Goal: Understand process/instructions: Learn how to perform a task or action

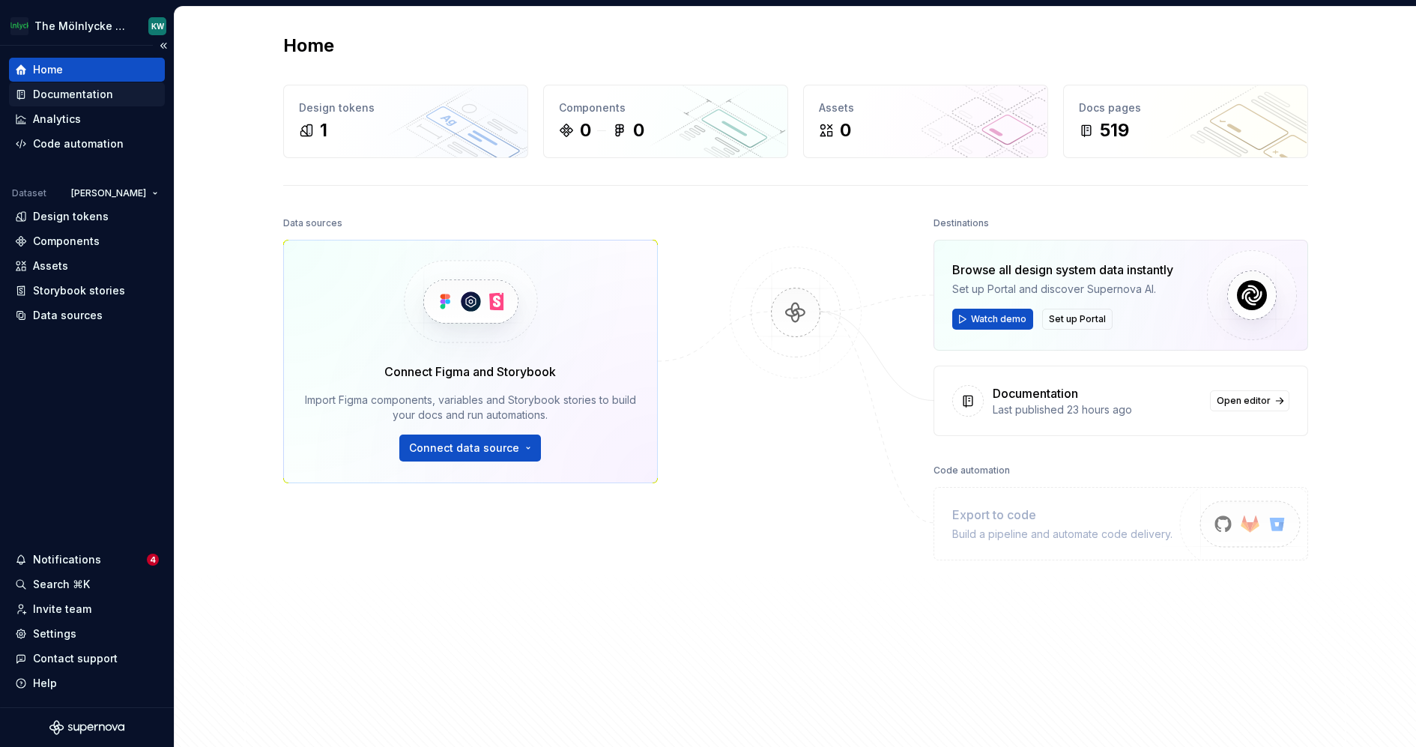
click at [100, 102] on div "Documentation" at bounding box center [87, 94] width 156 height 24
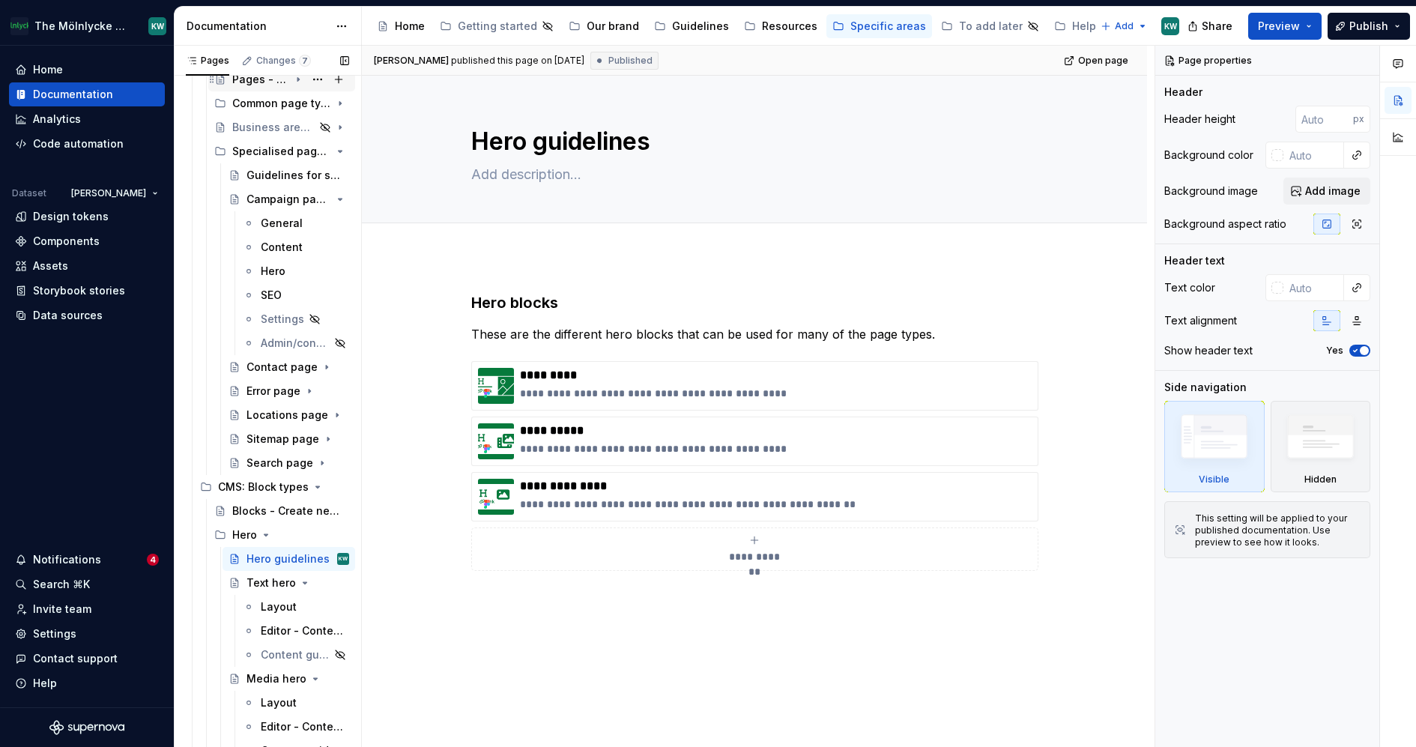
scroll to position [307, 0]
click at [299, 197] on icon "Page tree" at bounding box center [299, 196] width 4 height 1
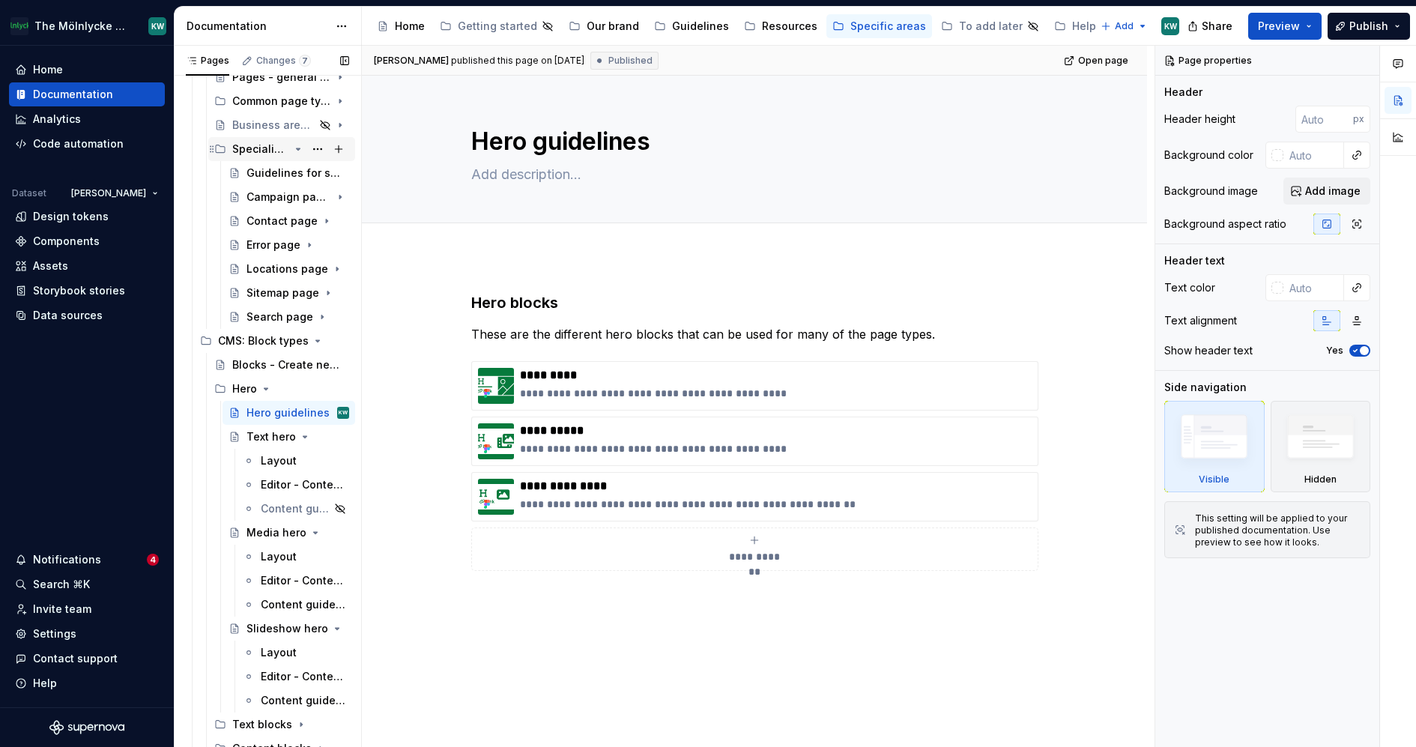
click at [298, 148] on icon "Page tree" at bounding box center [299, 148] width 4 height 1
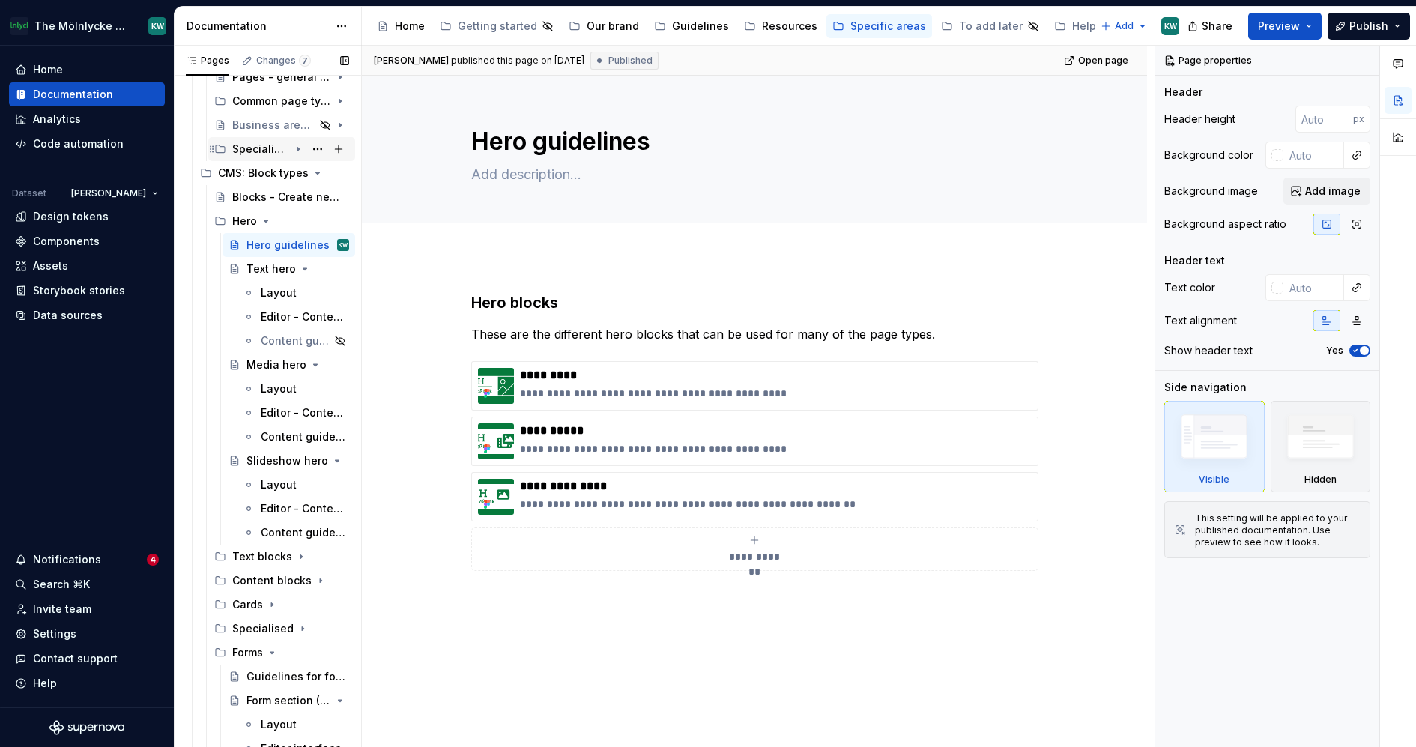
click at [298, 148] on icon "Page tree" at bounding box center [297, 150] width 1 height 4
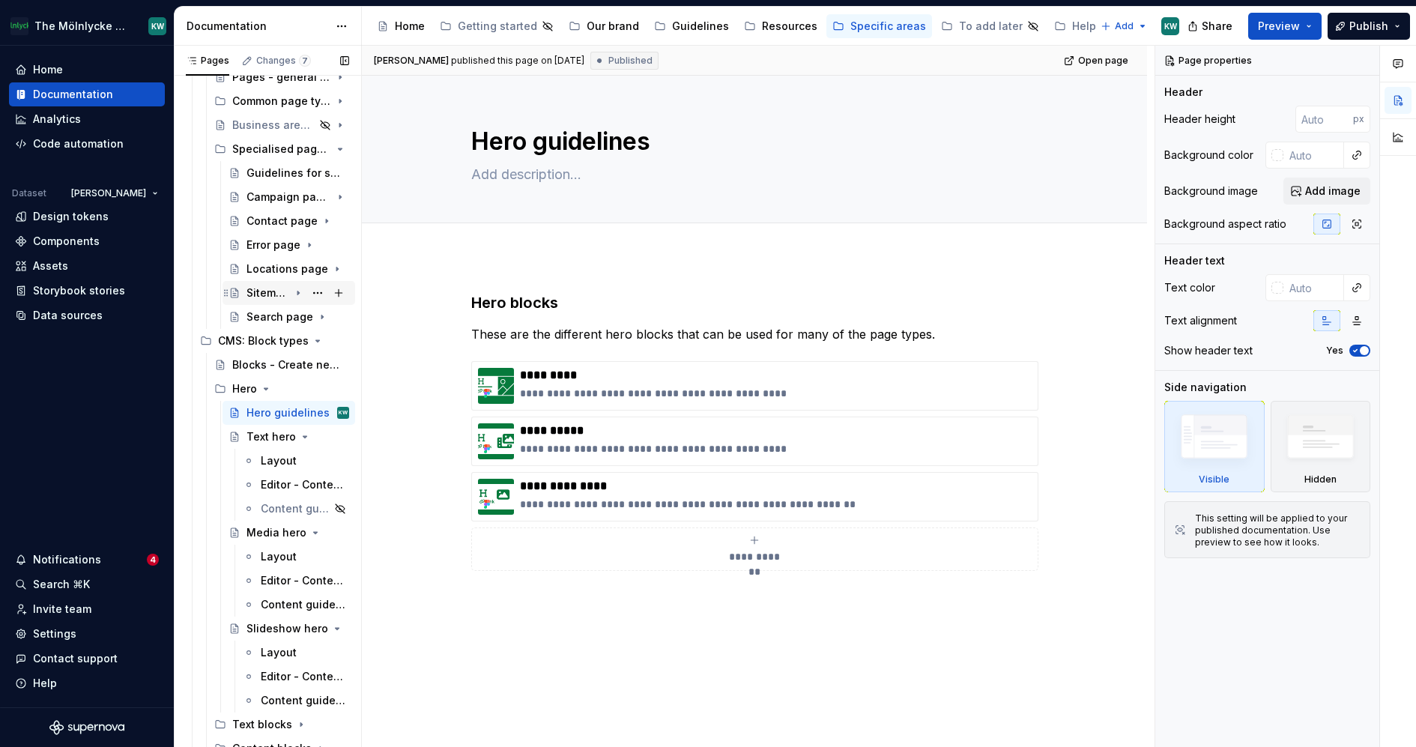
scroll to position [266, 0]
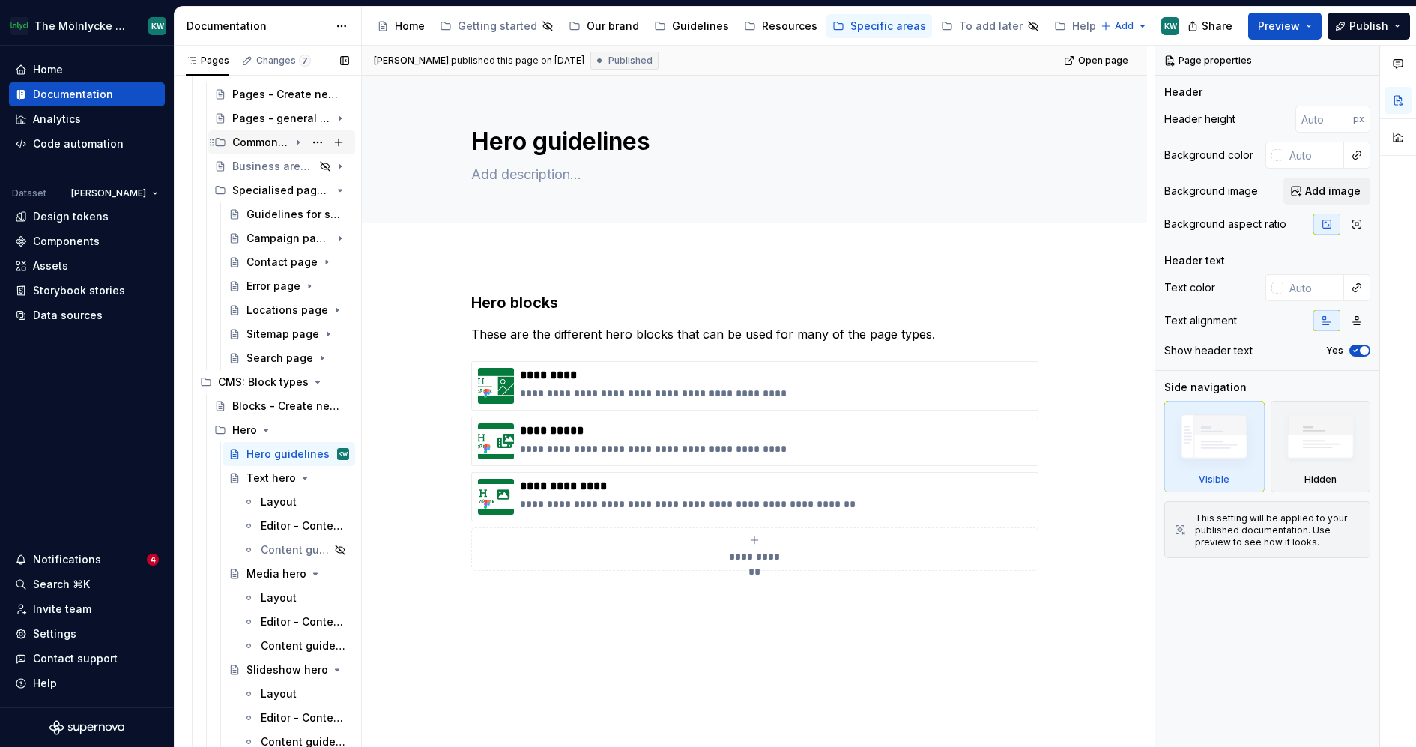
click at [298, 142] on icon "Page tree" at bounding box center [297, 143] width 1 height 4
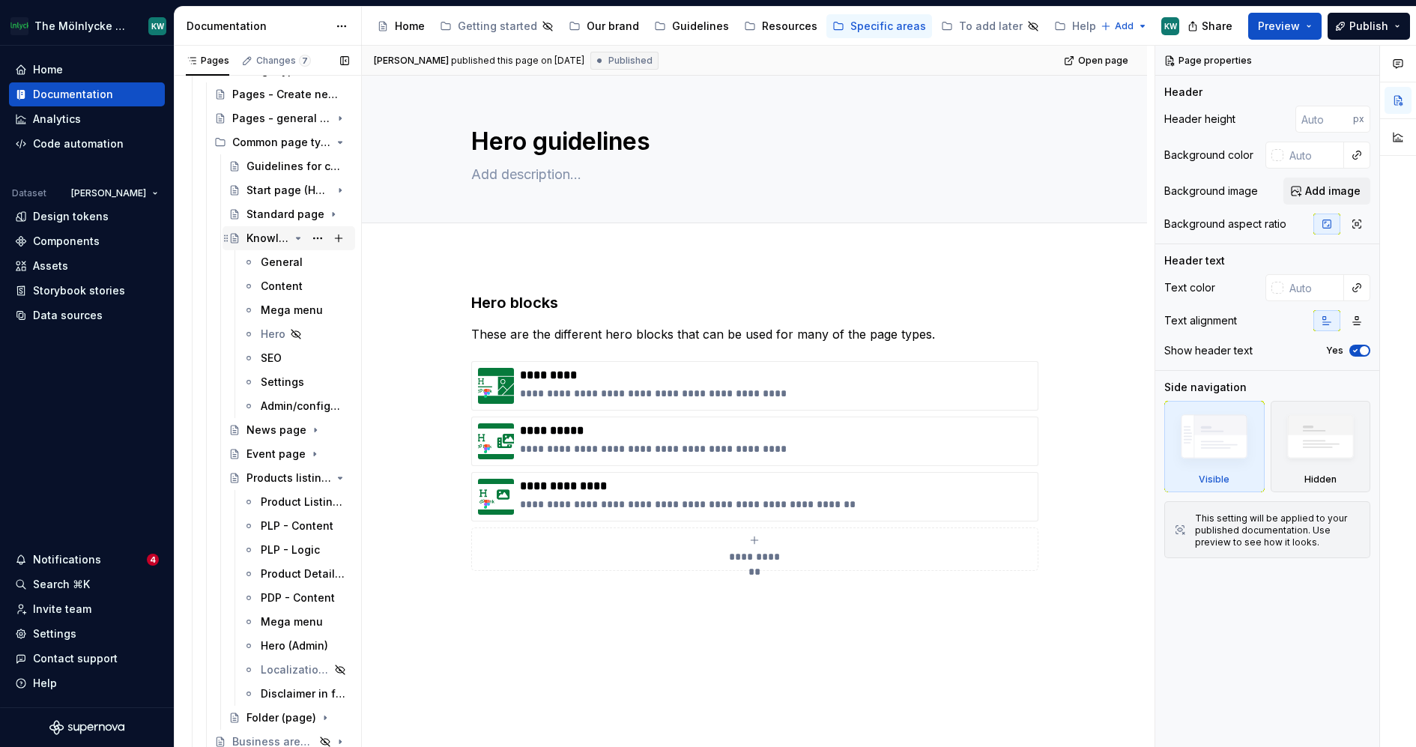
click at [296, 240] on icon "Page tree" at bounding box center [298, 238] width 12 height 12
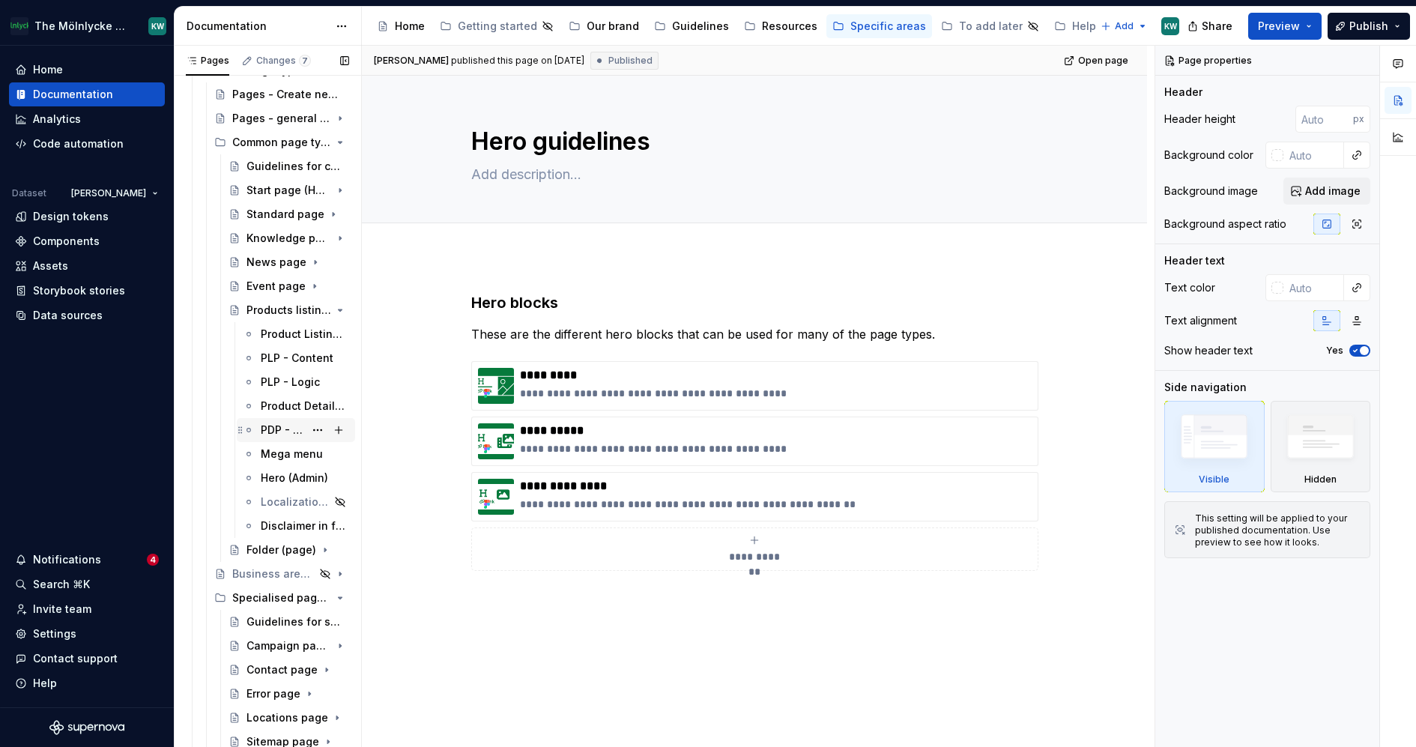
click at [283, 433] on div "PDP - Content" at bounding box center [282, 430] width 43 height 15
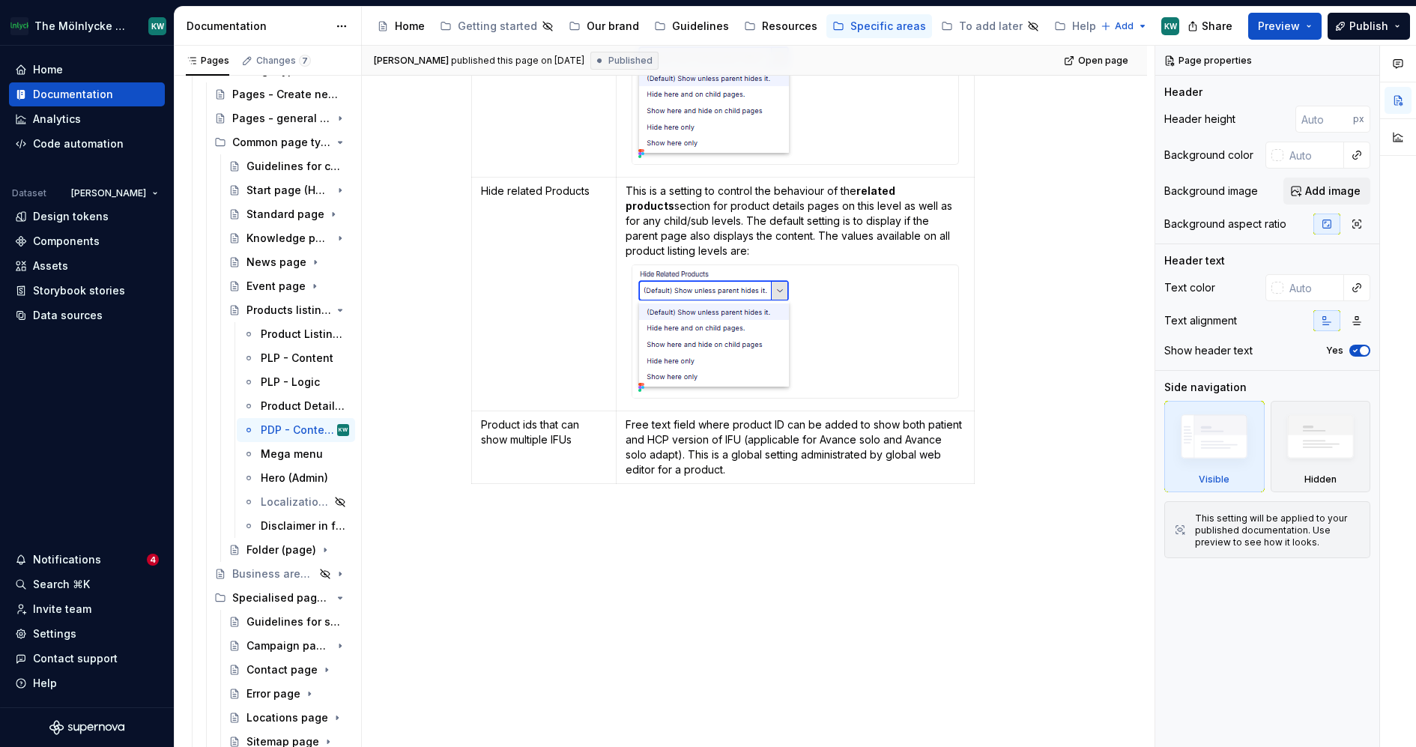
scroll to position [2595, 0]
click at [772, 475] on p "Free text field where product ID can be added to show both patient and HCP vers…" at bounding box center [795, 445] width 339 height 60
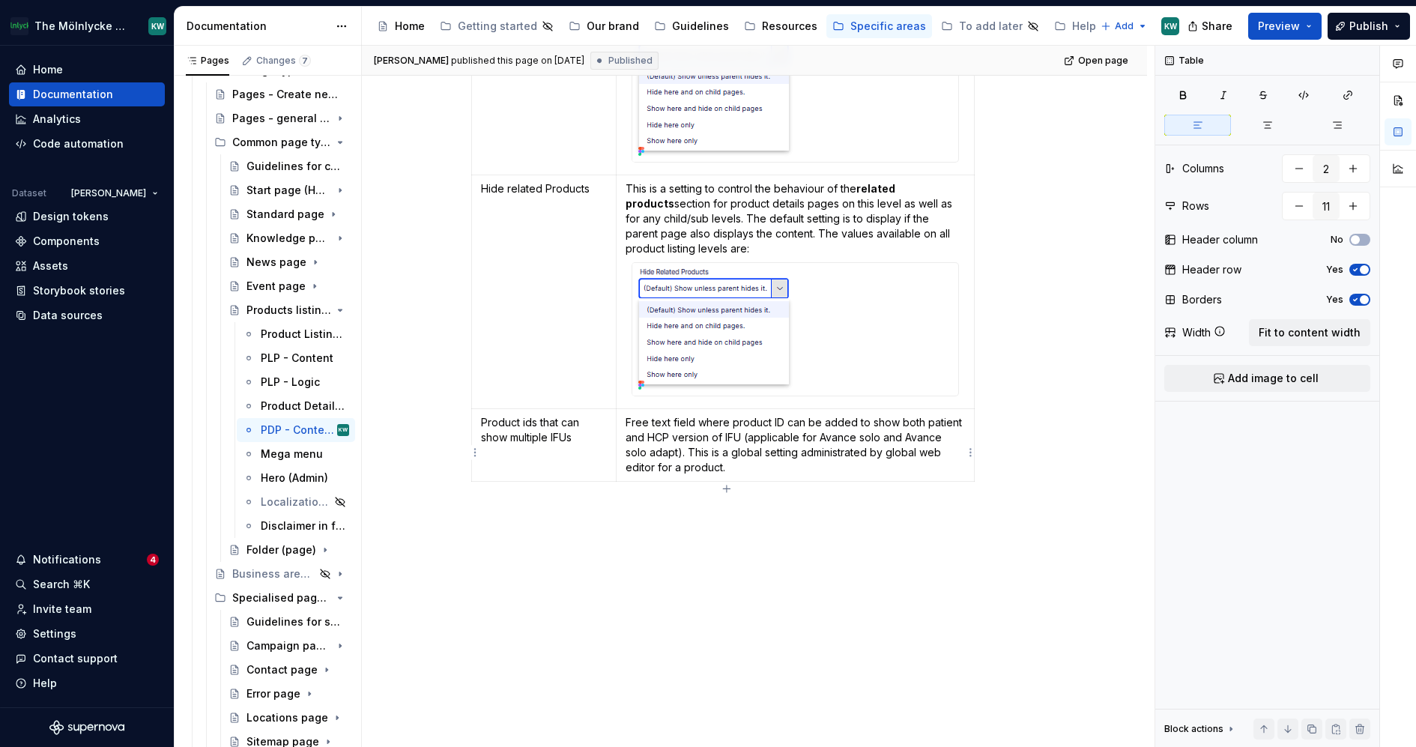
click at [763, 471] on p "Free text field where product ID can be added to show both patient and HCP vers…" at bounding box center [795, 445] width 339 height 60
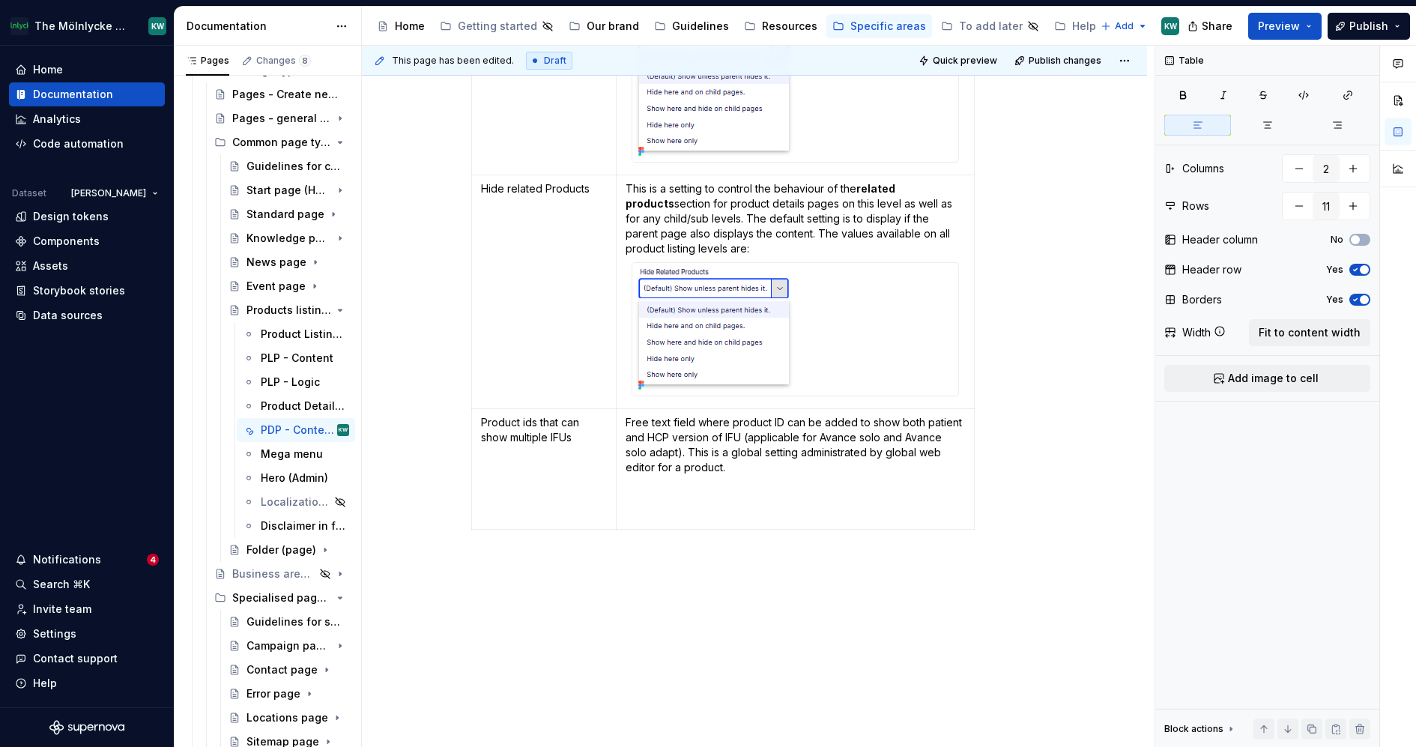
type textarea "*"
click at [746, 499] on p "To access this setting, the global web editor needs" at bounding box center [795, 491] width 339 height 15
click at [911, 498] on p "To access this setting, you as a global web editor needs" at bounding box center [795, 491] width 339 height 15
click at [768, 499] on p "To access this setting, you as a global web editor needs" at bounding box center [795, 491] width 339 height 15
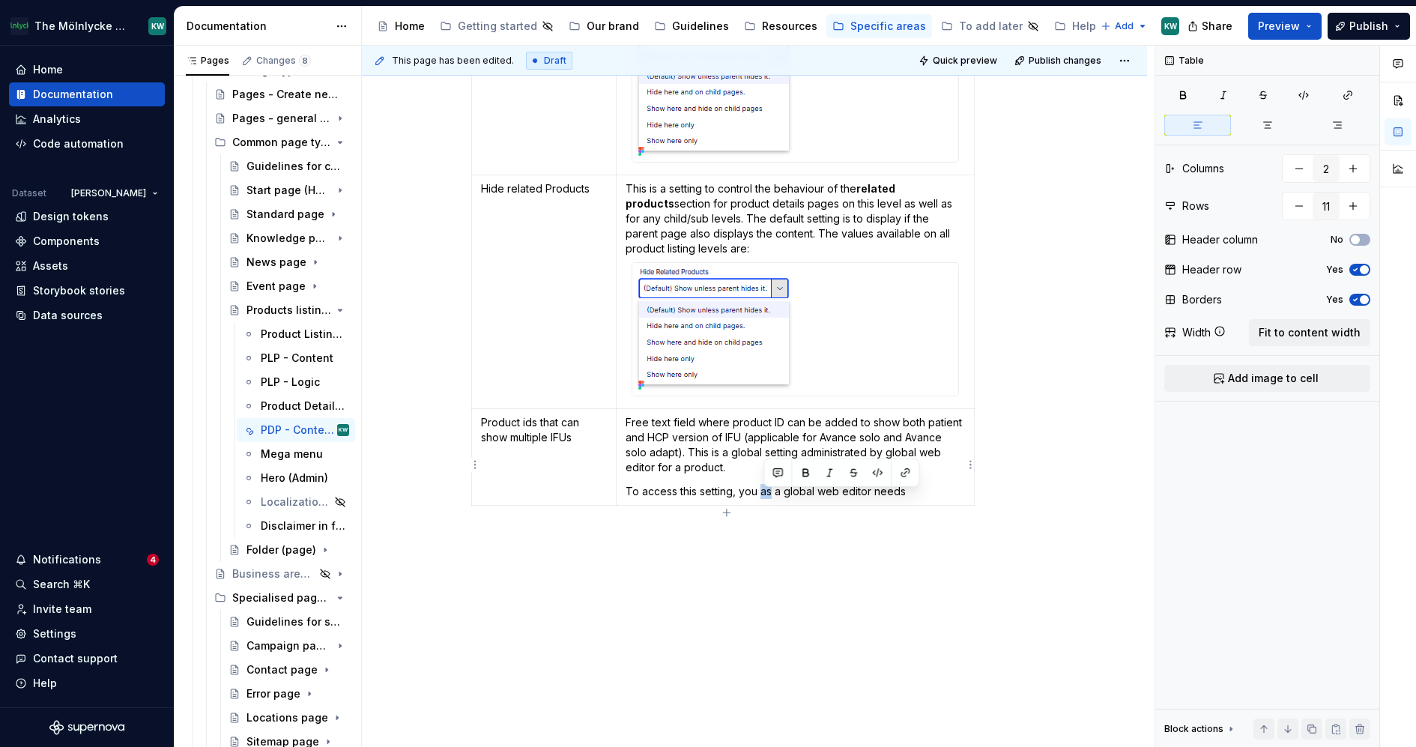
click at [768, 499] on p "To access this setting, you as a global web editor needs" at bounding box center [795, 491] width 339 height 15
click at [889, 498] on p "To access this setting, you with global web editor needs" at bounding box center [795, 491] width 339 height 15
drag, startPoint x: 951, startPoint y: 499, endPoint x: 630, endPoint y: 506, distance: 320.8
click at [630, 499] on p "To access this setting, you with global web editor rights, need to" at bounding box center [795, 491] width 339 height 15
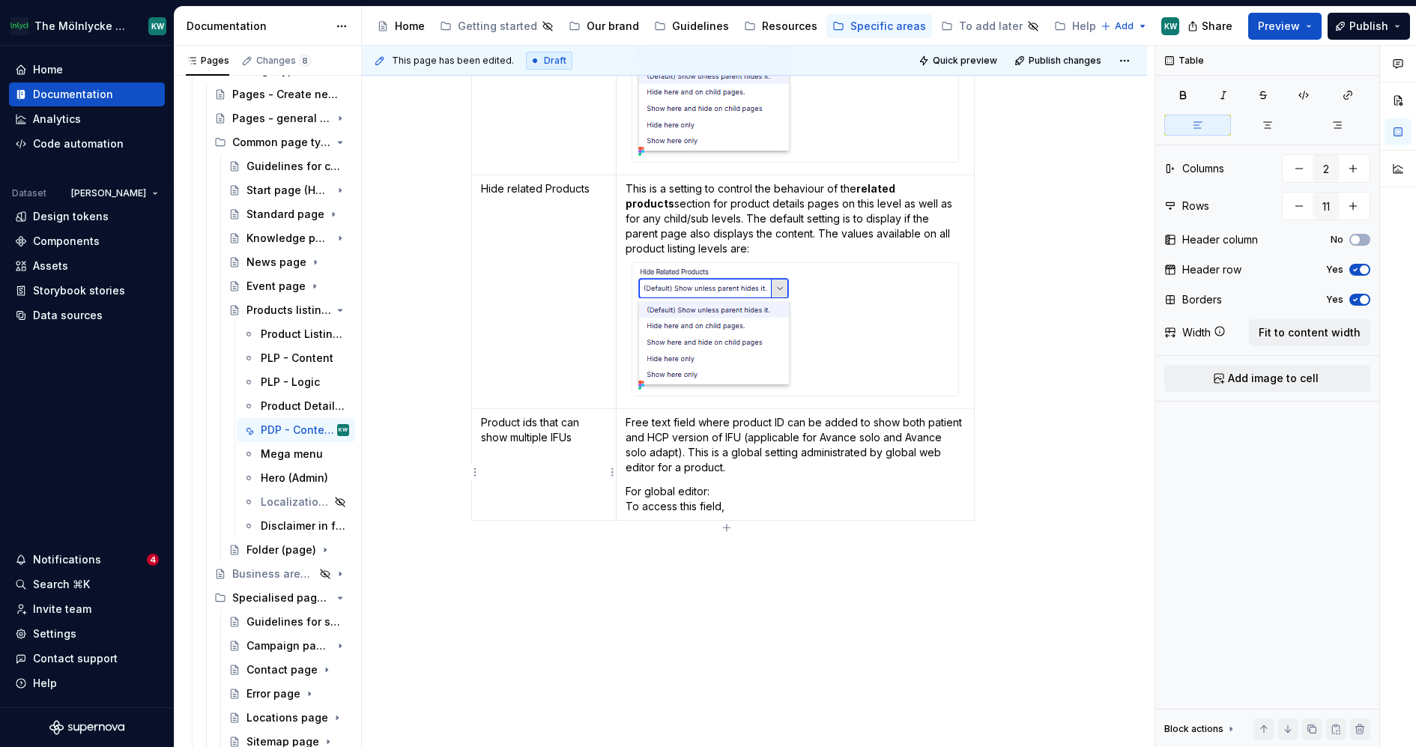
scroll to position [2659, 0]
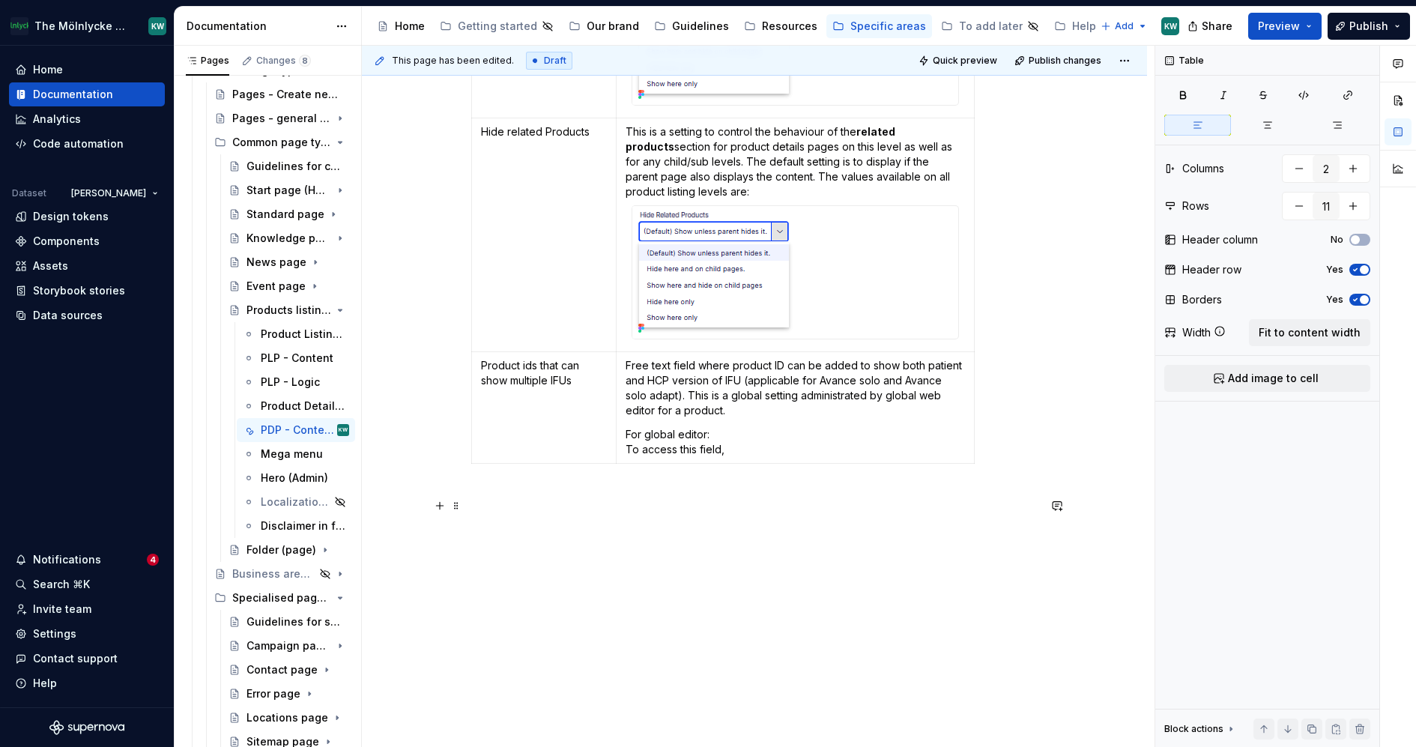
drag, startPoint x: 584, startPoint y: 378, endPoint x: 483, endPoint y: 364, distance: 102.1
click at [483, 364] on td "Product ids that can show multiple IFUs" at bounding box center [544, 408] width 145 height 112
copy p "Product ids that can show multiple IFUs"
click at [442, 495] on button "button" at bounding box center [439, 505] width 21 height 21
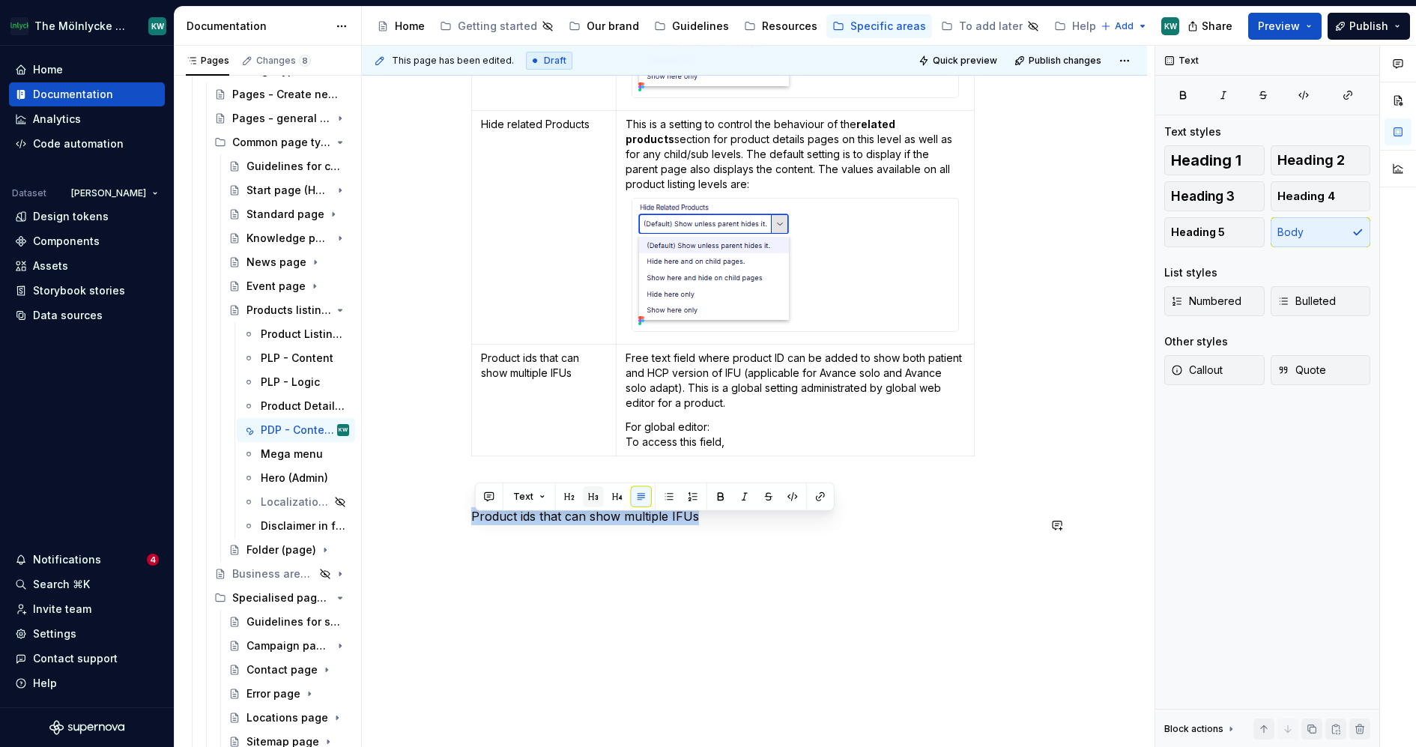
click at [595, 496] on button "button" at bounding box center [593, 496] width 21 height 21
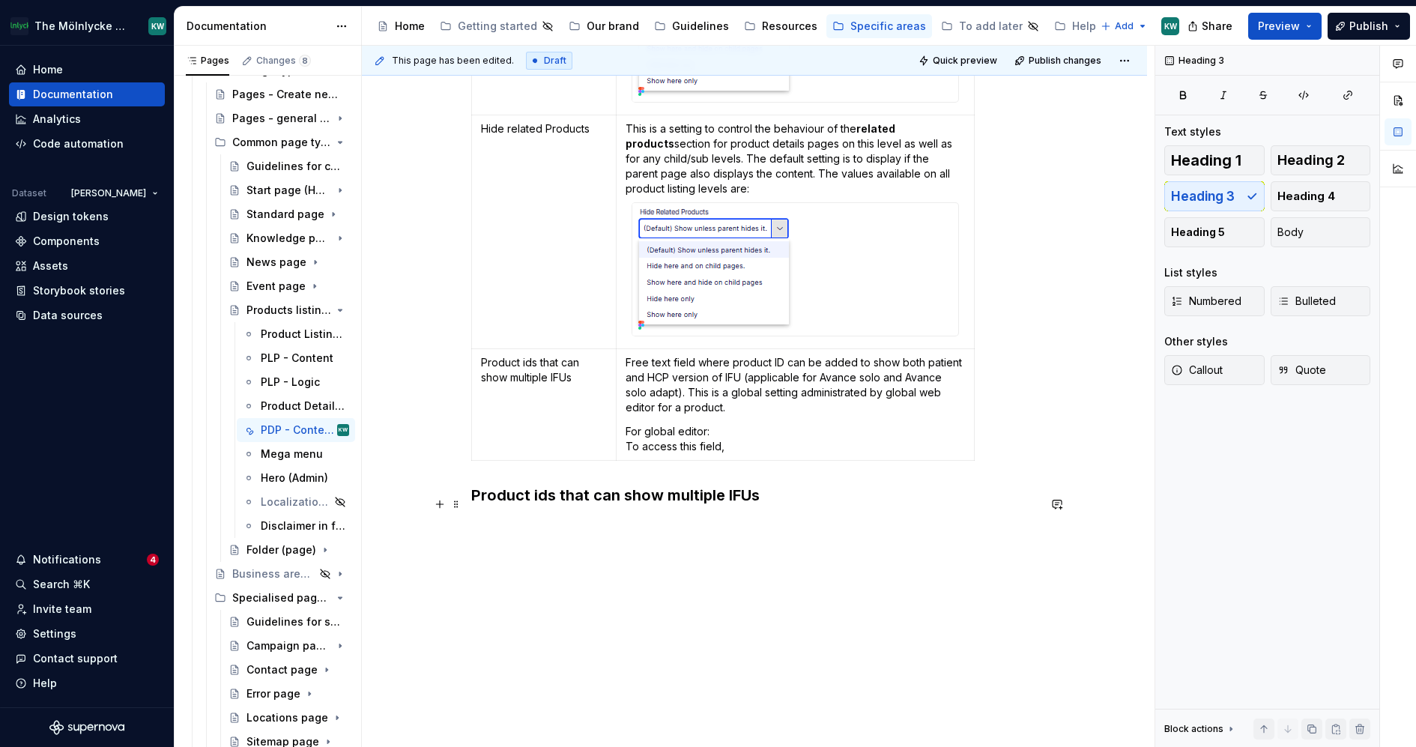
click at [797, 500] on h3 "Product ids that can show multiple IFUs" at bounding box center [754, 495] width 566 height 21
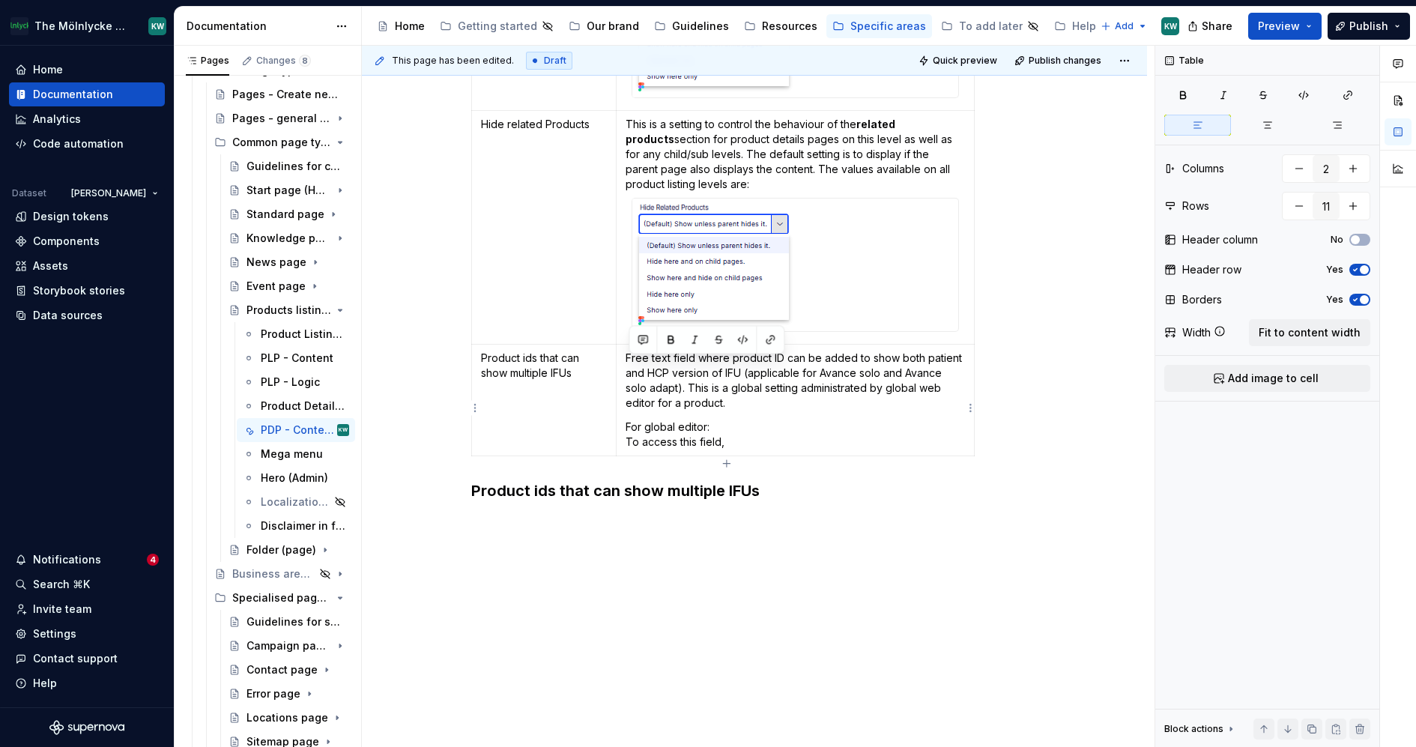
drag, startPoint x: 756, startPoint y: 452, endPoint x: 627, endPoint y: 366, distance: 155.0
click at [627, 366] on td "Free text field where product ID can be added to show both patient and HCP vers…" at bounding box center [795, 401] width 358 height 112
copy td "Free text field where product ID can be added to show both patient and HCP vers…"
click at [604, 531] on p at bounding box center [754, 522] width 566 height 18
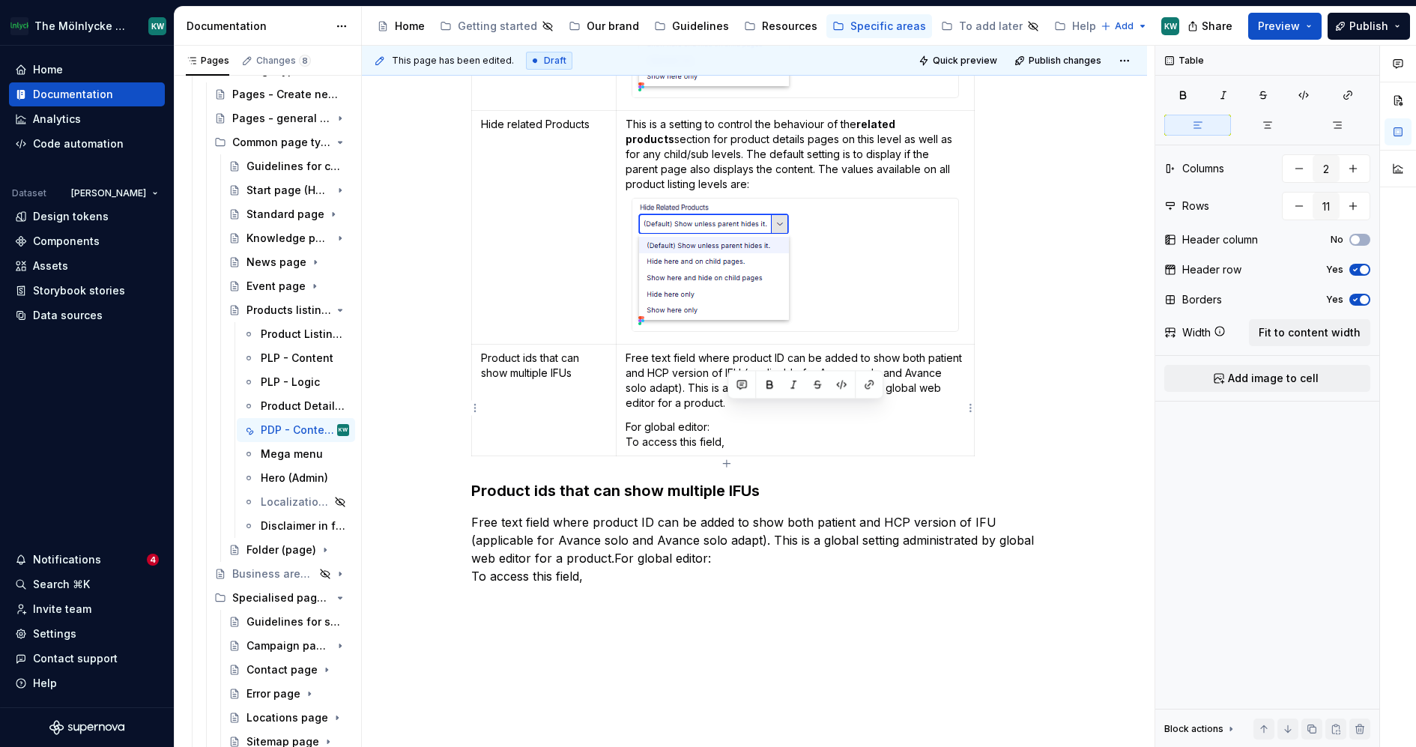
drag, startPoint x: 739, startPoint y: 410, endPoint x: 739, endPoint y: 445, distance: 35.2
click at [739, 445] on td "Free text field where product ID can be added to show both patient and HCP vers…" at bounding box center [795, 401] width 358 height 112
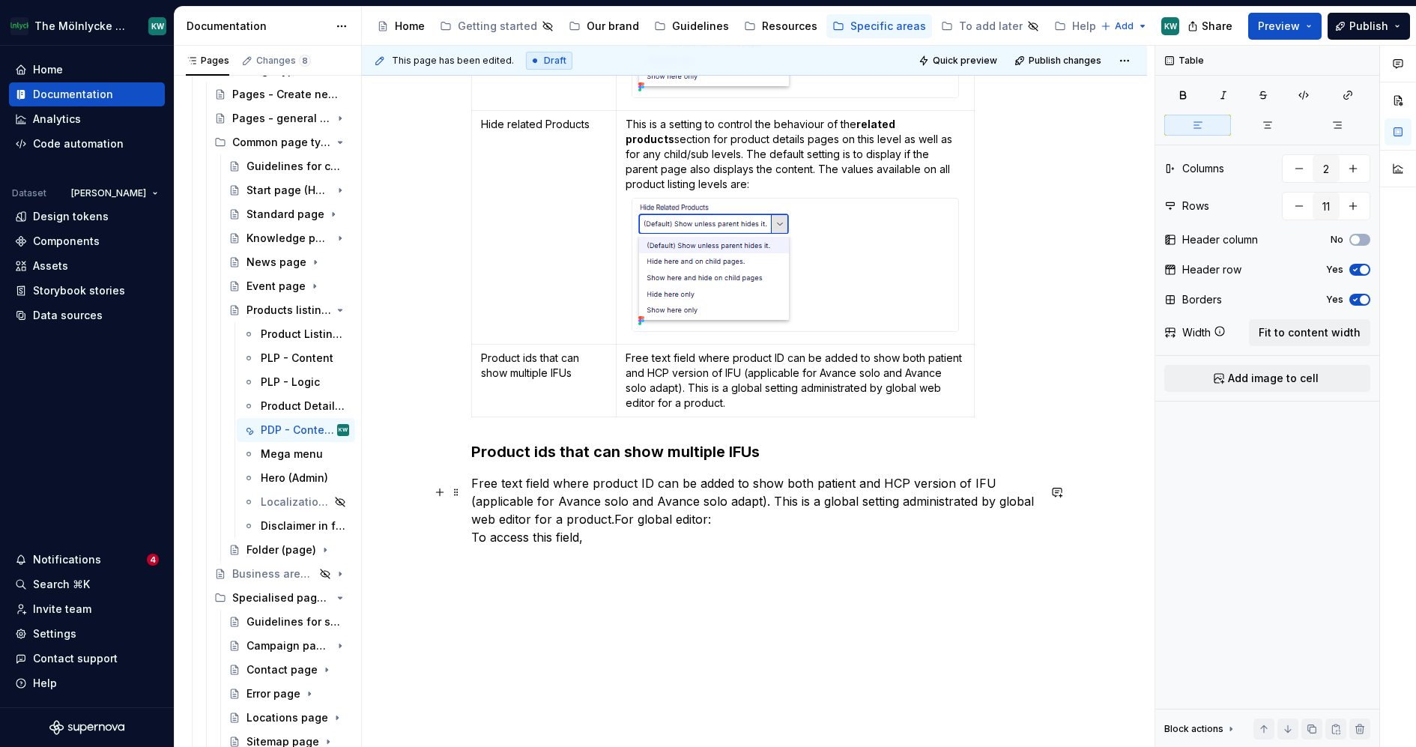
click at [686, 537] on p "Free text field where product ID can be added to show both patient and HCP vers…" at bounding box center [754, 510] width 566 height 72
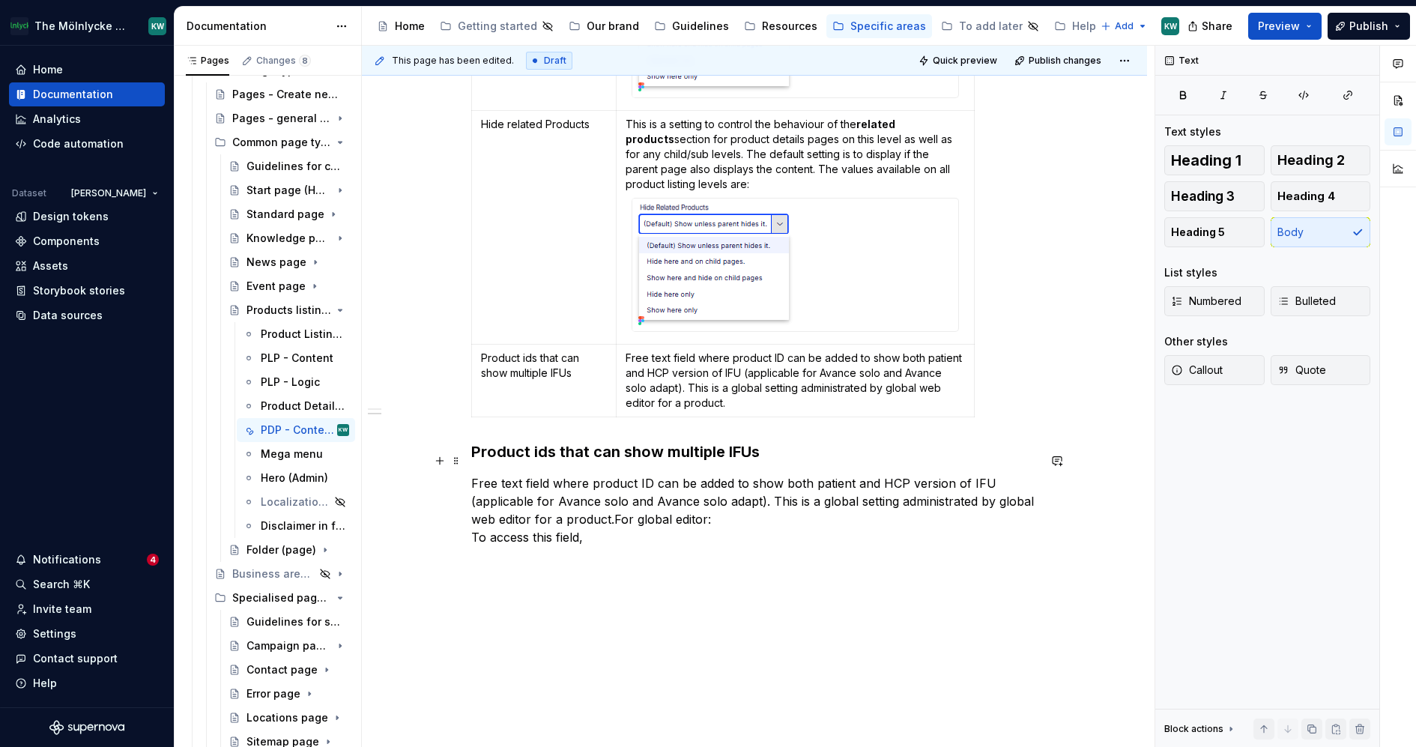
click at [795, 462] on h3 "Product ids that can show multiple IFUs" at bounding box center [754, 451] width 566 height 21
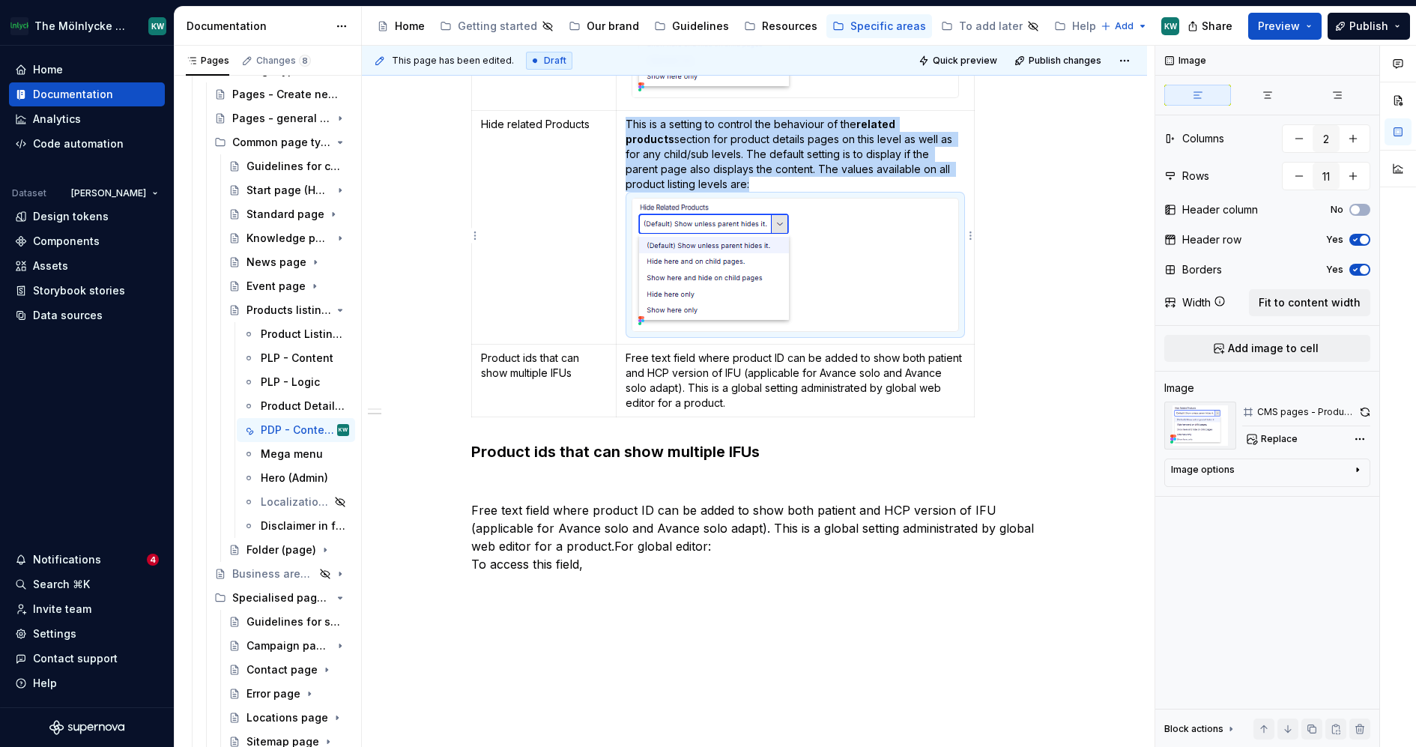
click at [662, 252] on img at bounding box center [722, 265] width 181 height 133
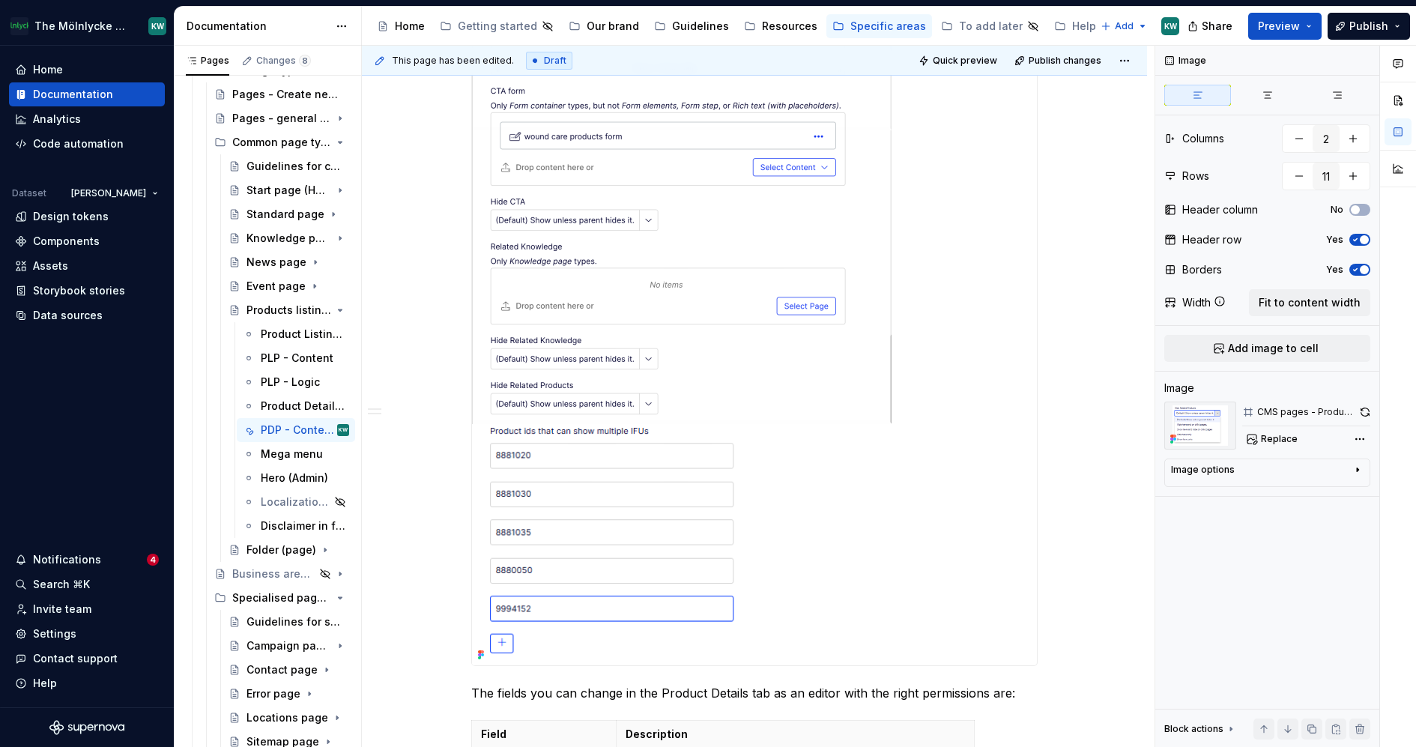
scroll to position [928, 0]
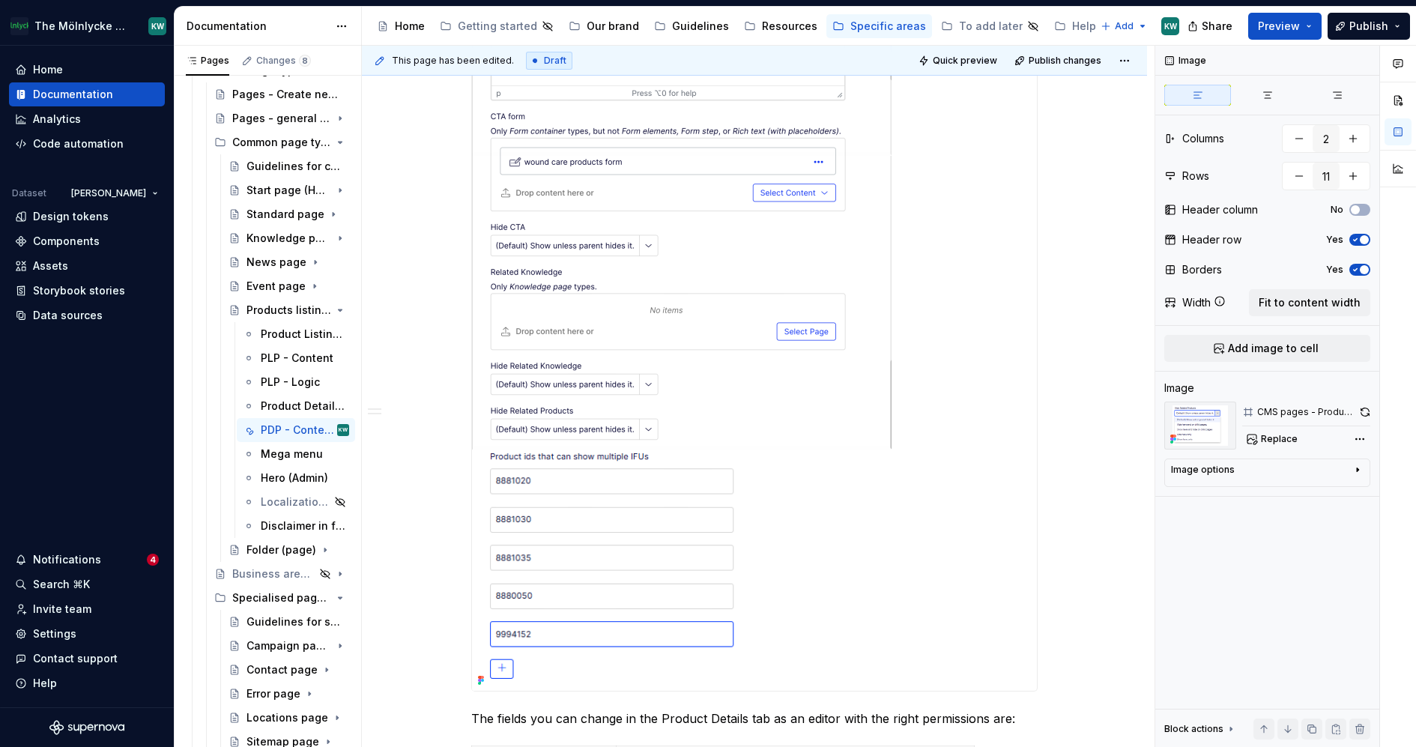
click at [660, 324] on img at bounding box center [682, 95] width 420 height 1191
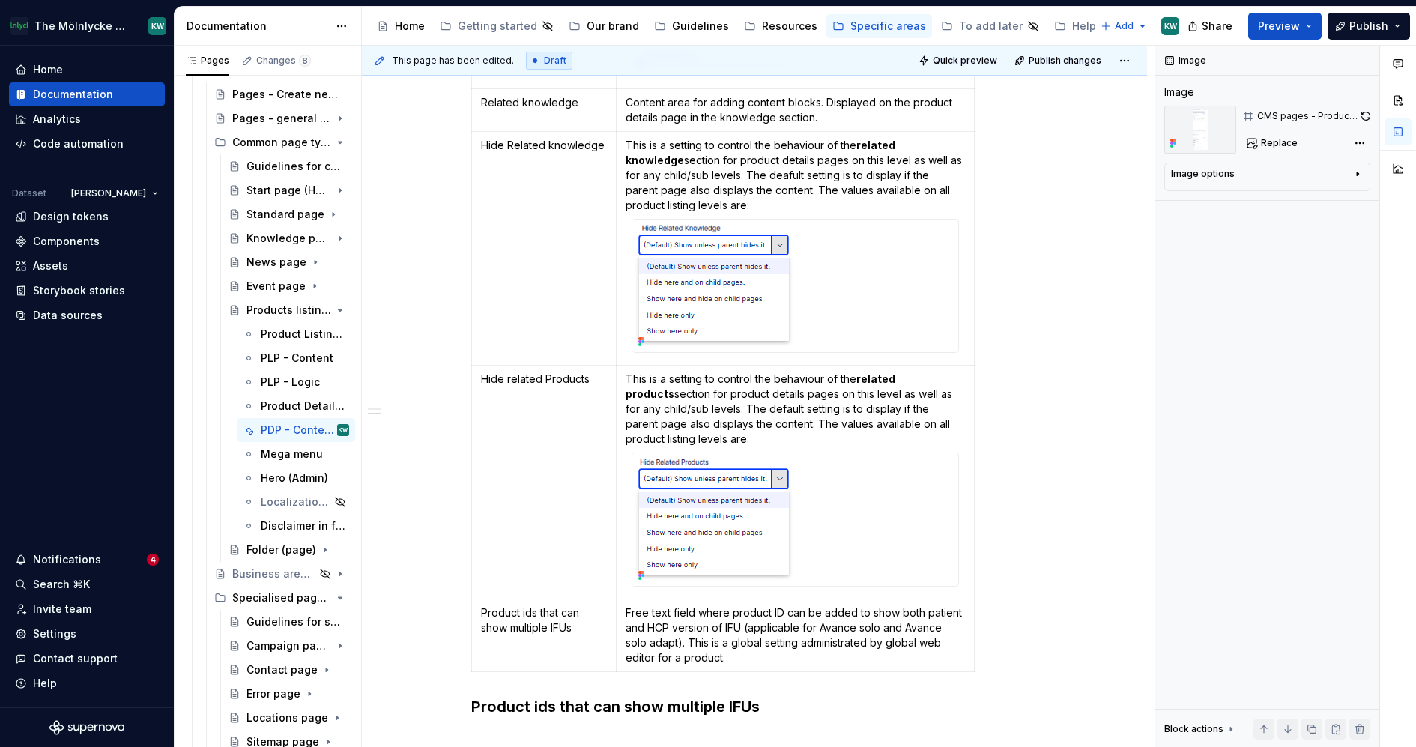
scroll to position [2734, 0]
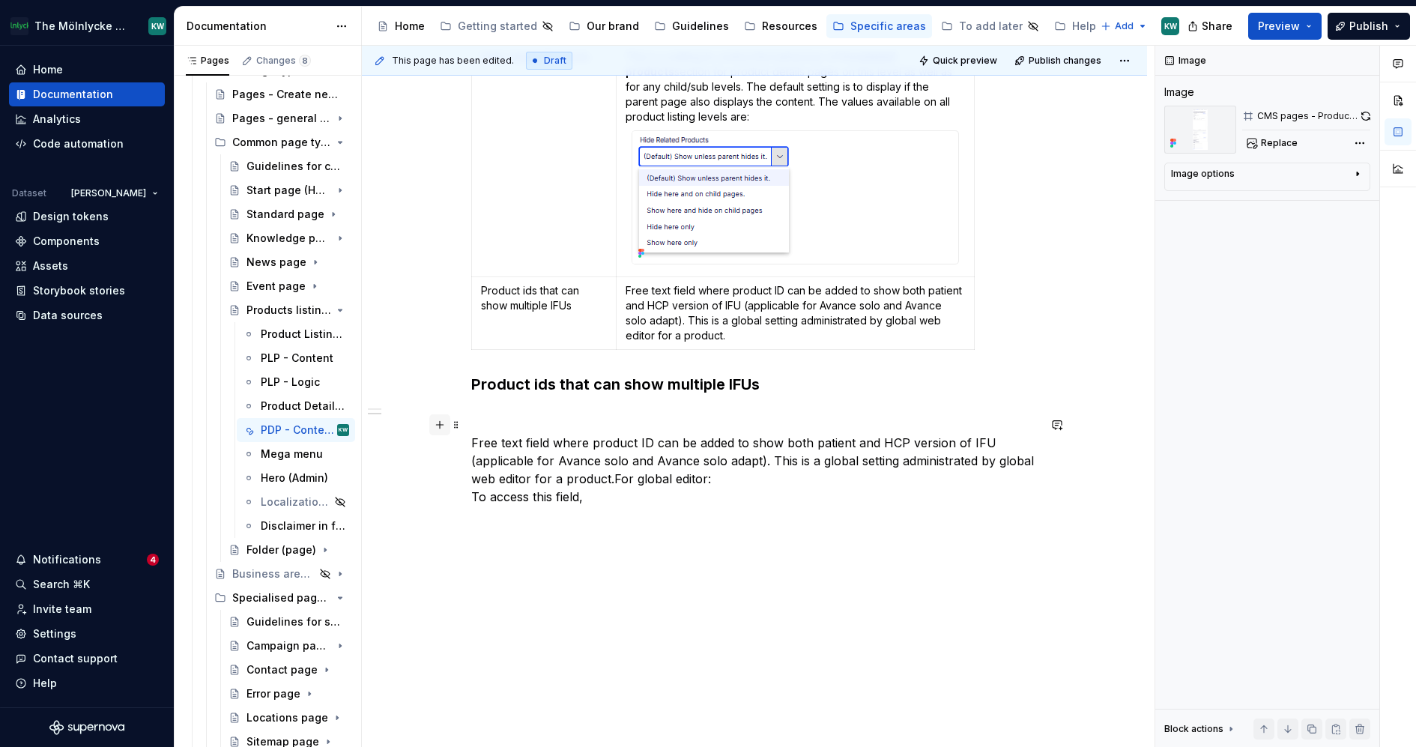
click at [444, 414] on button "button" at bounding box center [439, 424] width 21 height 21
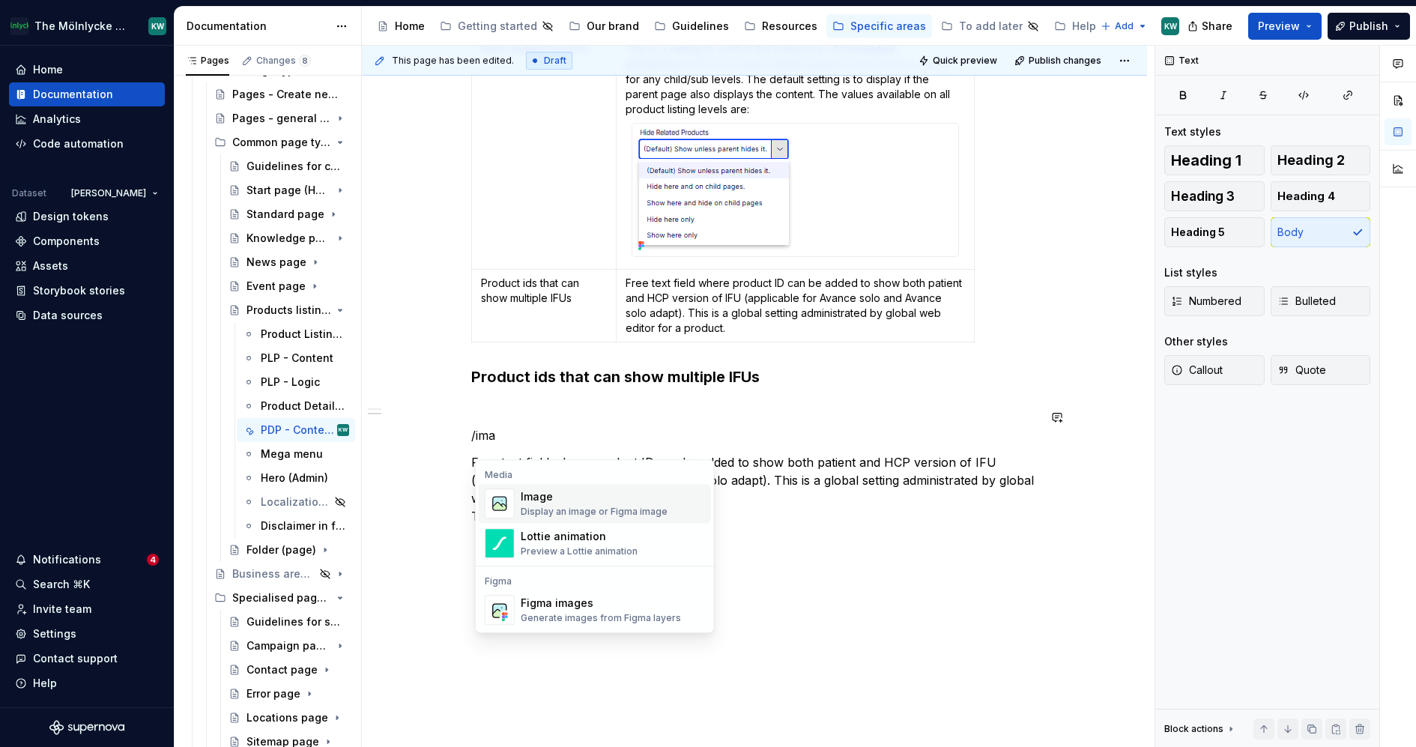
click at [553, 506] on div "Display an image or Figma image" at bounding box center [594, 512] width 147 height 12
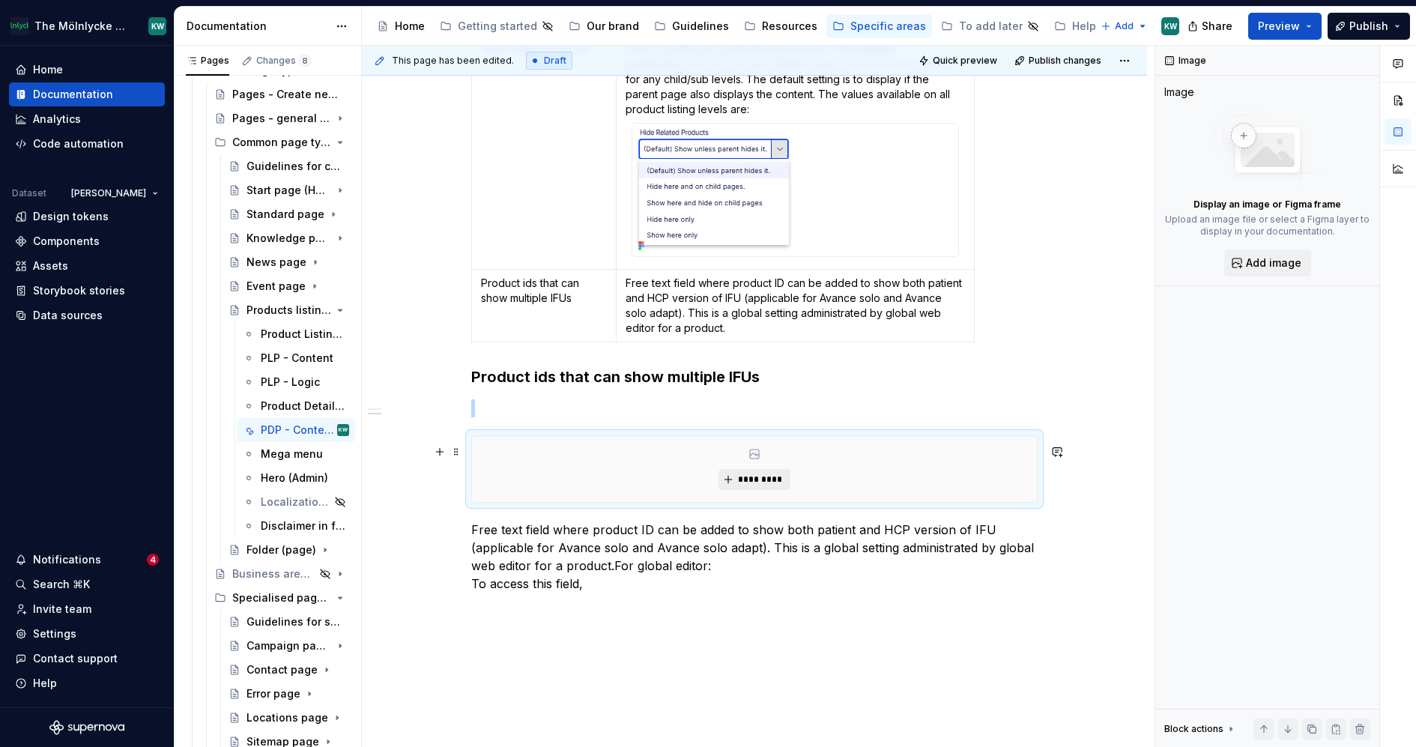
click at [754, 490] on button "*********" at bounding box center [754, 479] width 71 height 21
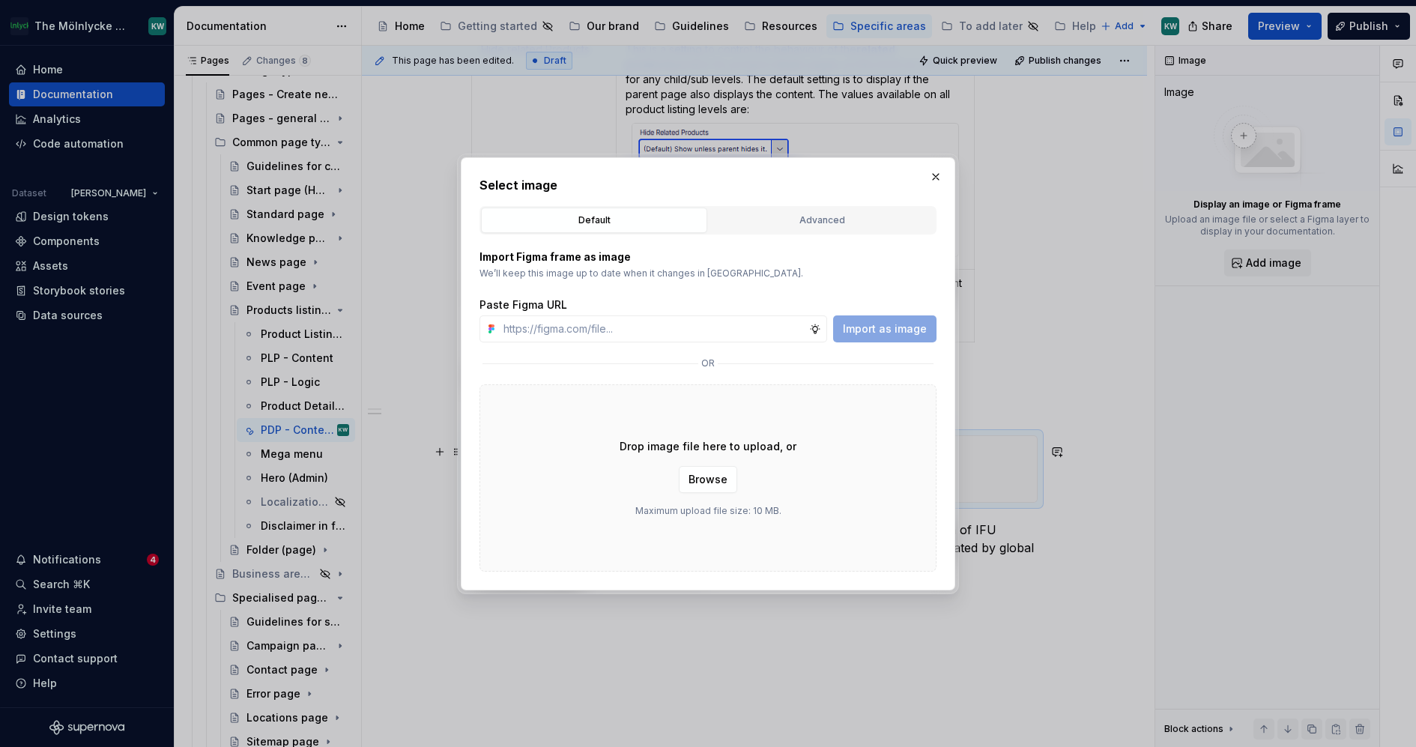
type textarea "*"
click at [821, 218] on div "Advanced" at bounding box center [822, 220] width 216 height 15
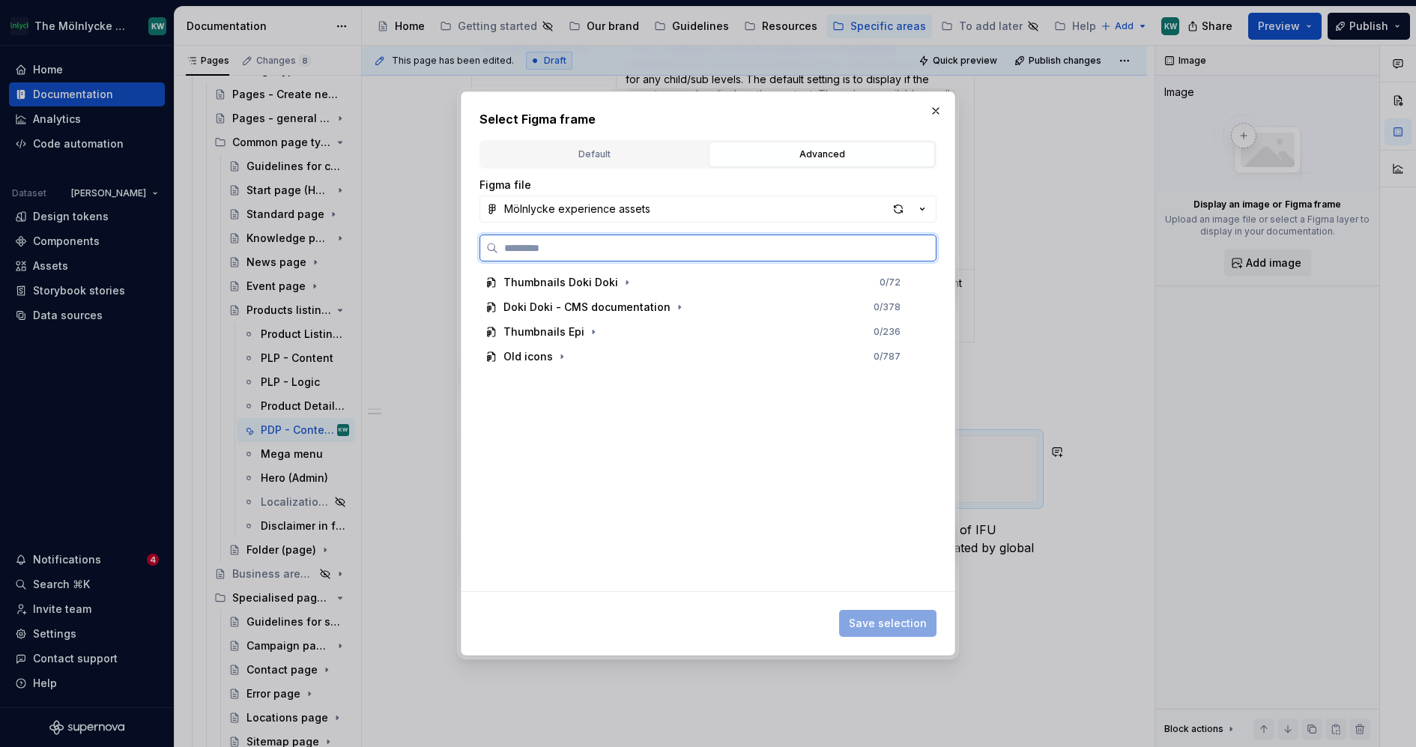
click at [713, 243] on input "search" at bounding box center [717, 248] width 438 height 15
type input "**********"
click at [655, 301] on div "CMS pages - Product page s structure Example" at bounding box center [638, 307] width 241 height 15
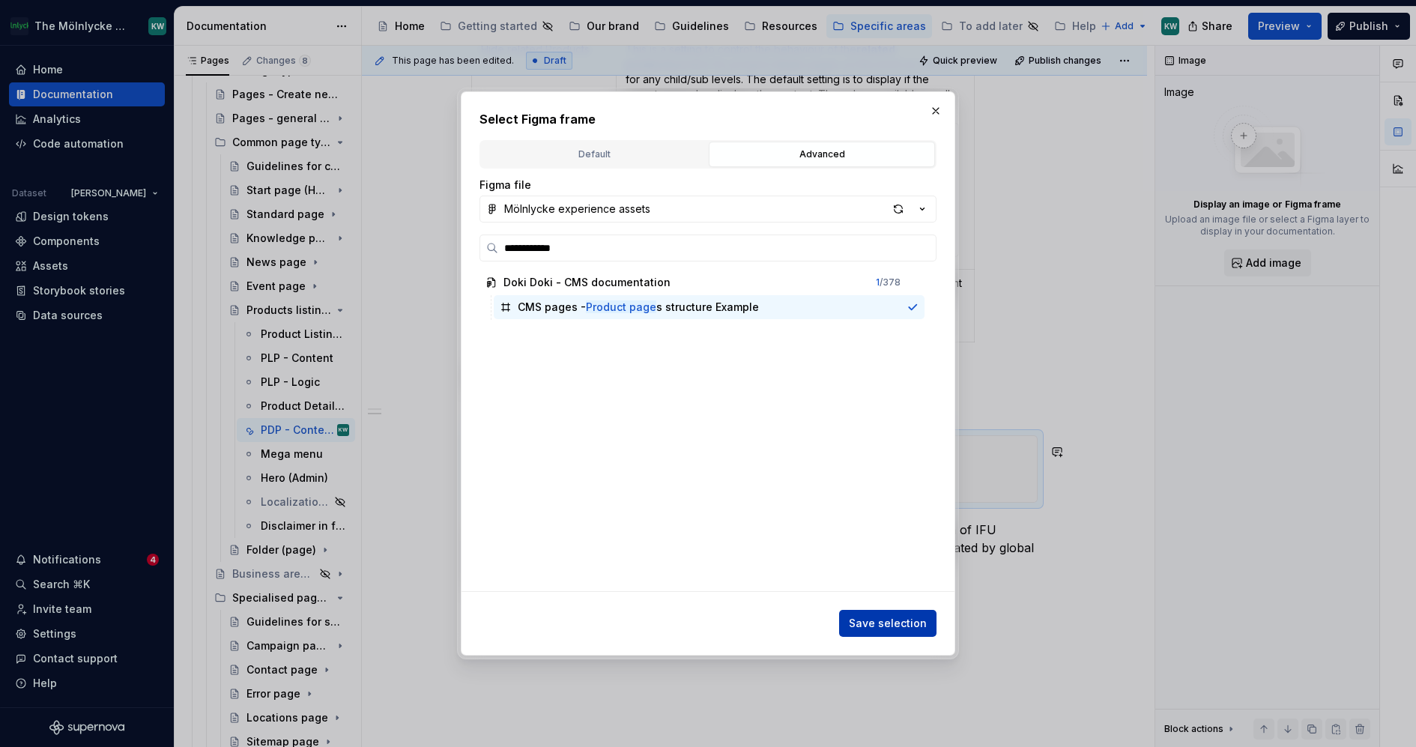
click at [892, 628] on span "Save selection" at bounding box center [888, 623] width 78 height 15
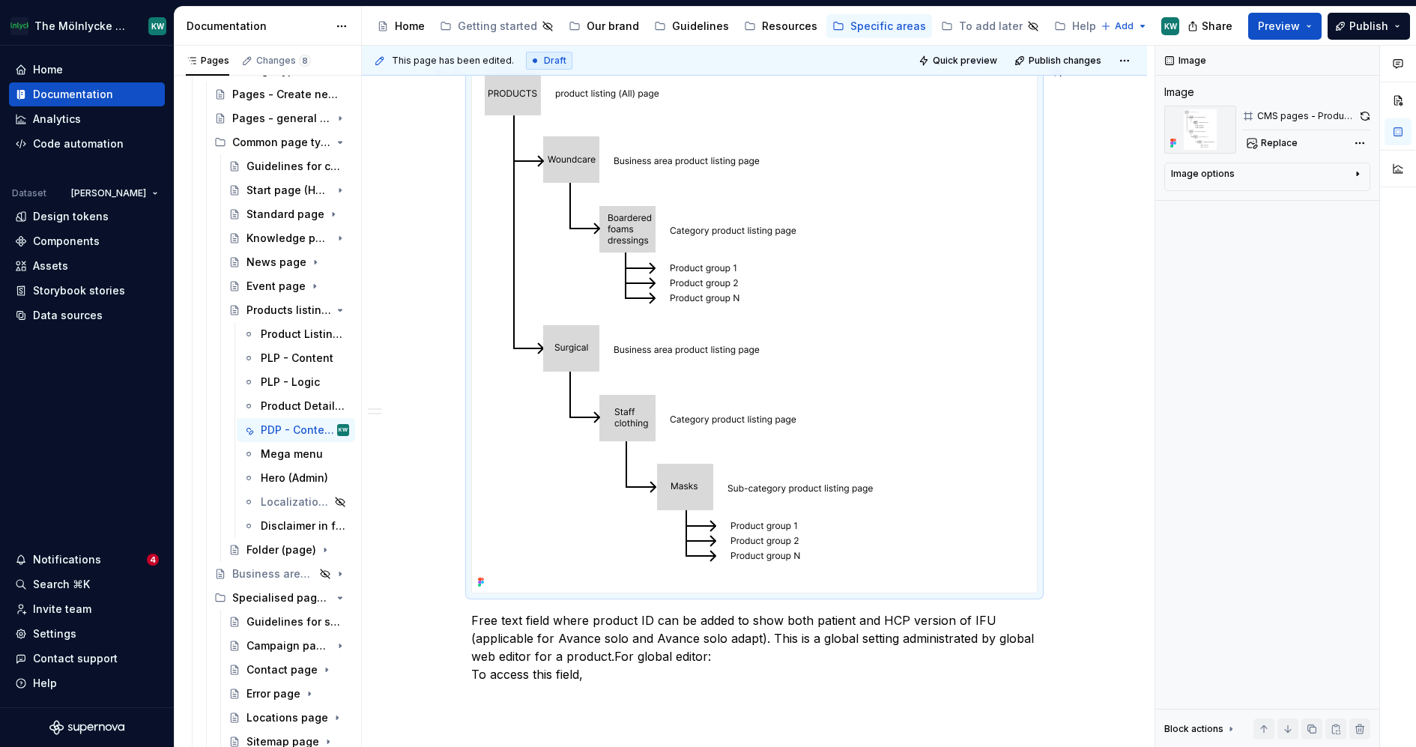
scroll to position [3107, 0]
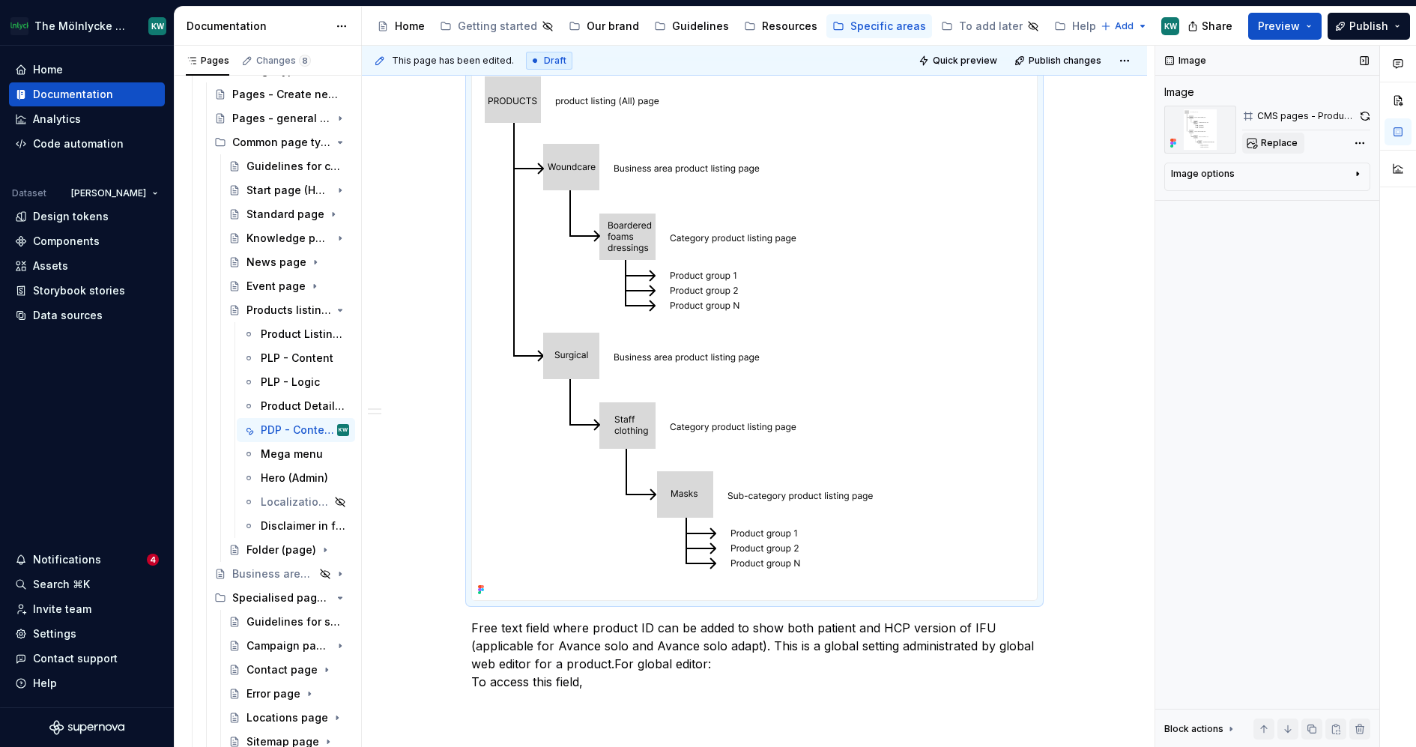
click at [1260, 146] on button "Replace" at bounding box center [1273, 143] width 62 height 21
type textarea "*"
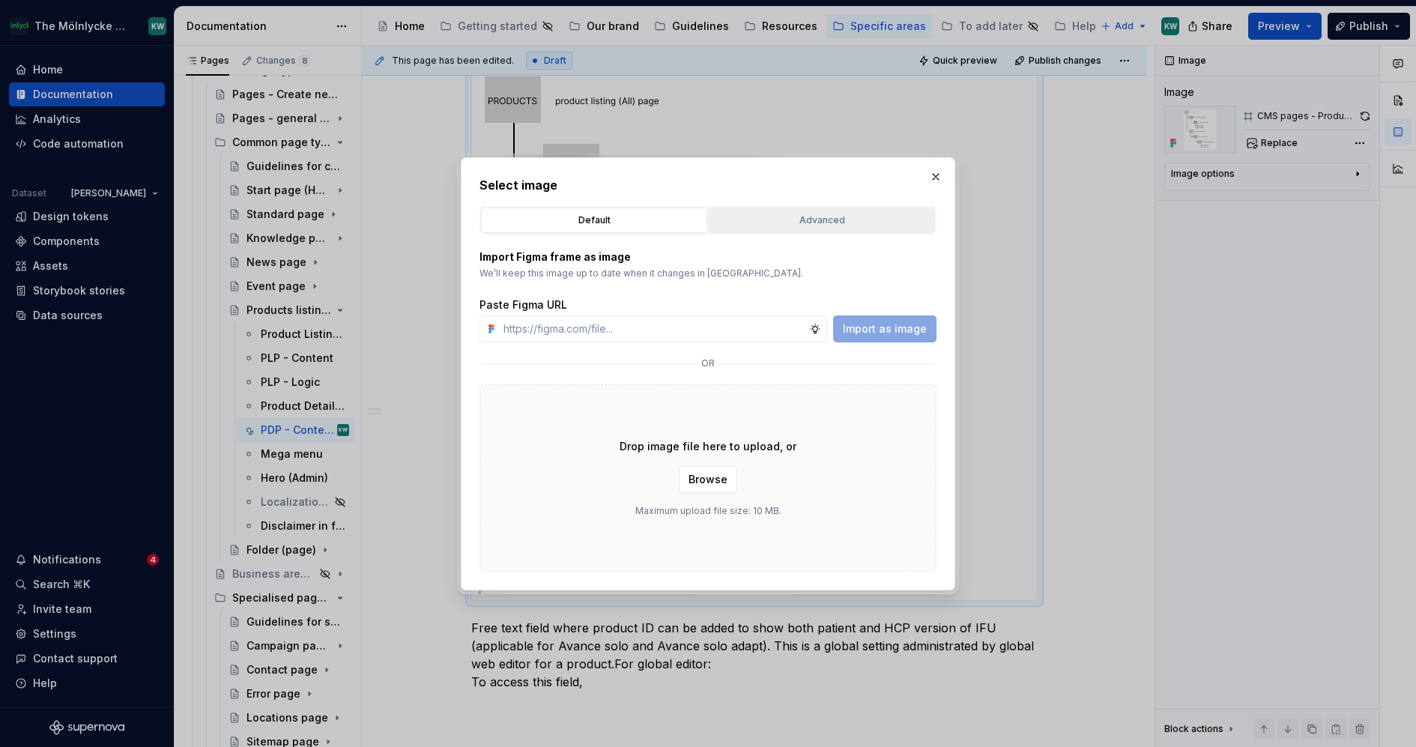
click at [850, 217] on div "Advanced" at bounding box center [822, 220] width 216 height 15
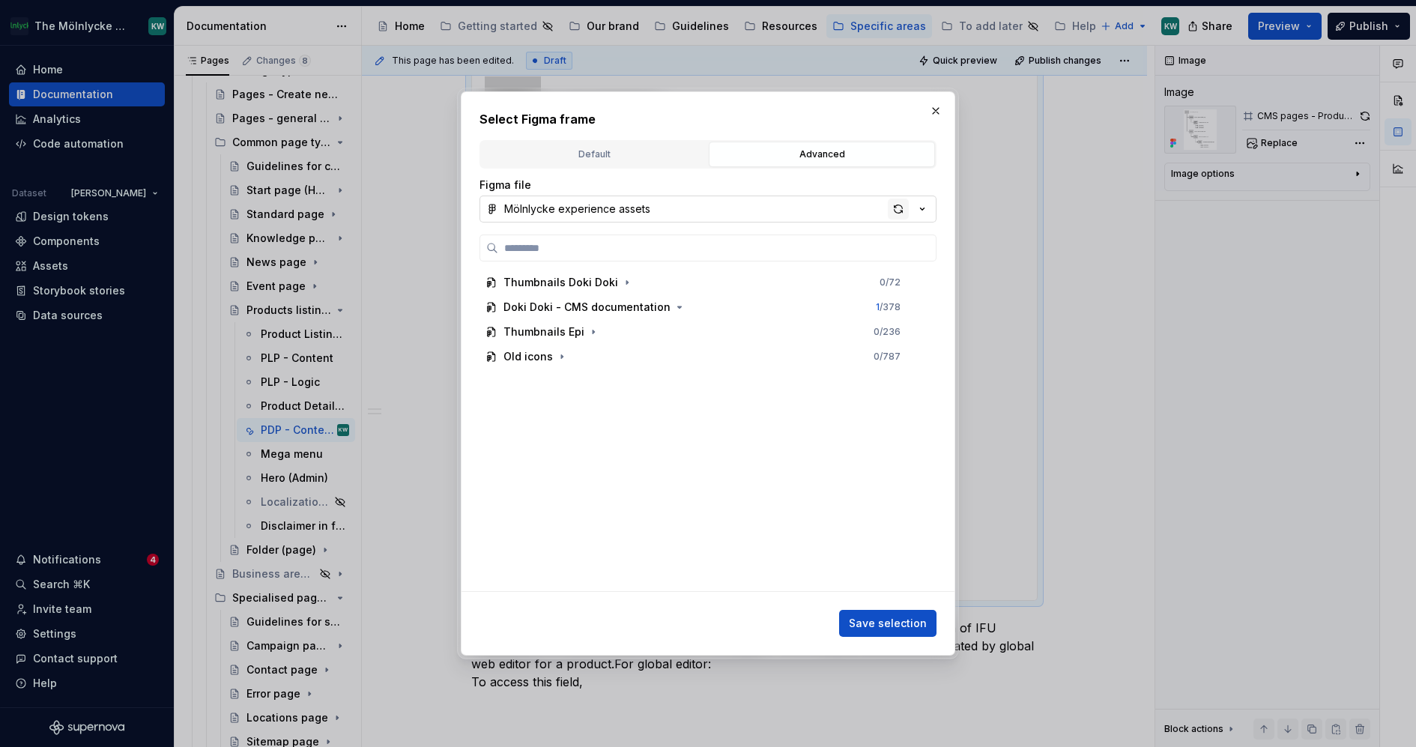
click at [898, 204] on div "button" at bounding box center [898, 209] width 21 height 21
paste input "**********"
type input "**********"
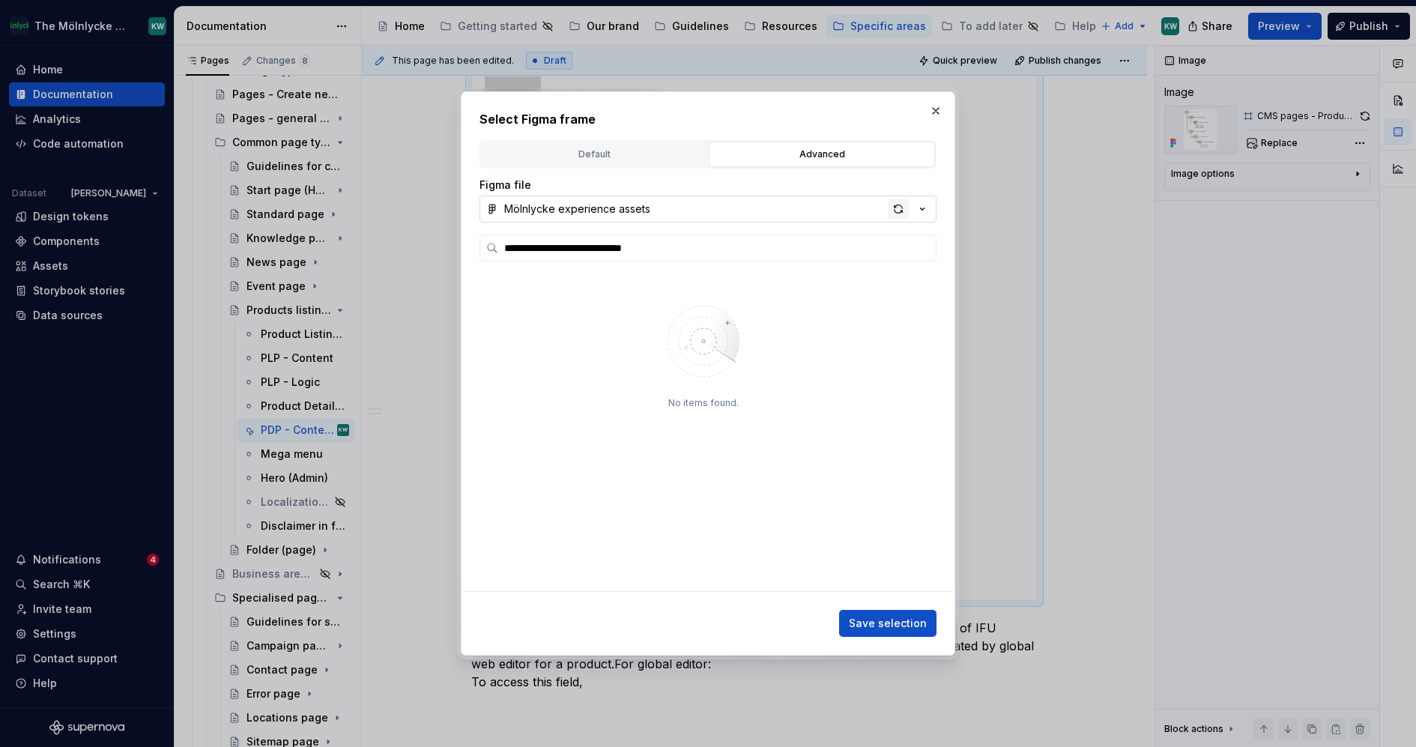
click at [898, 208] on div "button" at bounding box center [898, 209] width 21 height 21
click at [937, 112] on button "button" at bounding box center [935, 110] width 21 height 21
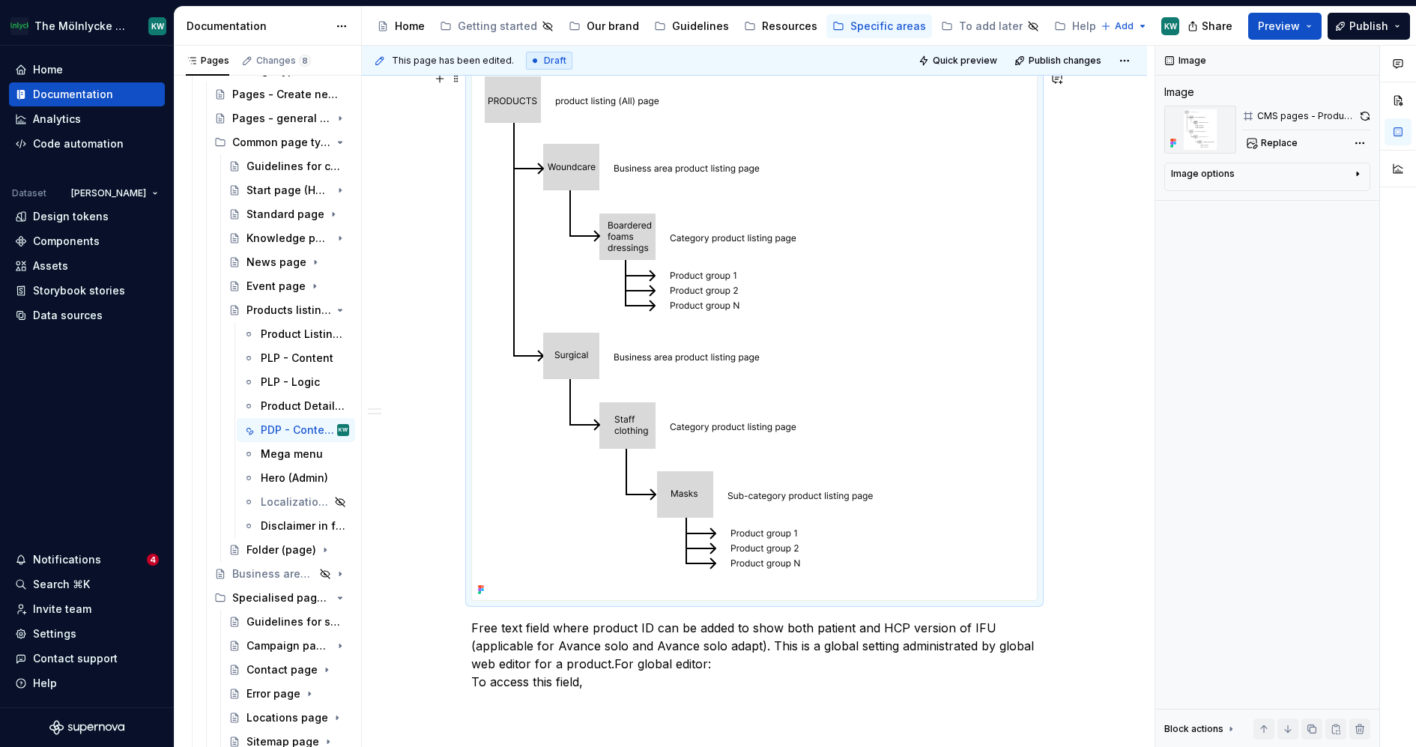
scroll to position [3299, 0]
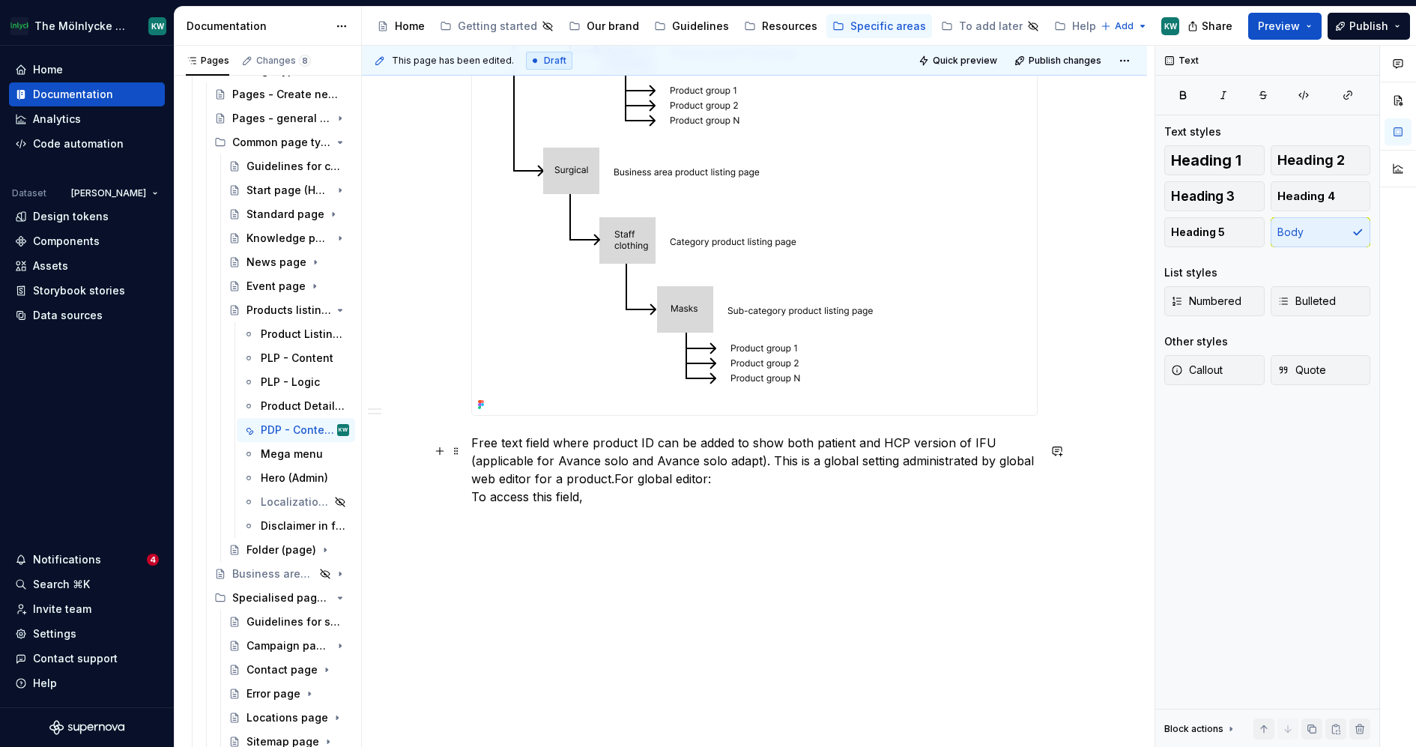
click at [576, 484] on p "Free text field where product ID can be added to show both patient and HCP vers…" at bounding box center [754, 470] width 566 height 72
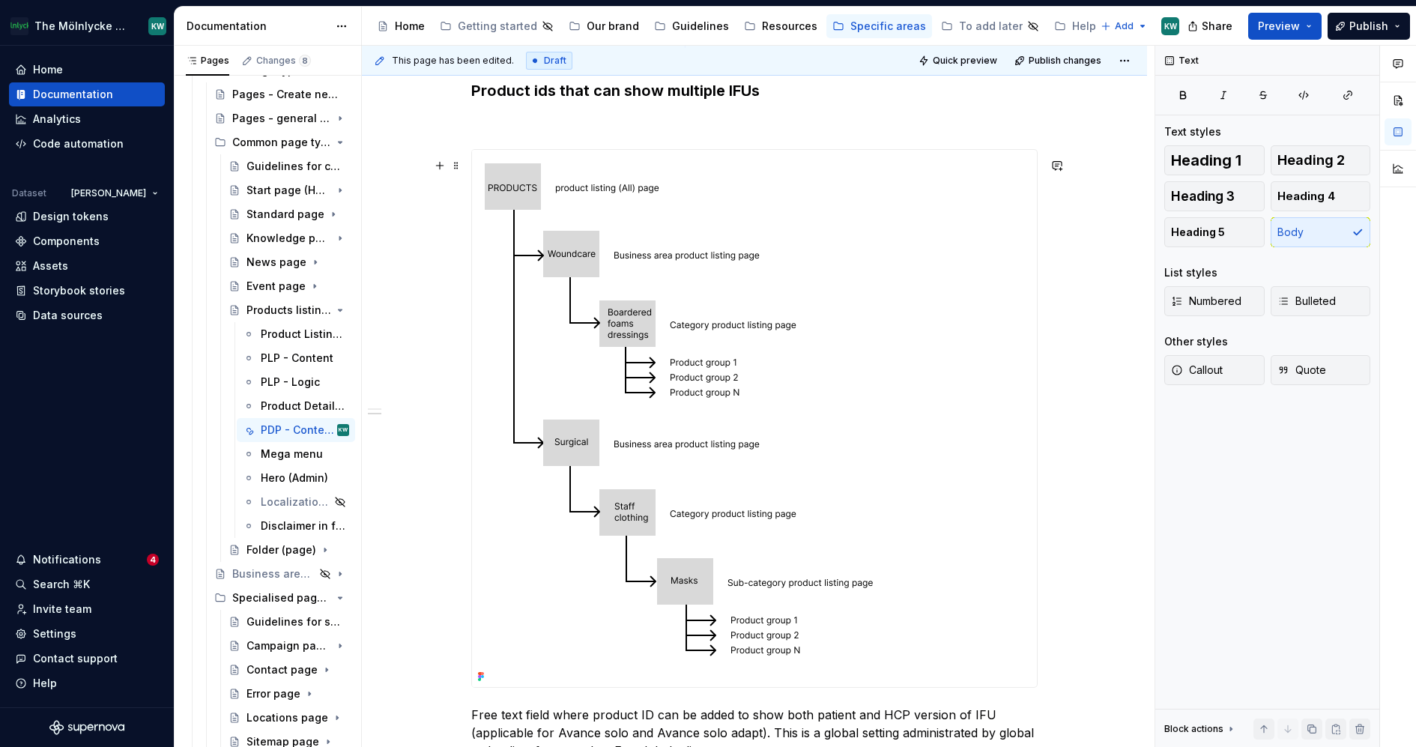
scroll to position [3011, 0]
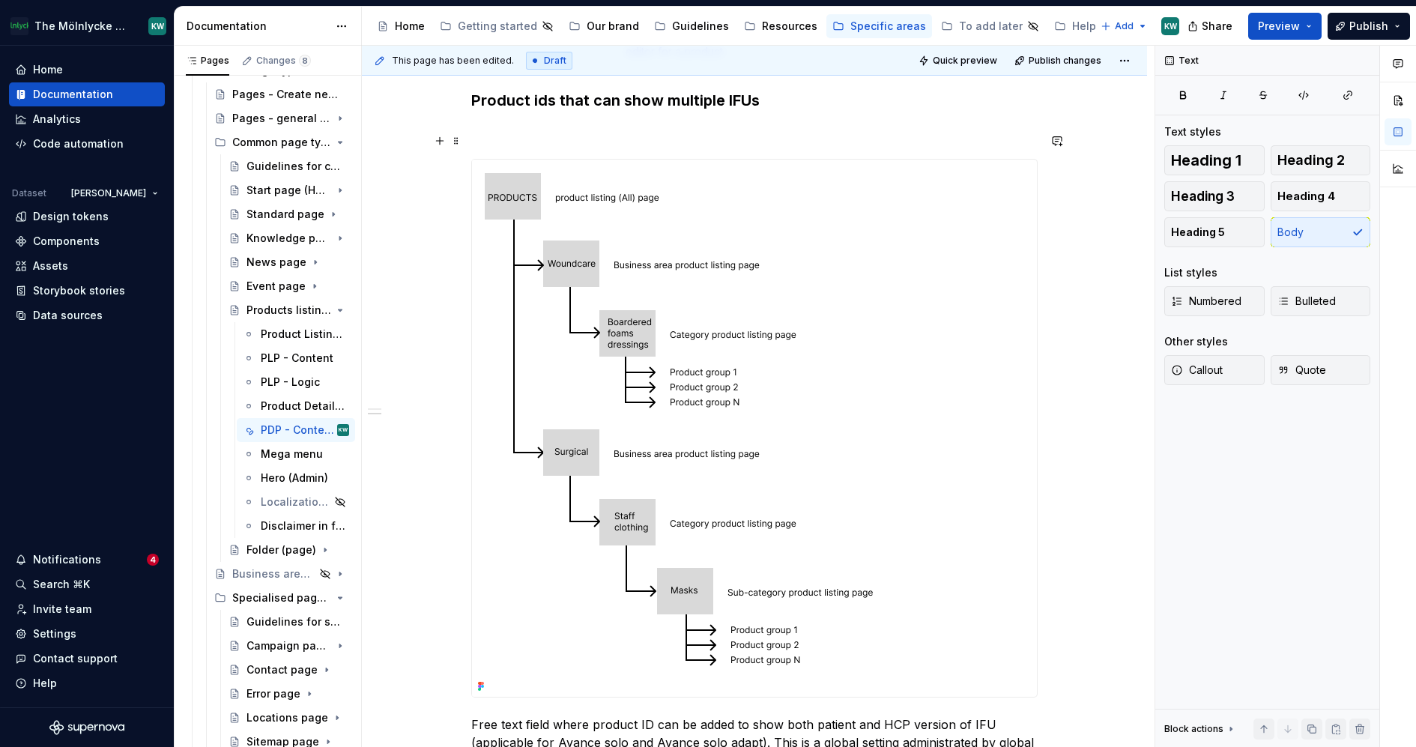
click at [522, 133] on p at bounding box center [754, 132] width 566 height 18
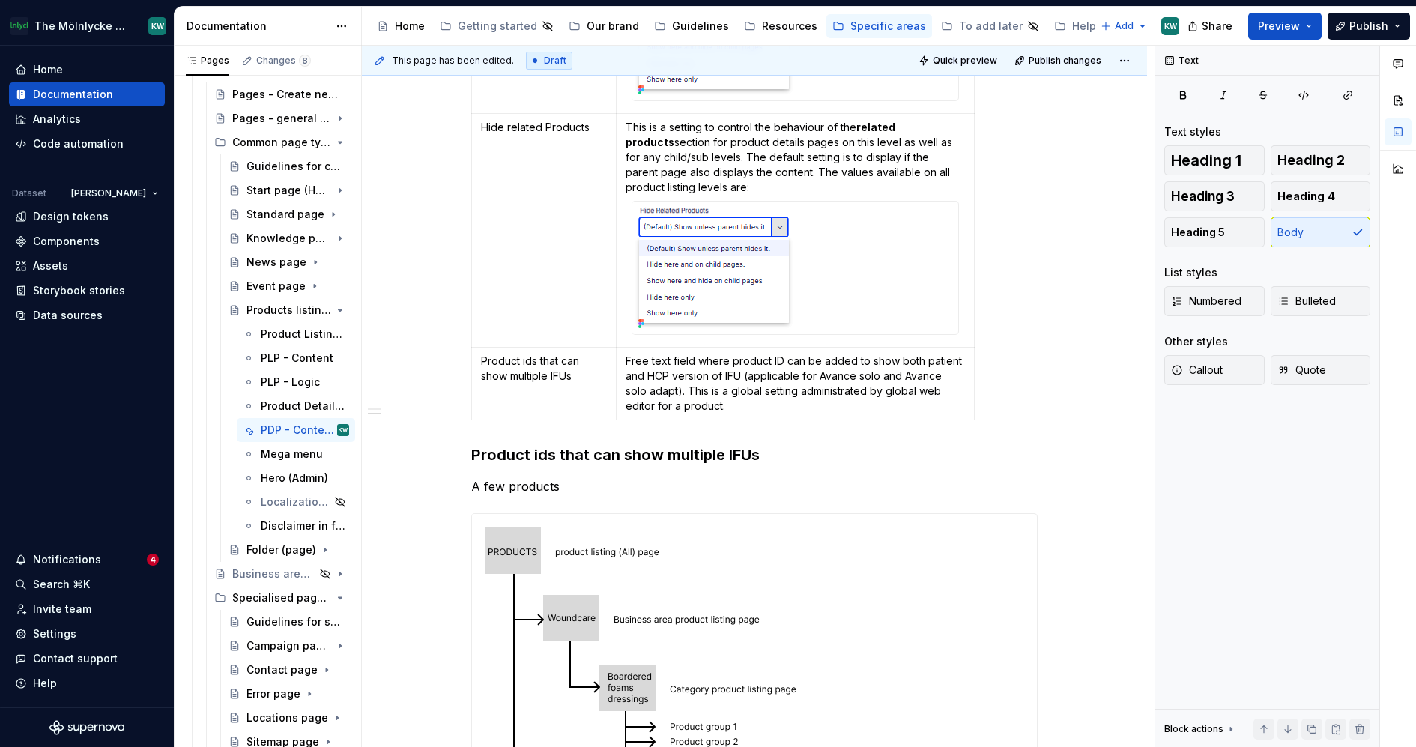
scroll to position [2647, 0]
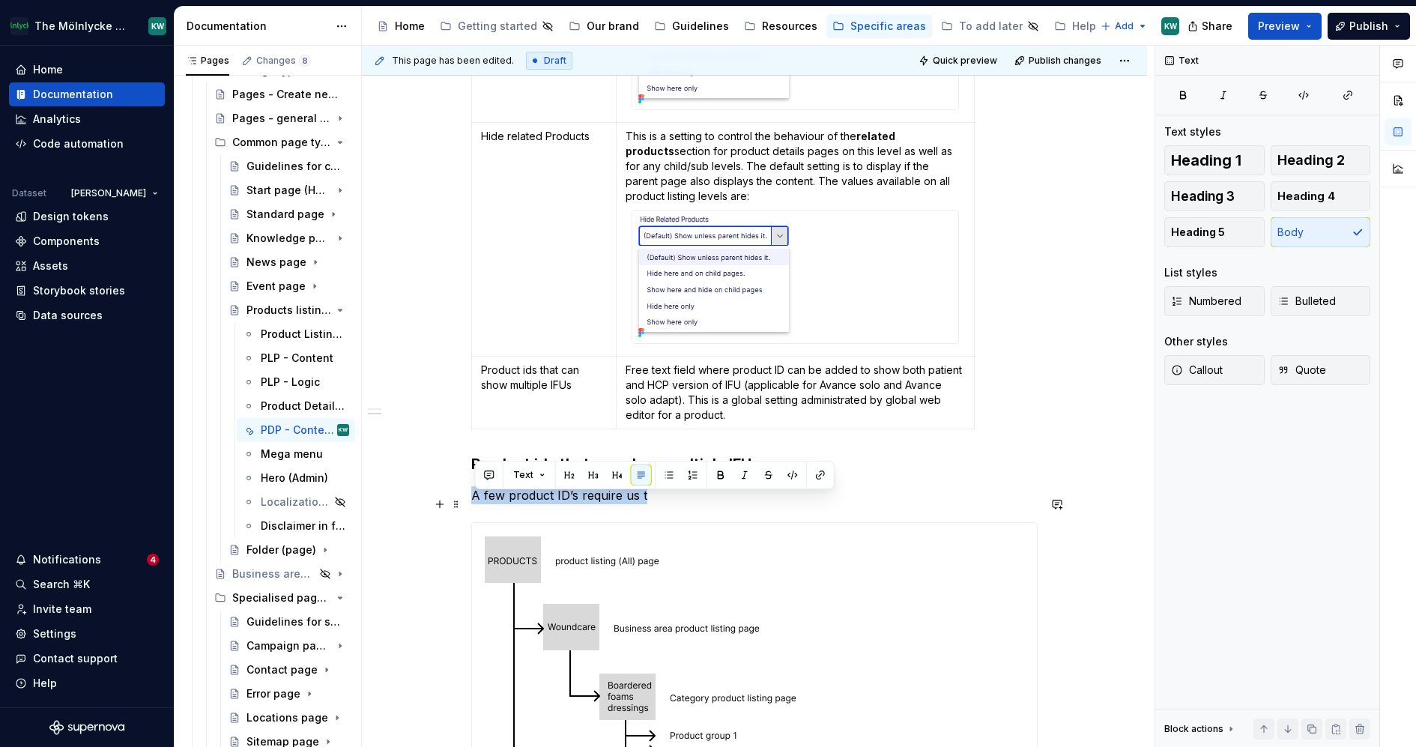
drag, startPoint x: 669, startPoint y: 510, endPoint x: 476, endPoint y: 501, distance: 193.5
click at [476, 501] on p "A few product ID’s require us t" at bounding box center [754, 495] width 566 height 18
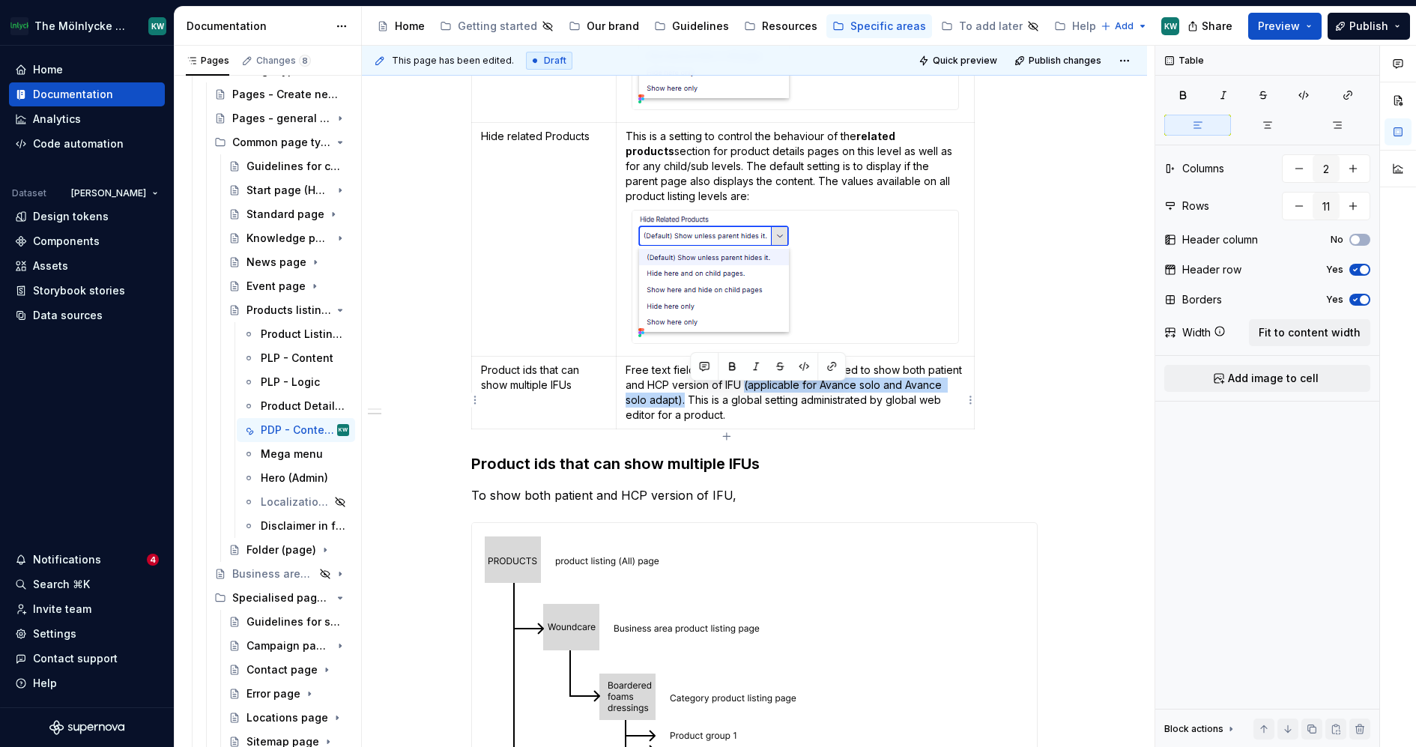
drag, startPoint x: 748, startPoint y: 392, endPoint x: 689, endPoint y: 408, distance: 61.5
click at [689, 408] on p "Free text field where product ID can be added to show both patient and HCP vers…" at bounding box center [795, 393] width 339 height 60
copy p "(applicable for Avance solo and Avance solo adapt)."
click at [742, 503] on p "To show both patient and HCP version of IFU," at bounding box center [754, 495] width 566 height 18
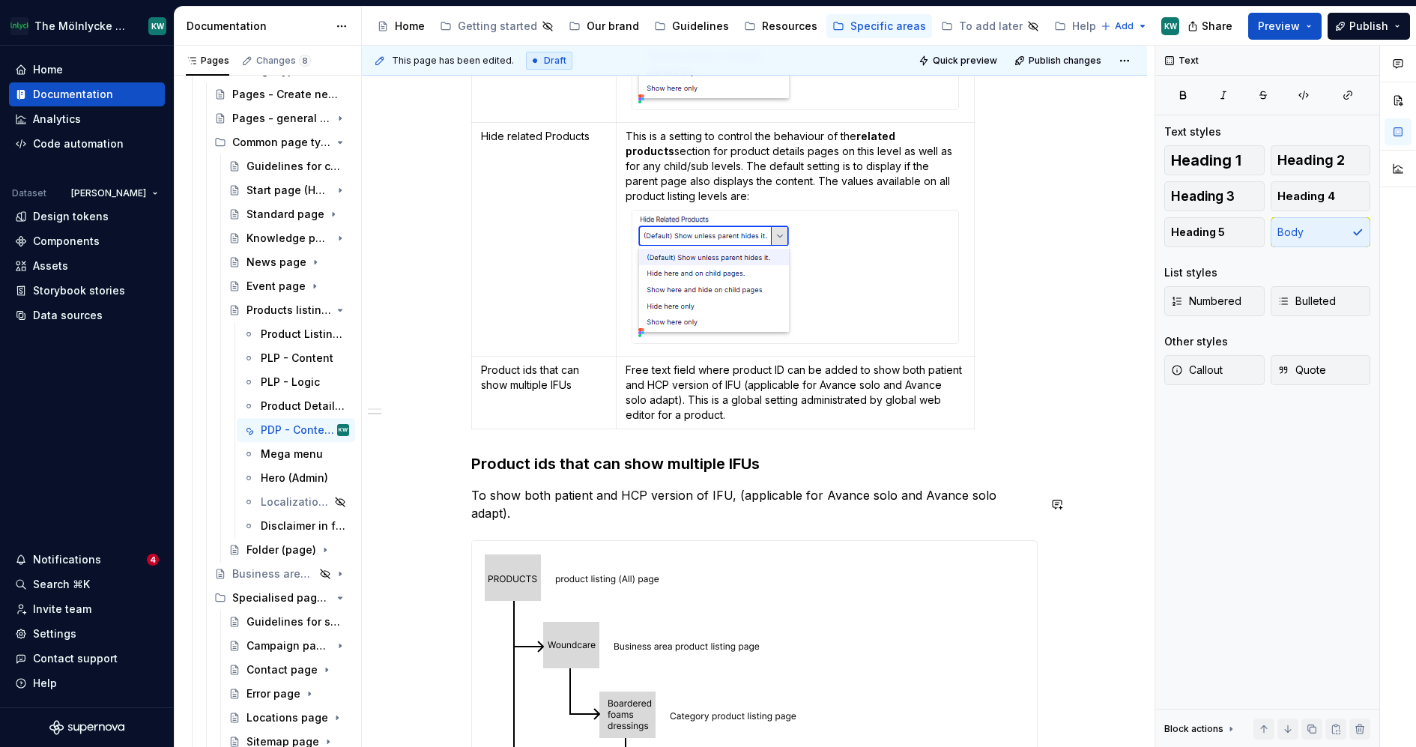
click at [743, 503] on p "To show both patient and HCP version of IFU, (applicable for Avance solo and Av…" at bounding box center [754, 504] width 566 height 36
click at [744, 509] on p "To show both patient and HCP version of IFU, (only applicable for Avance solo a…" at bounding box center [754, 504] width 566 height 36
click at [689, 516] on p "To show both patient and HCP version of IFU, (only applicable for Avance solo a…" at bounding box center [754, 504] width 566 height 36
click at [734, 503] on p "To show both patient and HCP version of IFU, (only applicable for Avance solo a…" at bounding box center [754, 504] width 566 height 36
click at [697, 513] on p "To show both patient and HCP version of IFU (only applicable for Avance solo an…" at bounding box center [754, 504] width 566 height 36
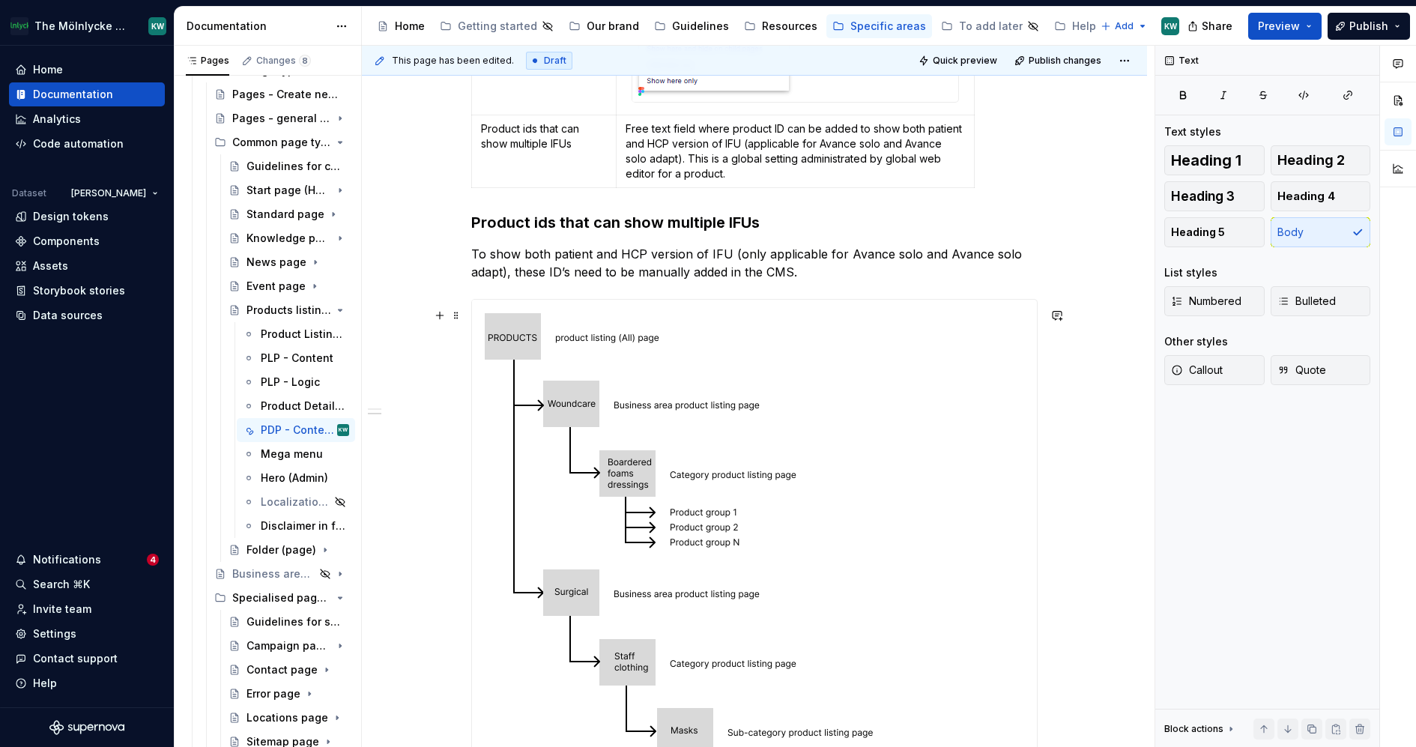
scroll to position [2893, 0]
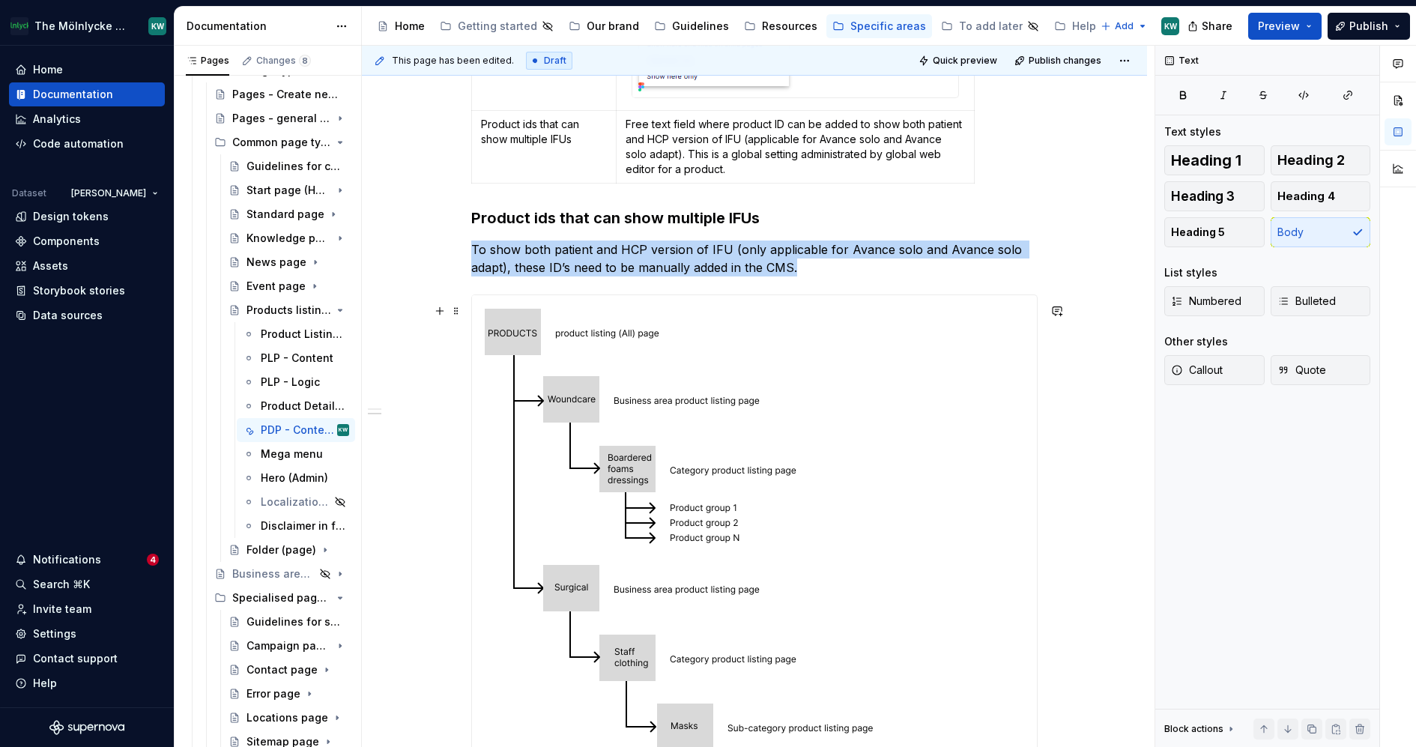
click at [869, 399] on img at bounding box center [689, 563] width 435 height 537
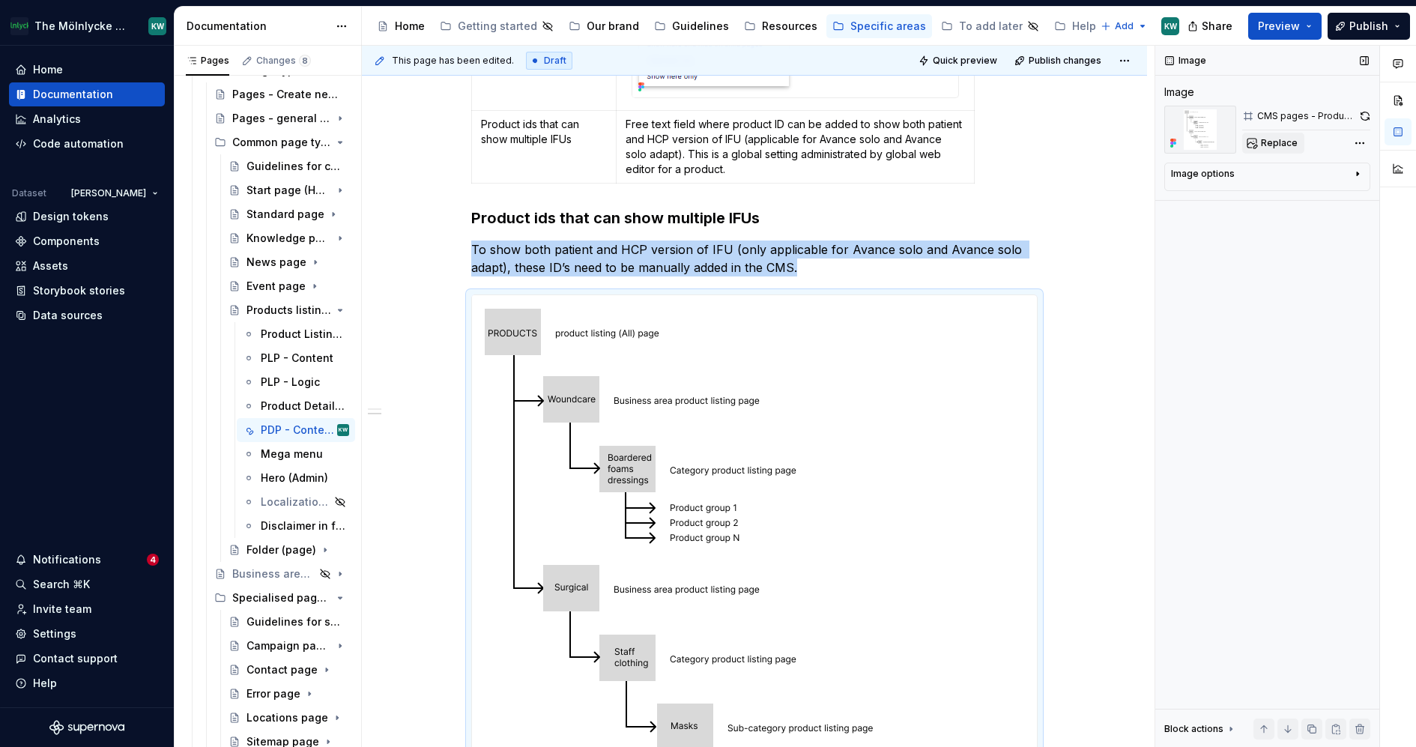
click at [1272, 145] on span "Replace" at bounding box center [1279, 143] width 37 height 12
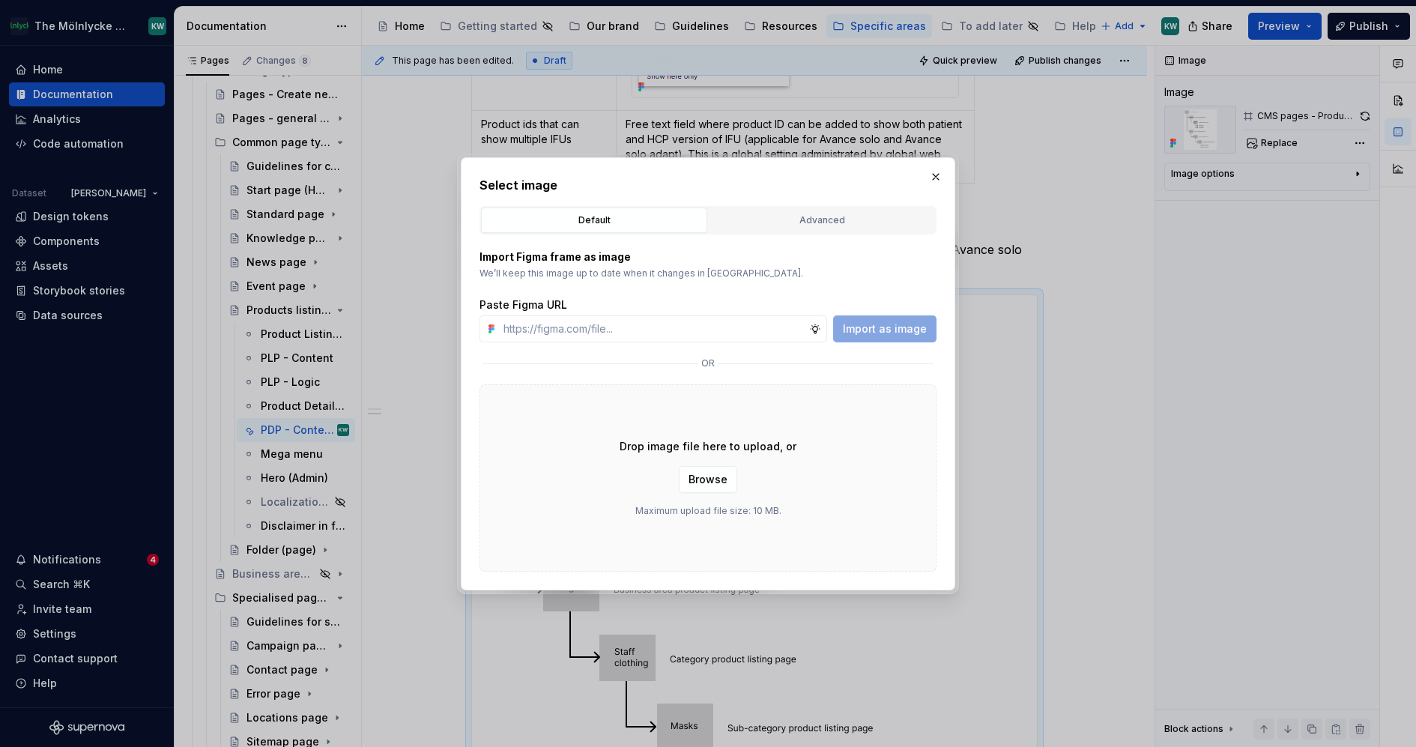
type textarea "*"
click at [801, 221] on div "Advanced" at bounding box center [822, 220] width 216 height 15
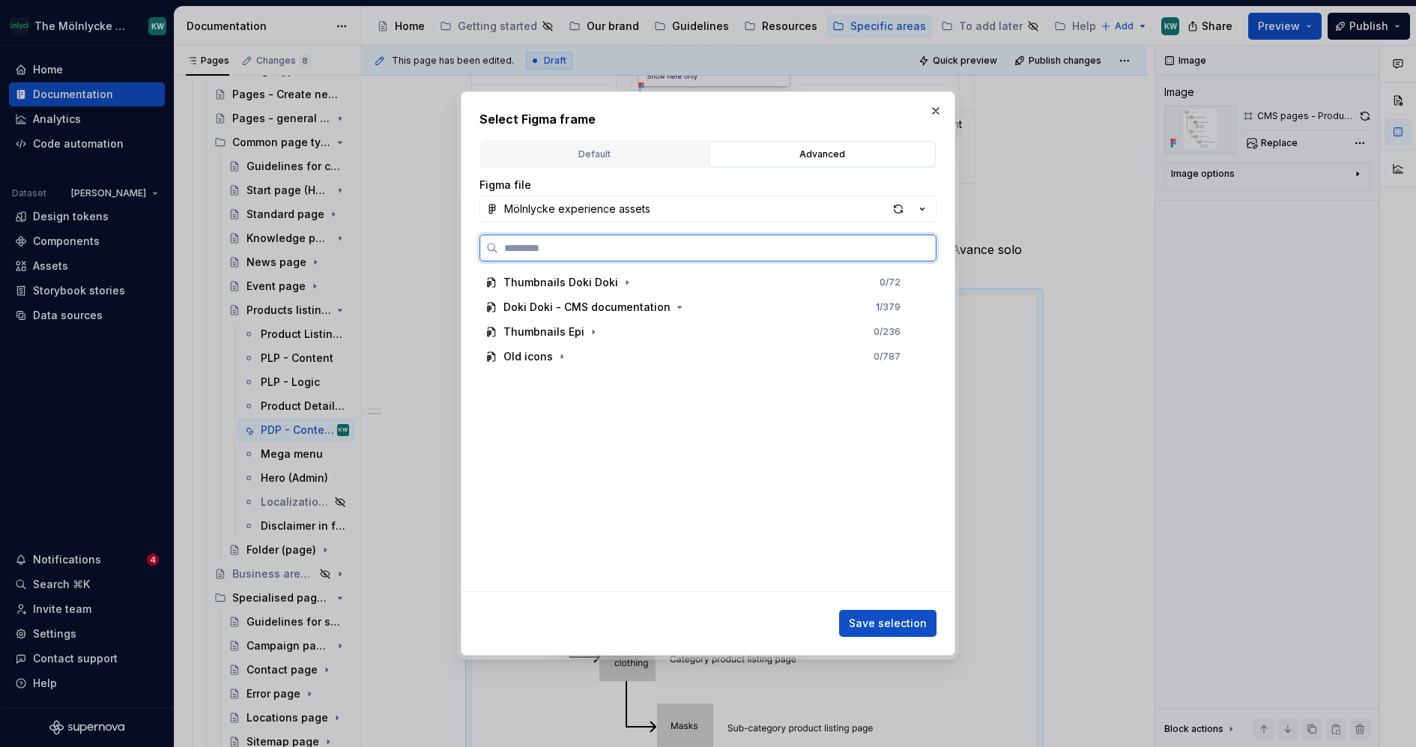
paste input "**********"
type input "**********"
click at [889, 216] on div "button" at bounding box center [898, 209] width 21 height 21
paste input "**********"
type input "**********"
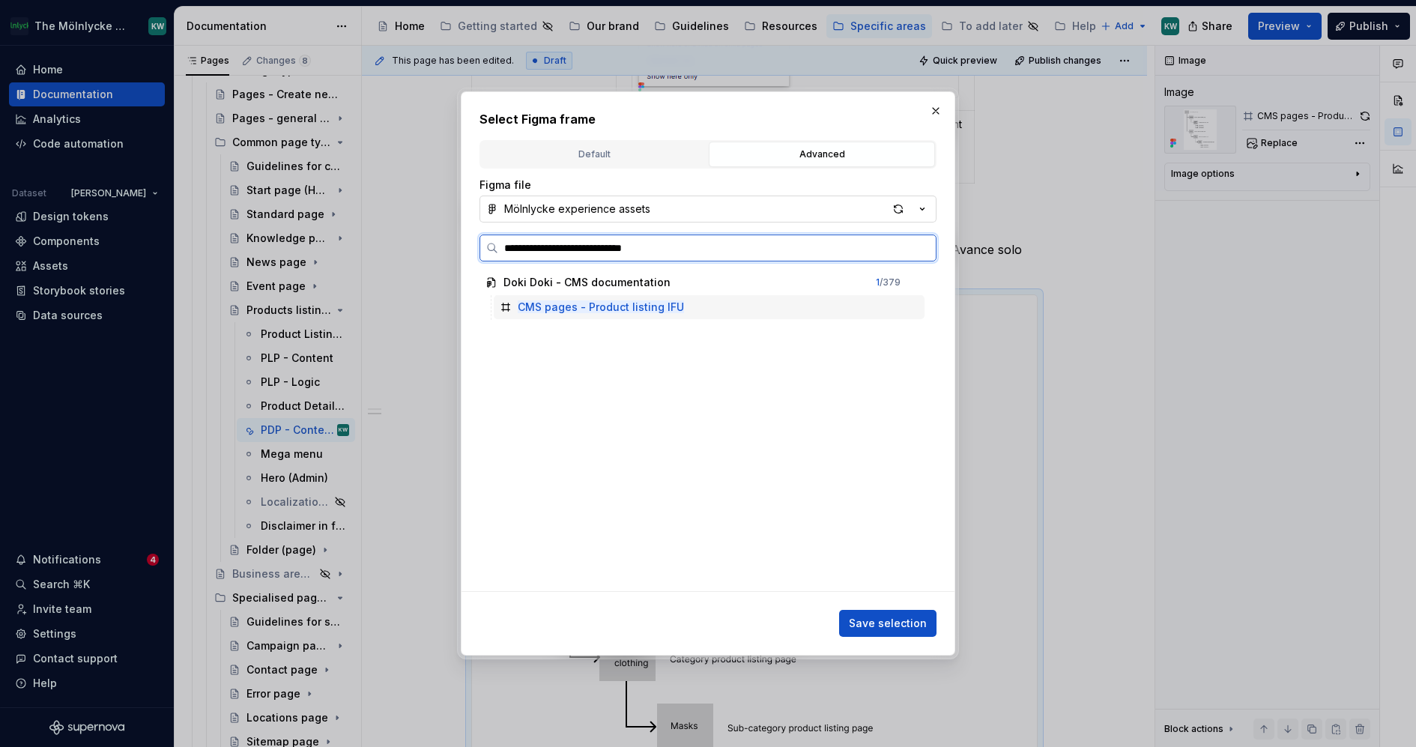
click at [625, 304] on mark "CMS pages - Product listing IFU" at bounding box center [601, 306] width 166 height 13
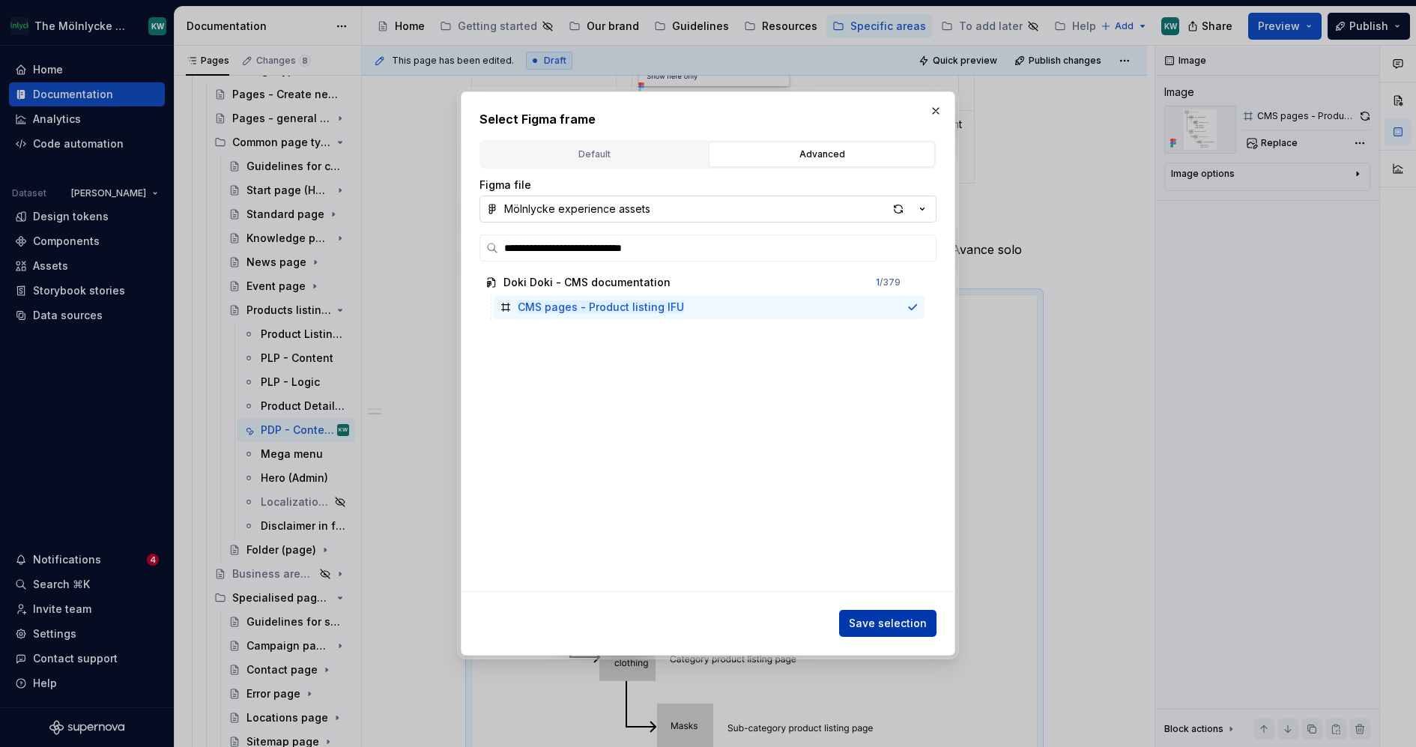
click at [856, 620] on span "Save selection" at bounding box center [888, 623] width 78 height 15
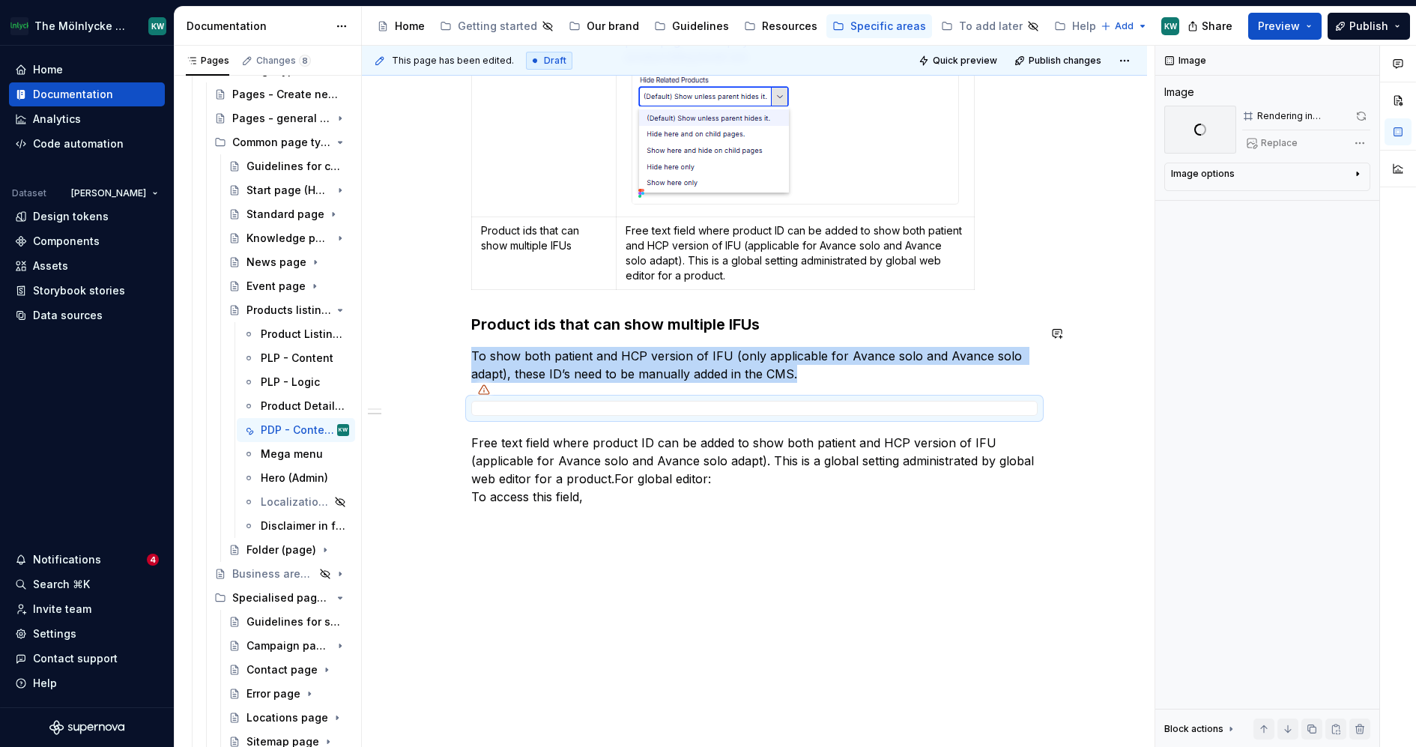
scroll to position [2794, 0]
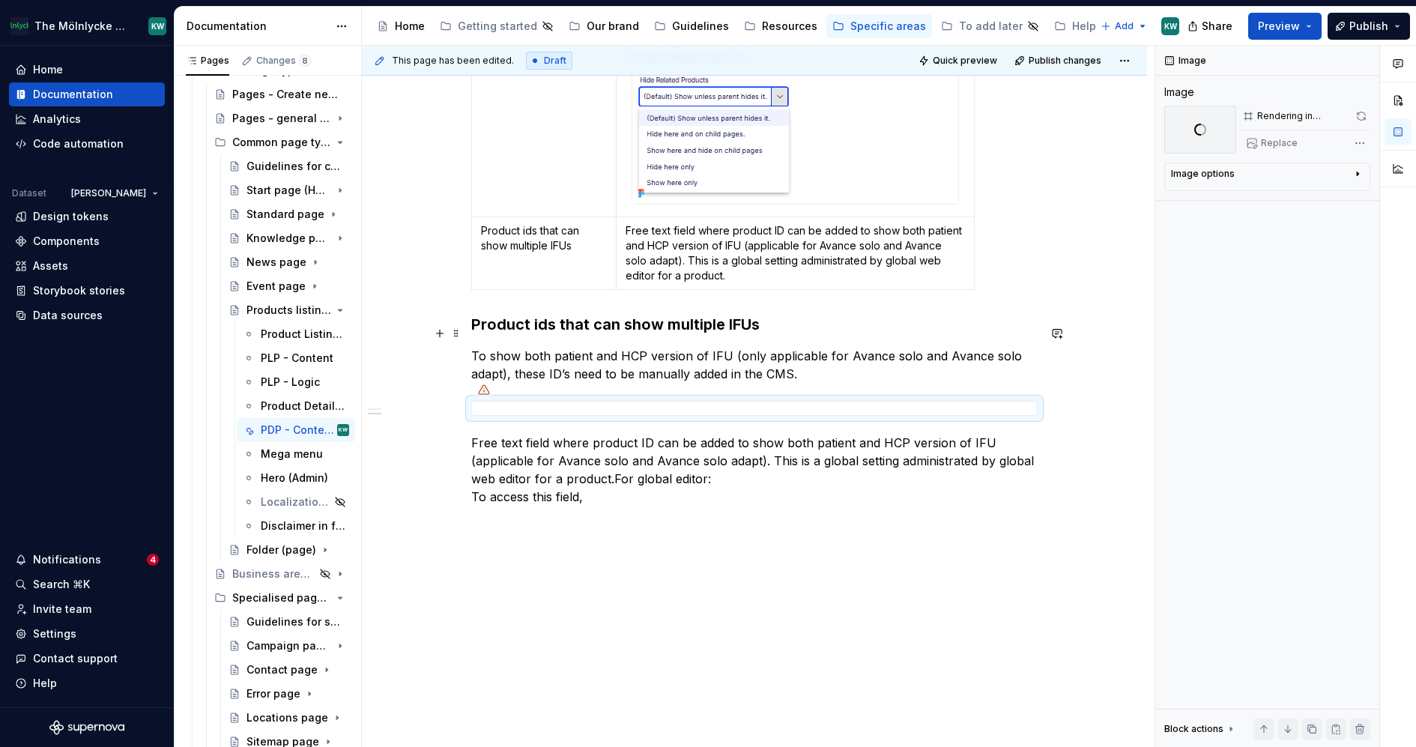
click at [482, 318] on h3 "Product ids that can show multiple IFUs" at bounding box center [754, 324] width 566 height 21
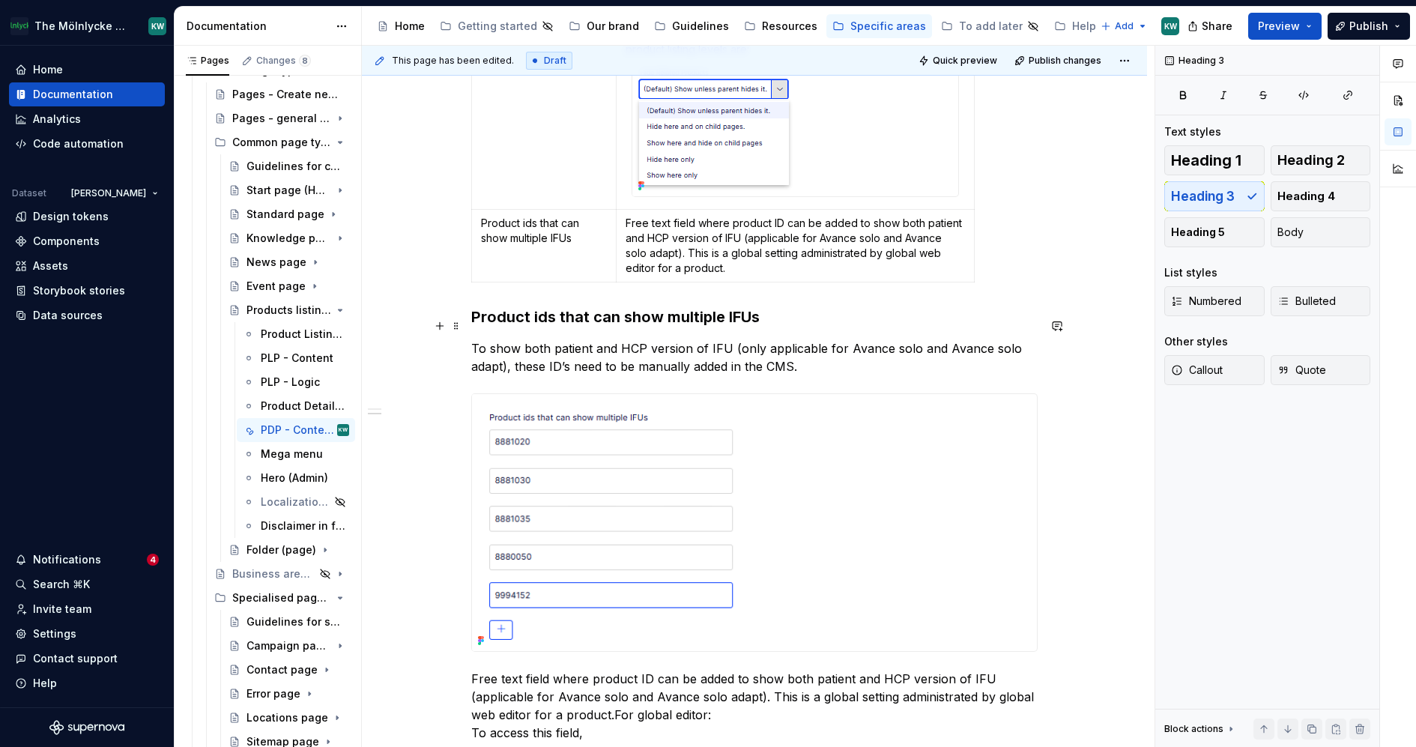
scroll to position [2840, 0]
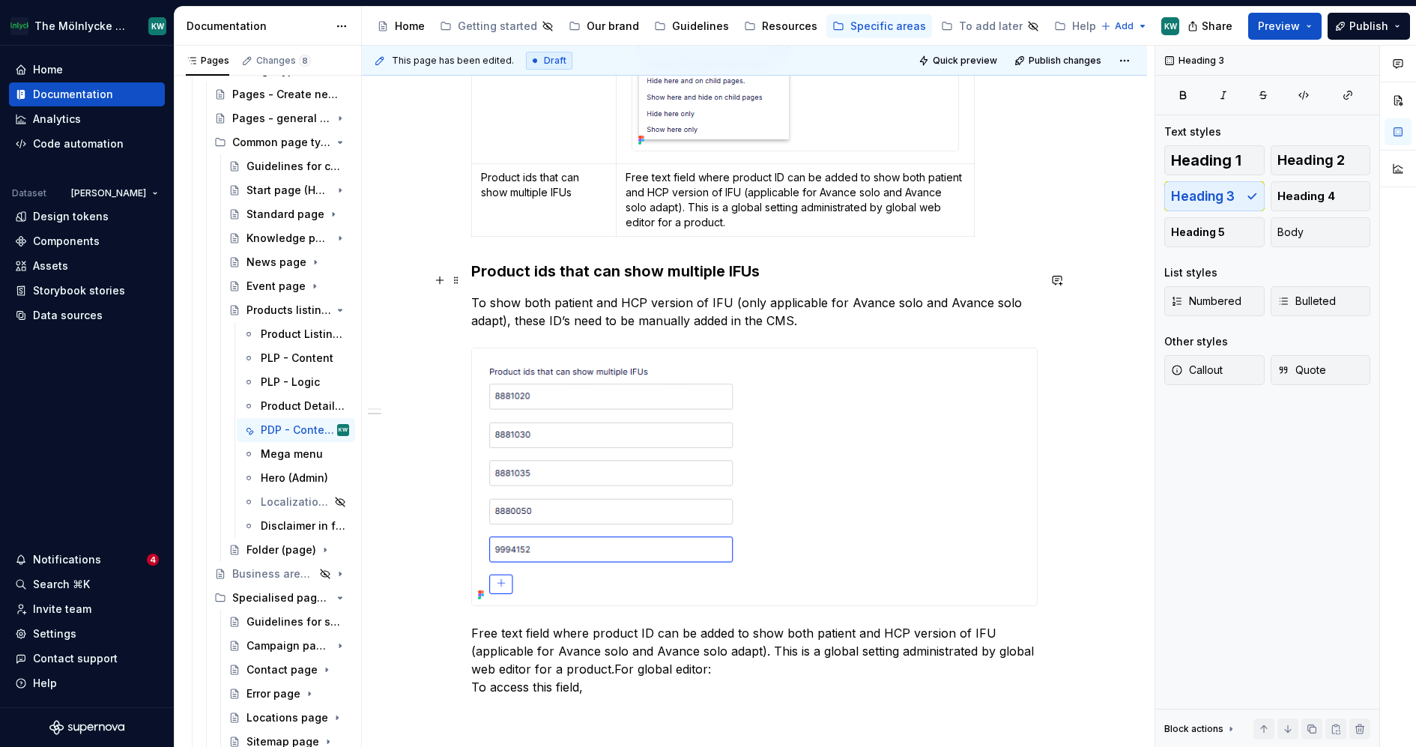
click at [477, 278] on h3 "Product ids that can show multiple IFUs" at bounding box center [754, 271] width 566 height 21
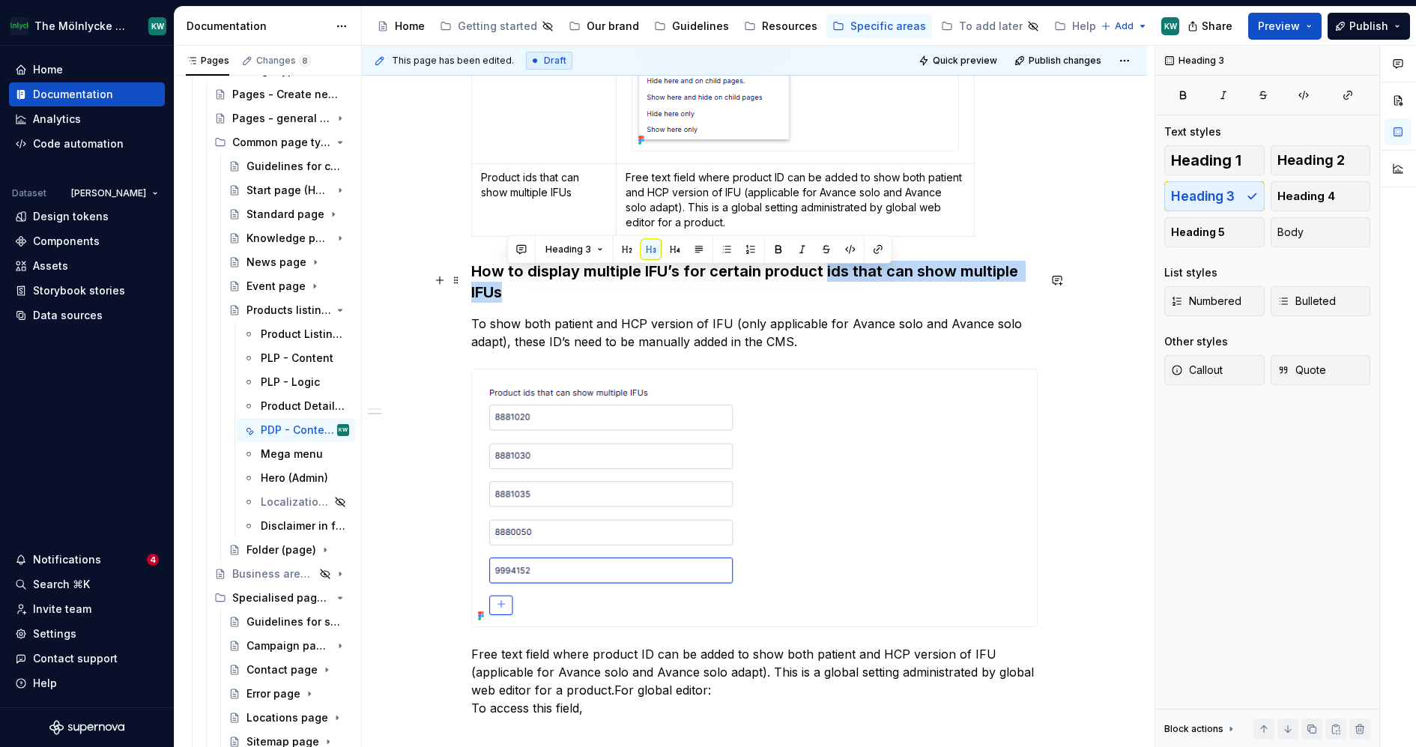
drag, startPoint x: 829, startPoint y: 275, endPoint x: 842, endPoint y: 299, distance: 27.2
click at [842, 299] on h3 "How to display multiple IFU’s for certain product ids that can show multiple IF…" at bounding box center [754, 282] width 566 height 42
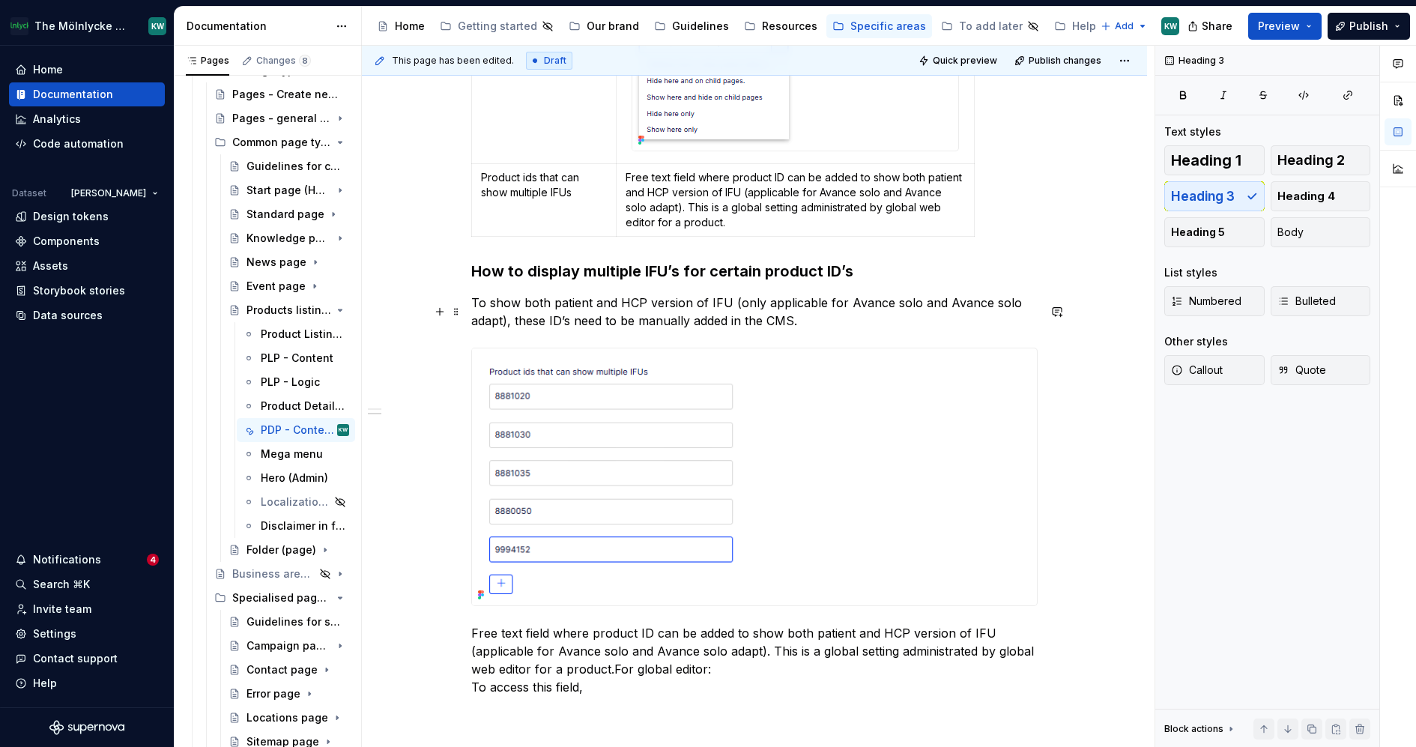
click at [842, 330] on p "To show both patient and HCP version of IFU (only applicable for Avance solo an…" at bounding box center [754, 312] width 566 height 36
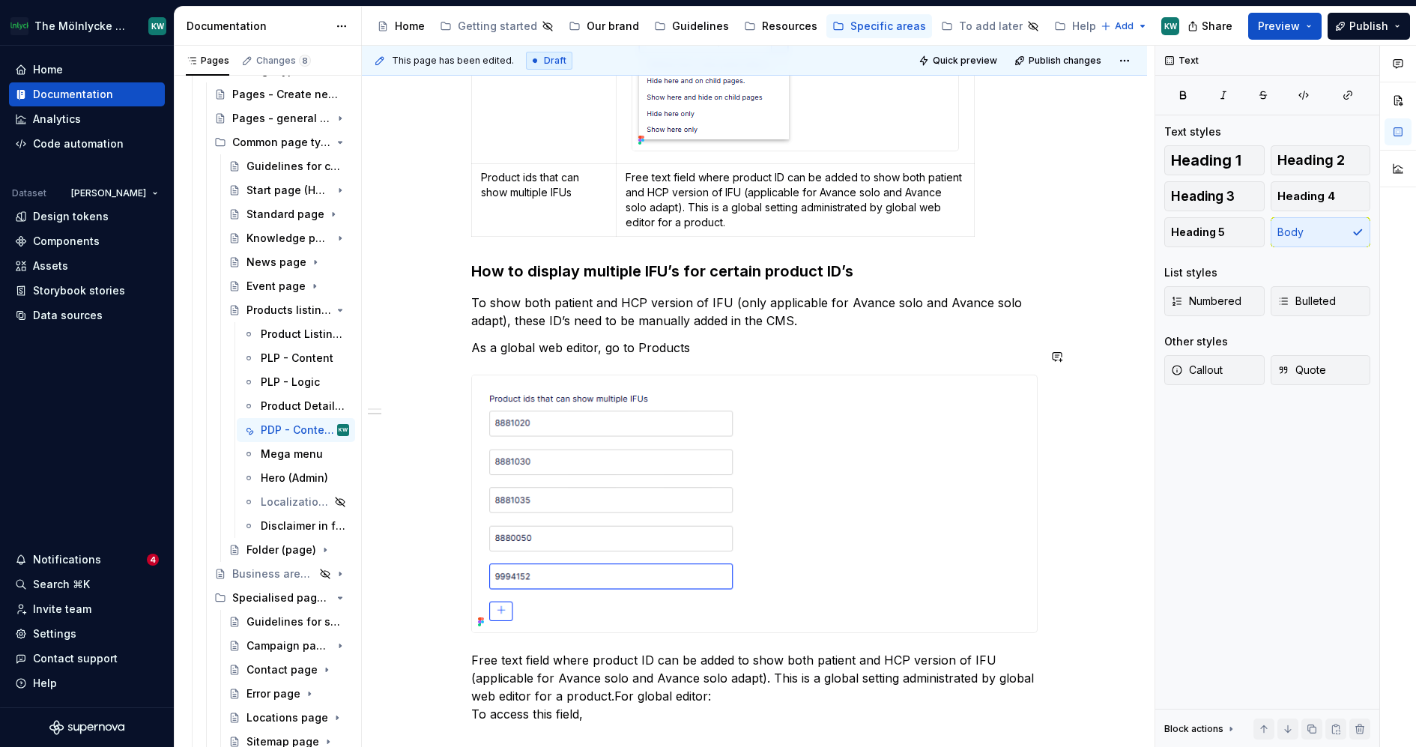
scroll to position [2869, 0]
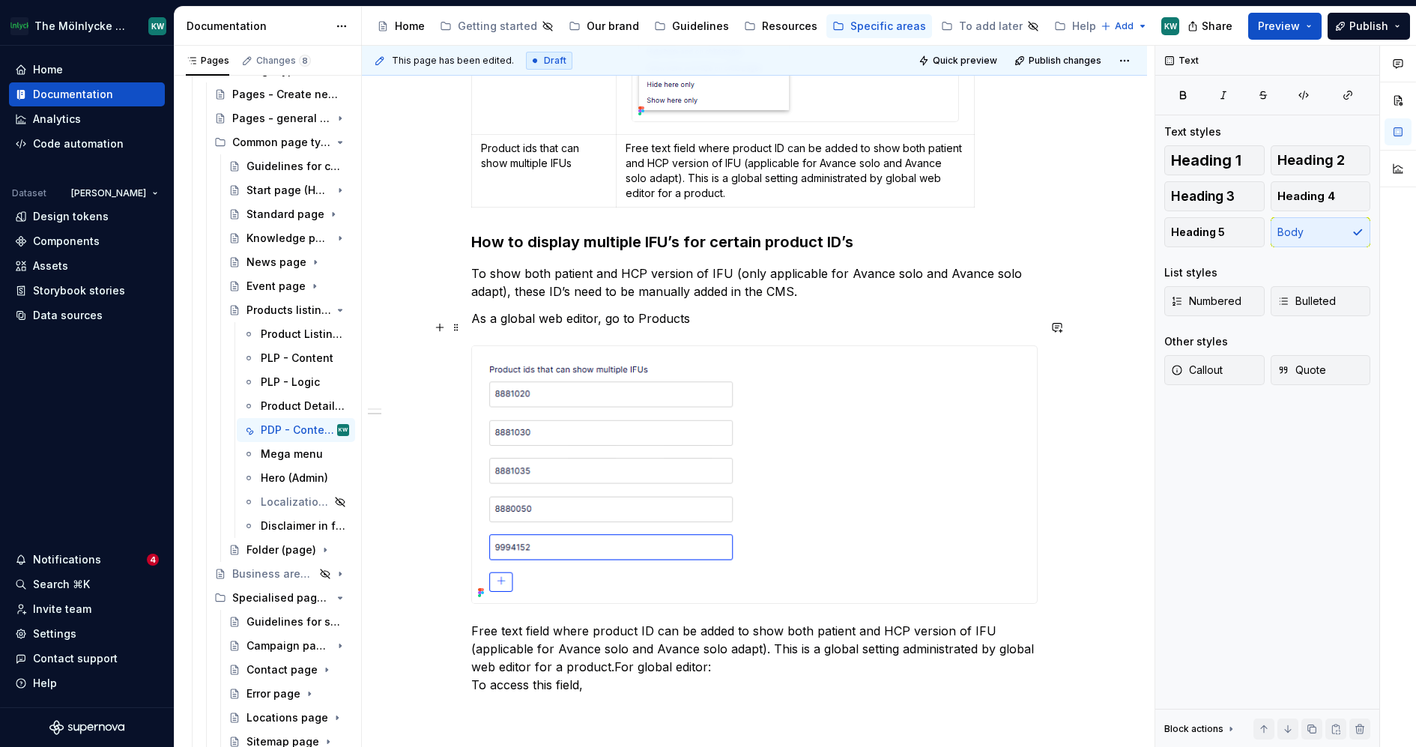
click at [640, 324] on p "As a global web editor, go to Products" at bounding box center [754, 318] width 566 height 18
click at [783, 318] on p "As a global web editor, go to the the highest level, Products" at bounding box center [754, 318] width 566 height 18
click at [823, 322] on p "As a global web editor, go to the the highest level, Products" at bounding box center [754, 318] width 566 height 18
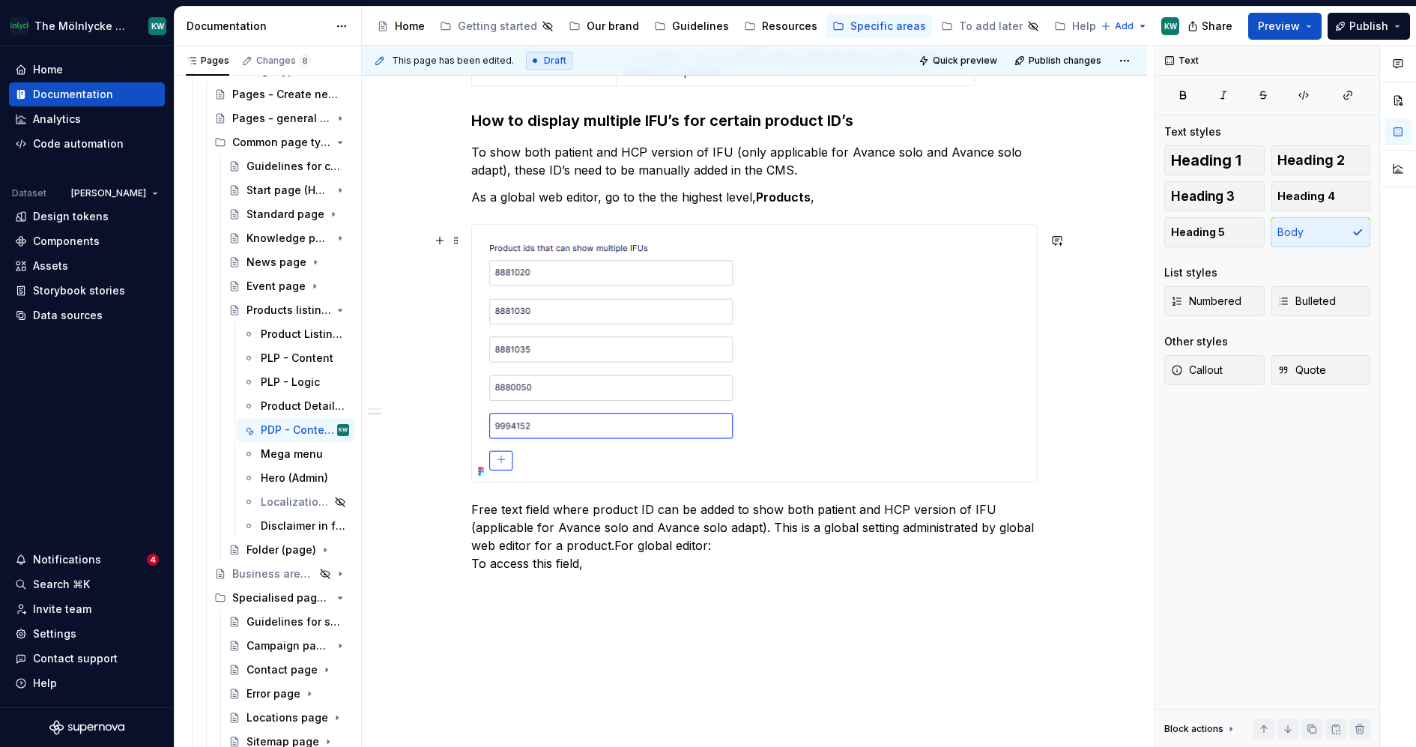
scroll to position [2975, 0]
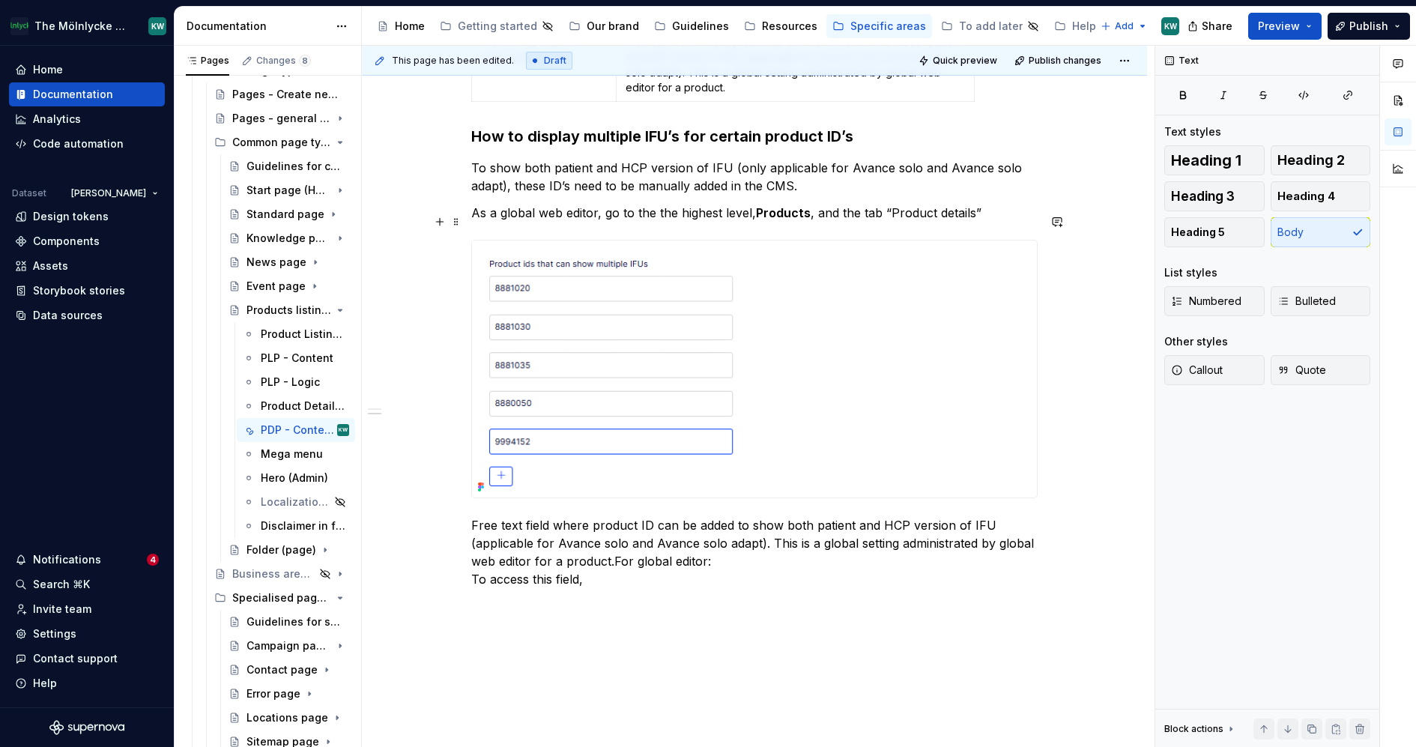
click at [727, 220] on p "As a global web editor, go to the the highest level, Products , and the tab “Pr…" at bounding box center [754, 213] width 566 height 18
drag, startPoint x: 807, startPoint y: 219, endPoint x: 728, endPoint y: 220, distance: 79.4
click at [728, 220] on p "As a global web editor, go to the the highest category level, Products , and th…" at bounding box center [754, 213] width 566 height 18
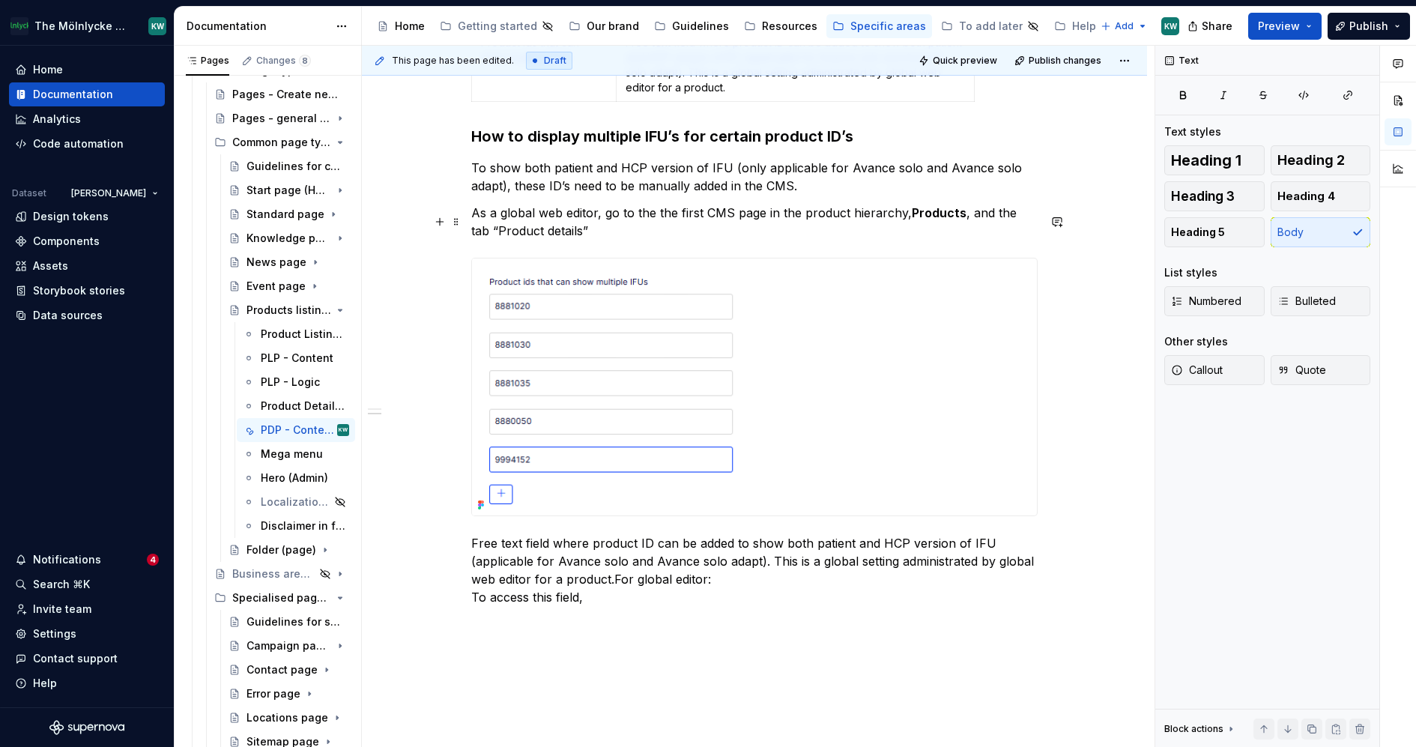
click at [934, 240] on p "As a global web editor, go to the the first CMS page in the product hierarchy, …" at bounding box center [754, 222] width 566 height 36
drag, startPoint x: 566, startPoint y: 239, endPoint x: 484, endPoint y: 238, distance: 81.7
click at [484, 238] on p "As a global web editor, go to the the first CMS page in the product hierarchy, …" at bounding box center [754, 222] width 566 height 36
click at [579, 240] on p "As a global web editor, go to the the first CMS page in the product hierarchy, …" at bounding box center [754, 222] width 566 height 36
click at [498, 238] on strong "Product details" at bounding box center [543, 230] width 91 height 15
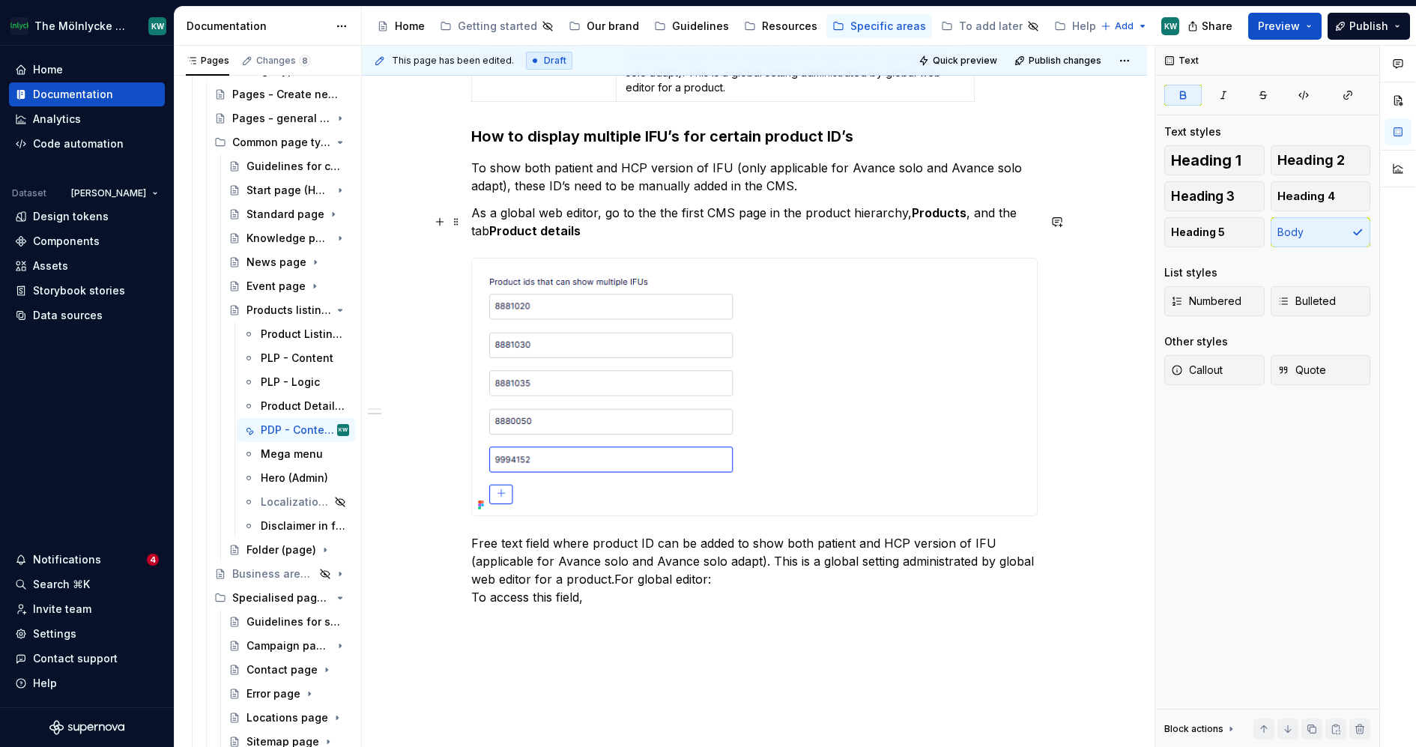
click at [582, 236] on p "As a global web editor, go to the the first CMS page in the product hierarchy, …" at bounding box center [754, 222] width 566 height 36
drag, startPoint x: 843, startPoint y: 239, endPoint x: 571, endPoint y: 238, distance: 272.0
click at [571, 238] on p "As a global web editor, go to the the first CMS page in the product hierarchy, …" at bounding box center [754, 222] width 566 height 36
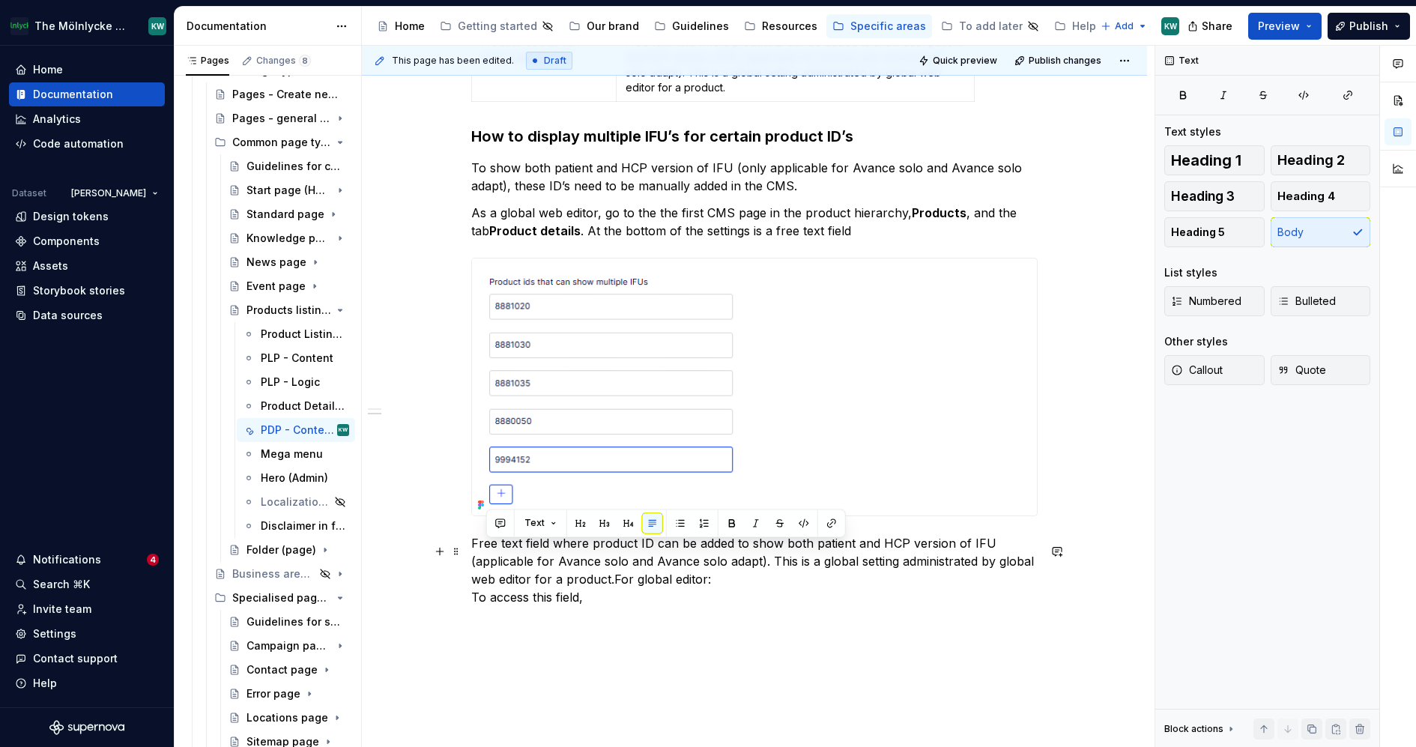
drag, startPoint x: 704, startPoint y: 606, endPoint x: 474, endPoint y: 547, distance: 237.5
click at [474, 547] on p "Free text field where product ID can be added to show both patient and HCP vers…" at bounding box center [754, 570] width 566 height 72
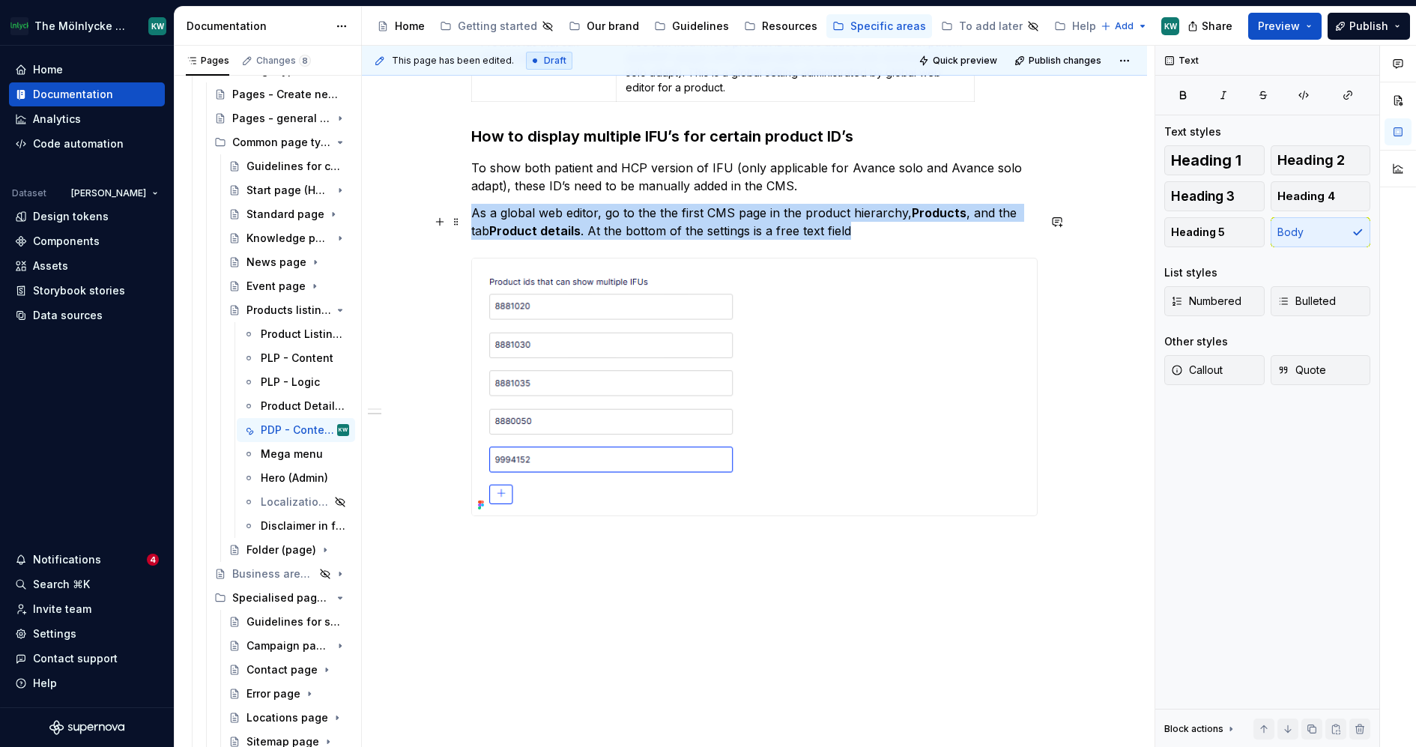
click at [845, 238] on p "As a global web editor, go to the the first CMS page in the product hierarchy, …" at bounding box center [754, 222] width 566 height 36
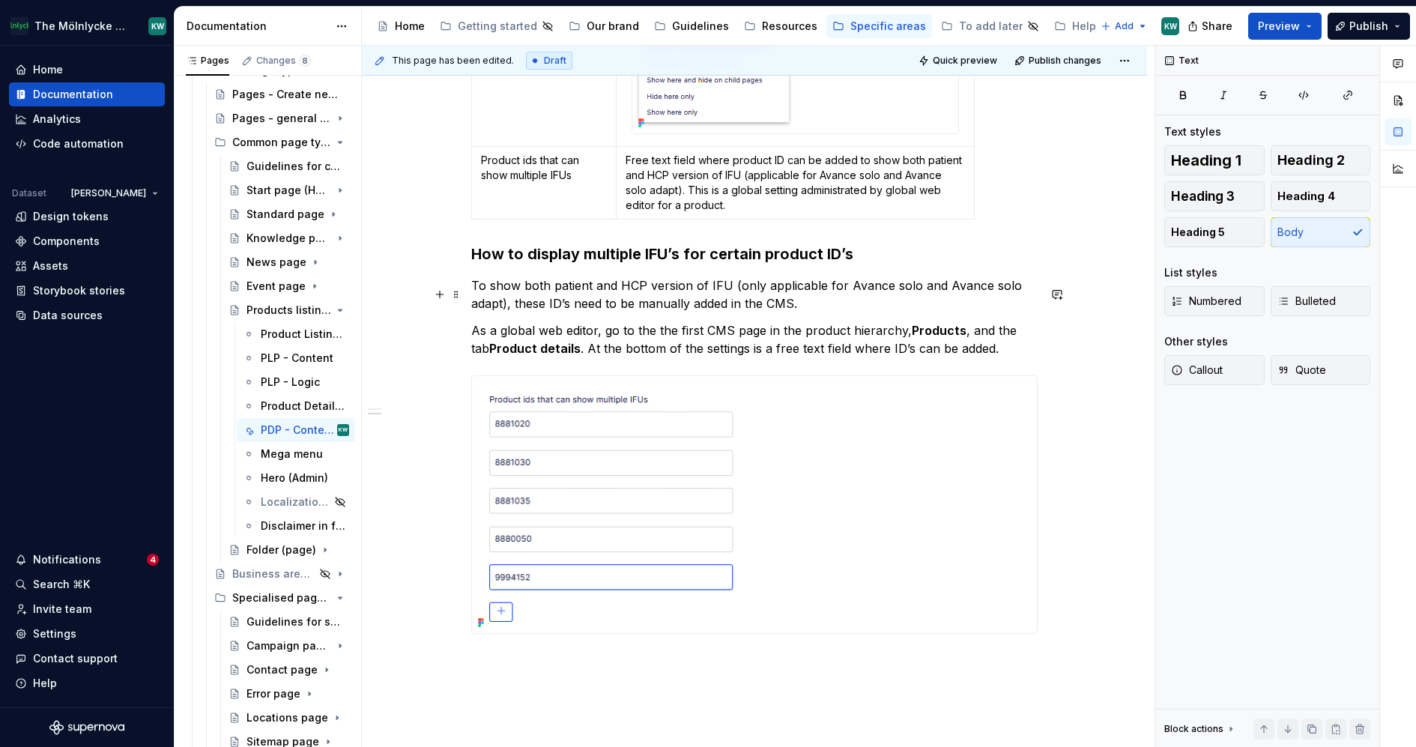
scroll to position [2851, 0]
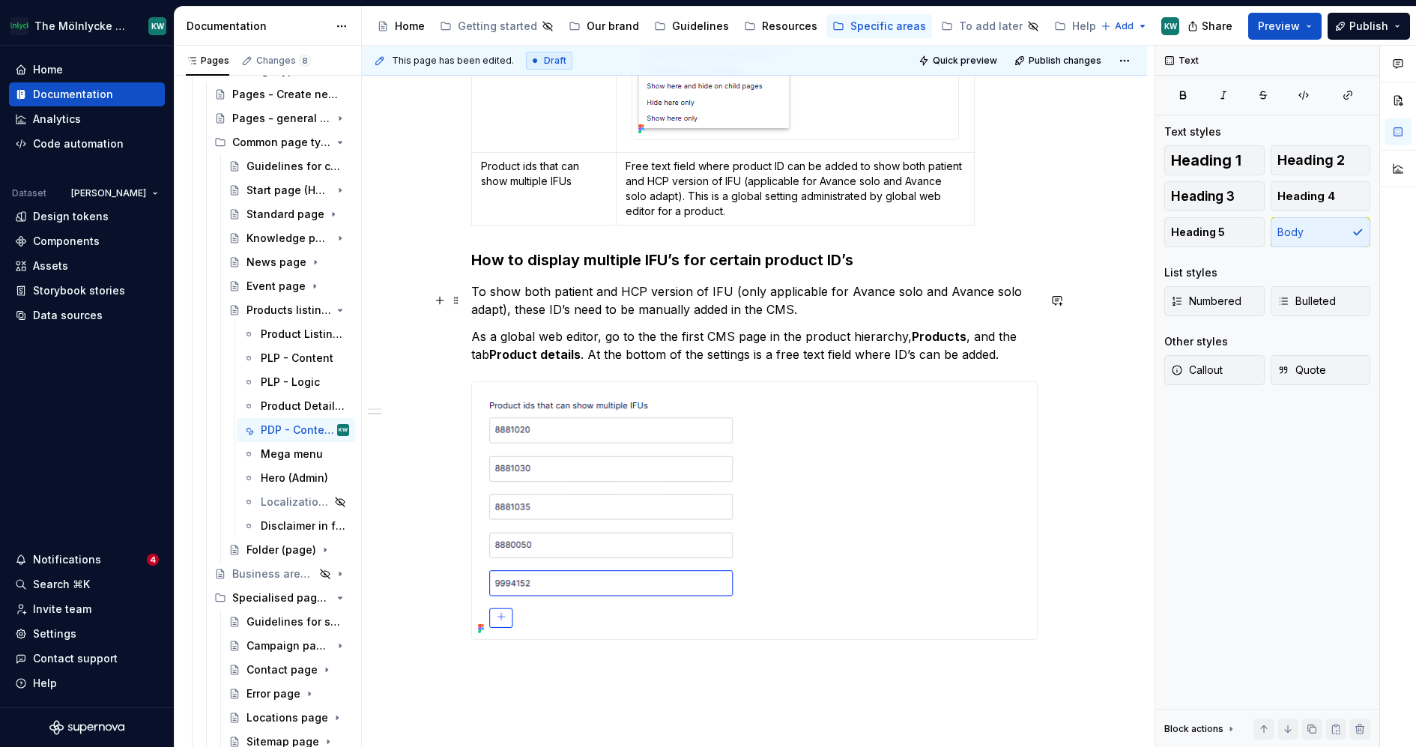
click at [478, 301] on p "To show both patient and HCP version of IFU (only applicable for Avance solo an…" at bounding box center [754, 300] width 566 height 36
click at [605, 342] on p "As a global web editor, go to the the first CMS page in the product hierarchy, …" at bounding box center [754, 345] width 566 height 36
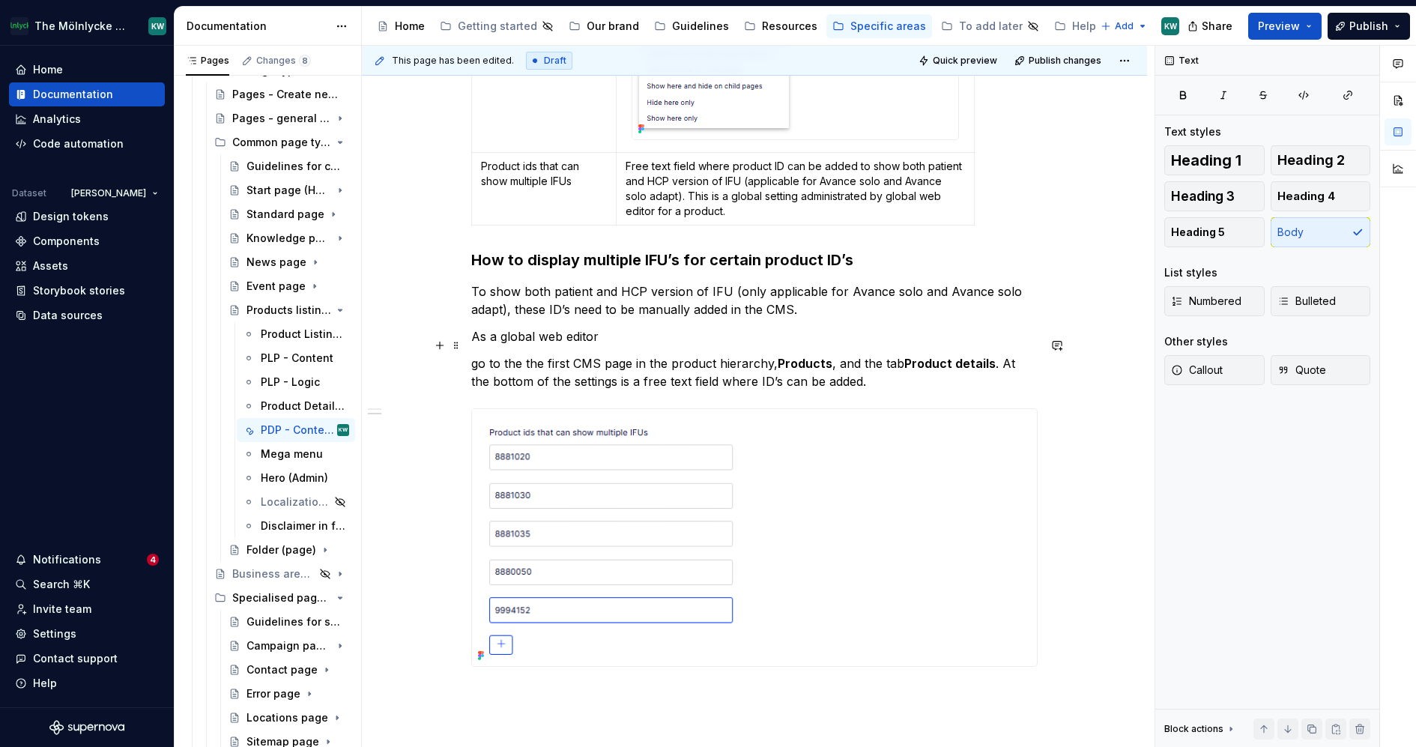
click at [626, 337] on p "As a global web editor" at bounding box center [754, 336] width 566 height 18
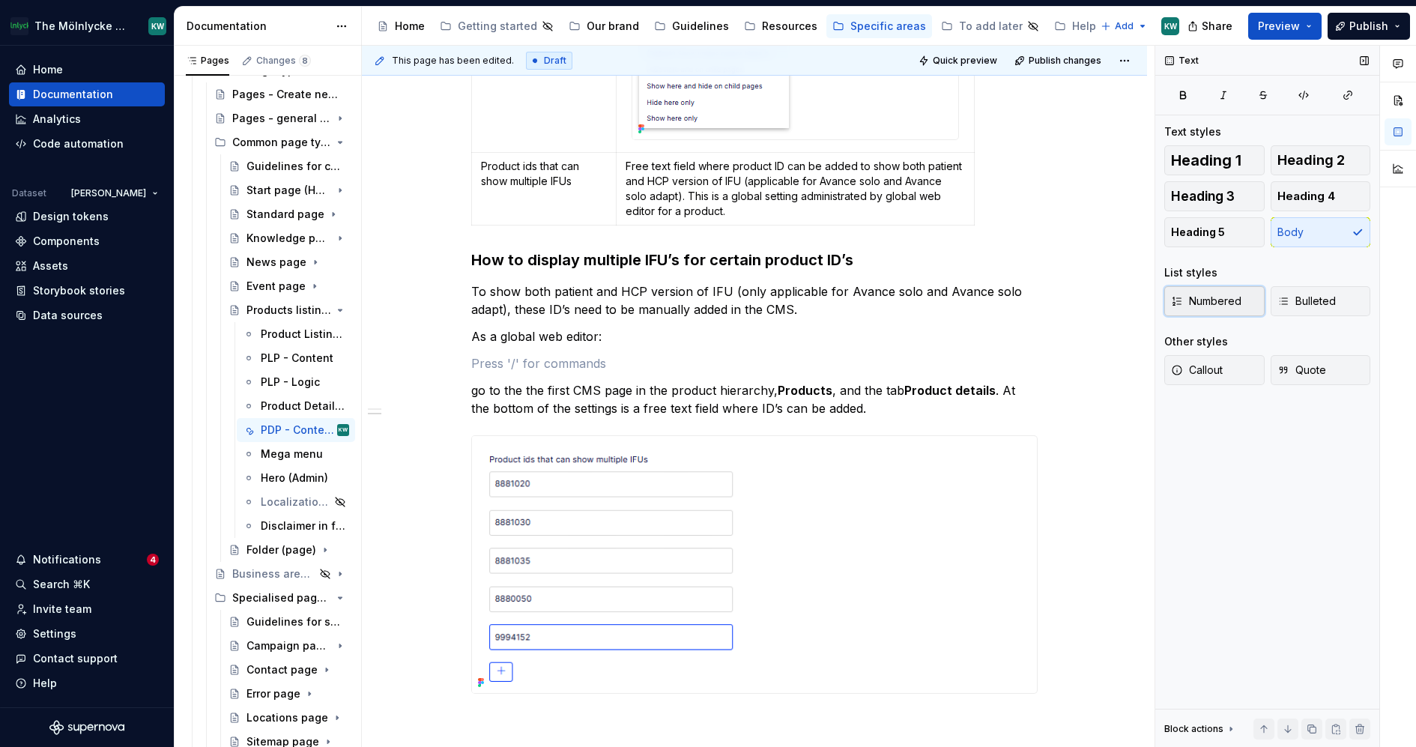
click at [1215, 301] on span "Numbered" at bounding box center [1206, 301] width 70 height 15
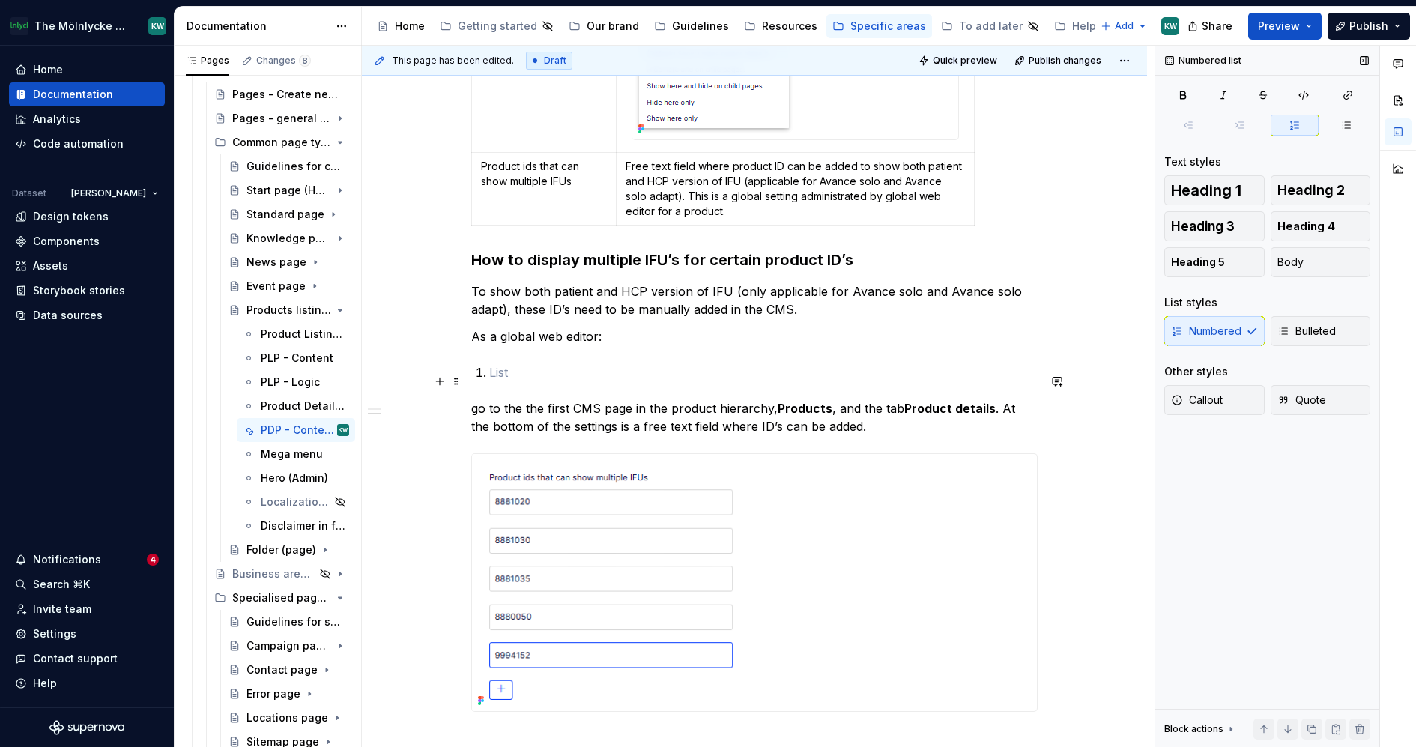
click at [557, 375] on p at bounding box center [763, 372] width 549 height 18
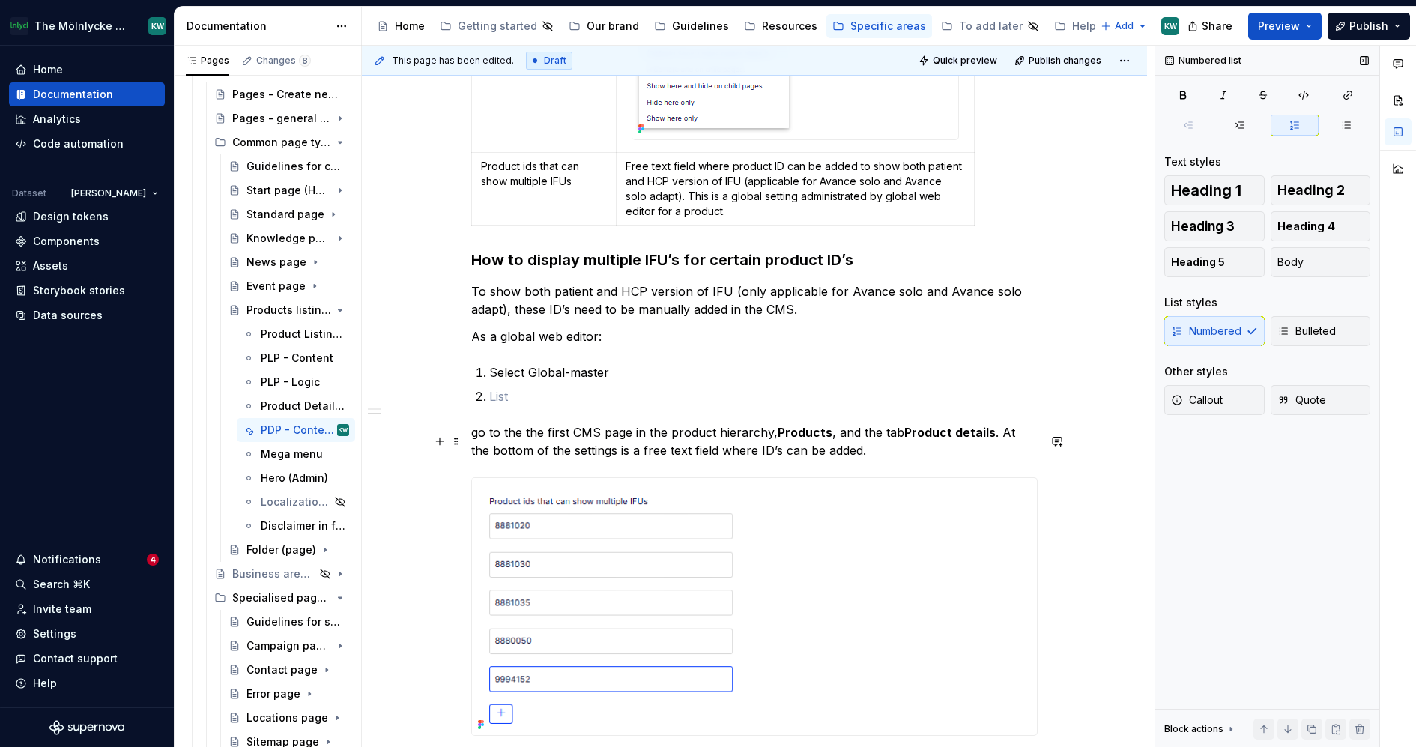
click at [483, 446] on p "go to the the first CMS page in the product hierarchy, Products , and the tab P…" at bounding box center [754, 441] width 566 height 36
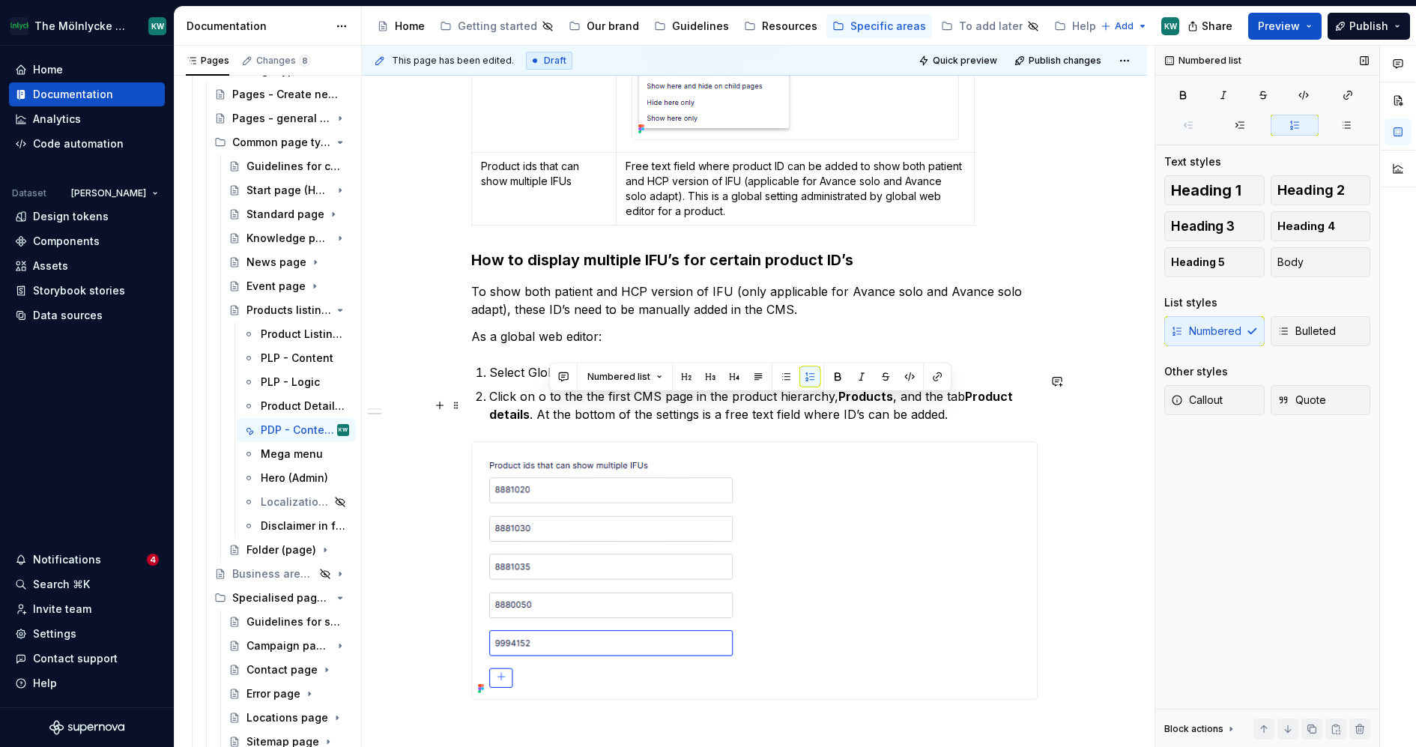
drag, startPoint x: 839, startPoint y: 402, endPoint x: 545, endPoint y: 408, distance: 293.8
click at [545, 408] on p "Click on o to the the first CMS page in the product hierarchy, Products , and t…" at bounding box center [763, 405] width 549 height 36
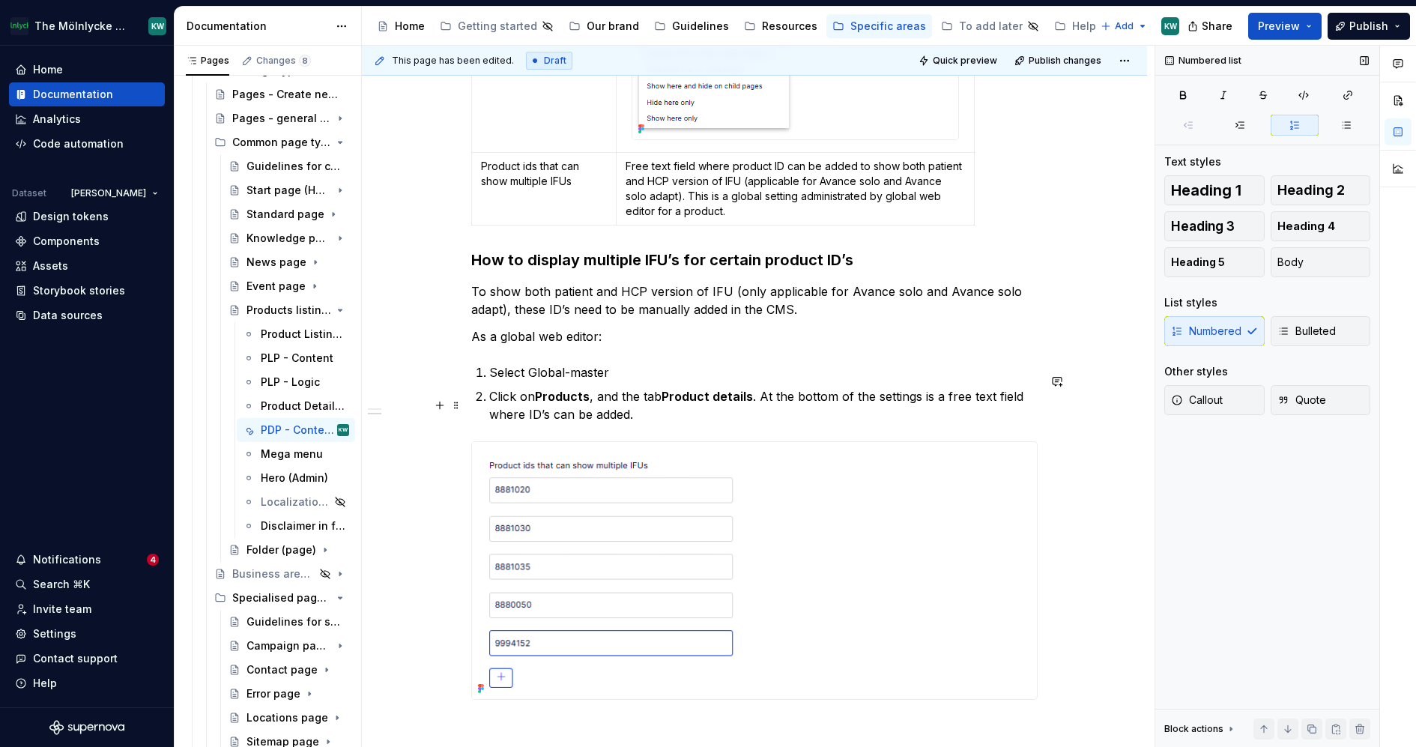
click at [597, 402] on p "Click on Products , and the tab Product details . At the bottom of the settings…" at bounding box center [763, 405] width 549 height 36
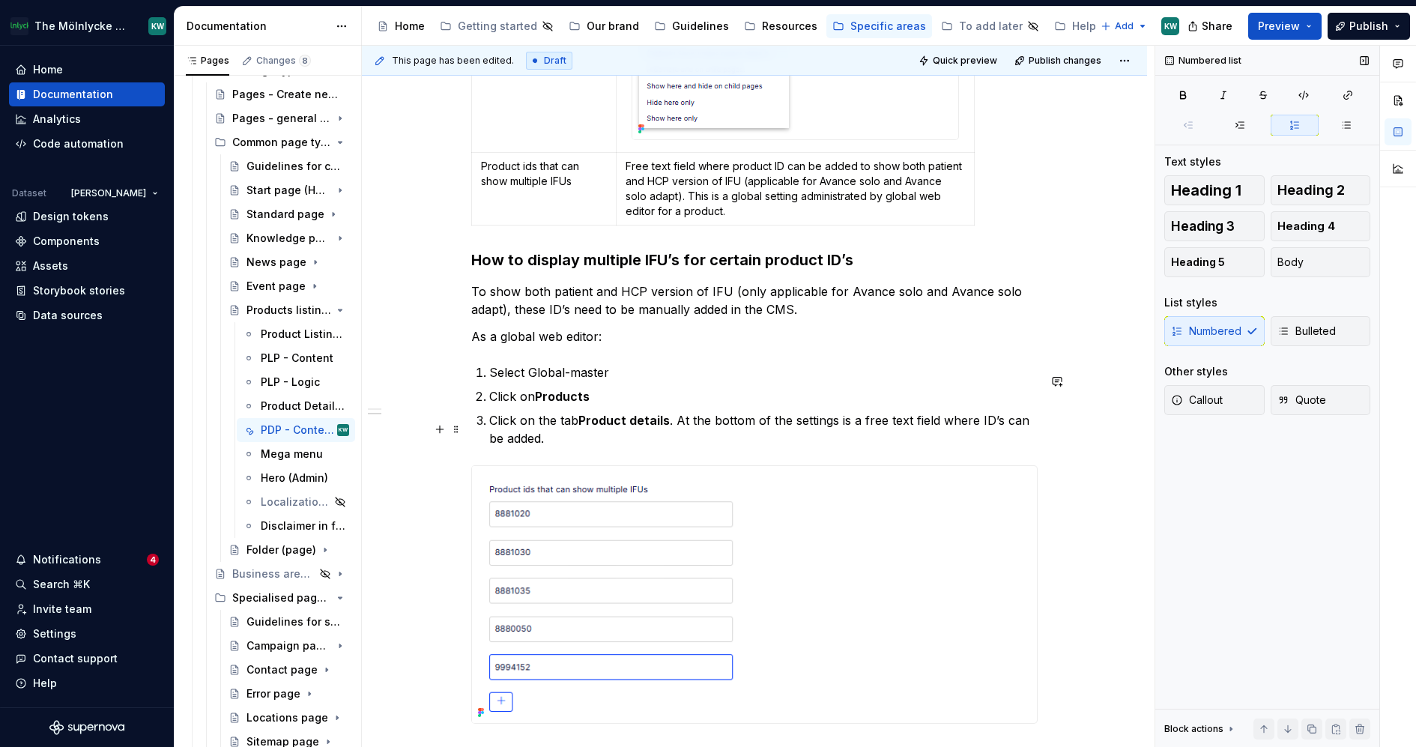
click at [680, 424] on p "Click on the tab Product details . At the bottom of the settings is a free text…" at bounding box center [763, 429] width 549 height 36
click at [642, 438] on p "Click on the tab Product details . At the bottom of the settings is a free text…" at bounding box center [763, 429] width 549 height 36
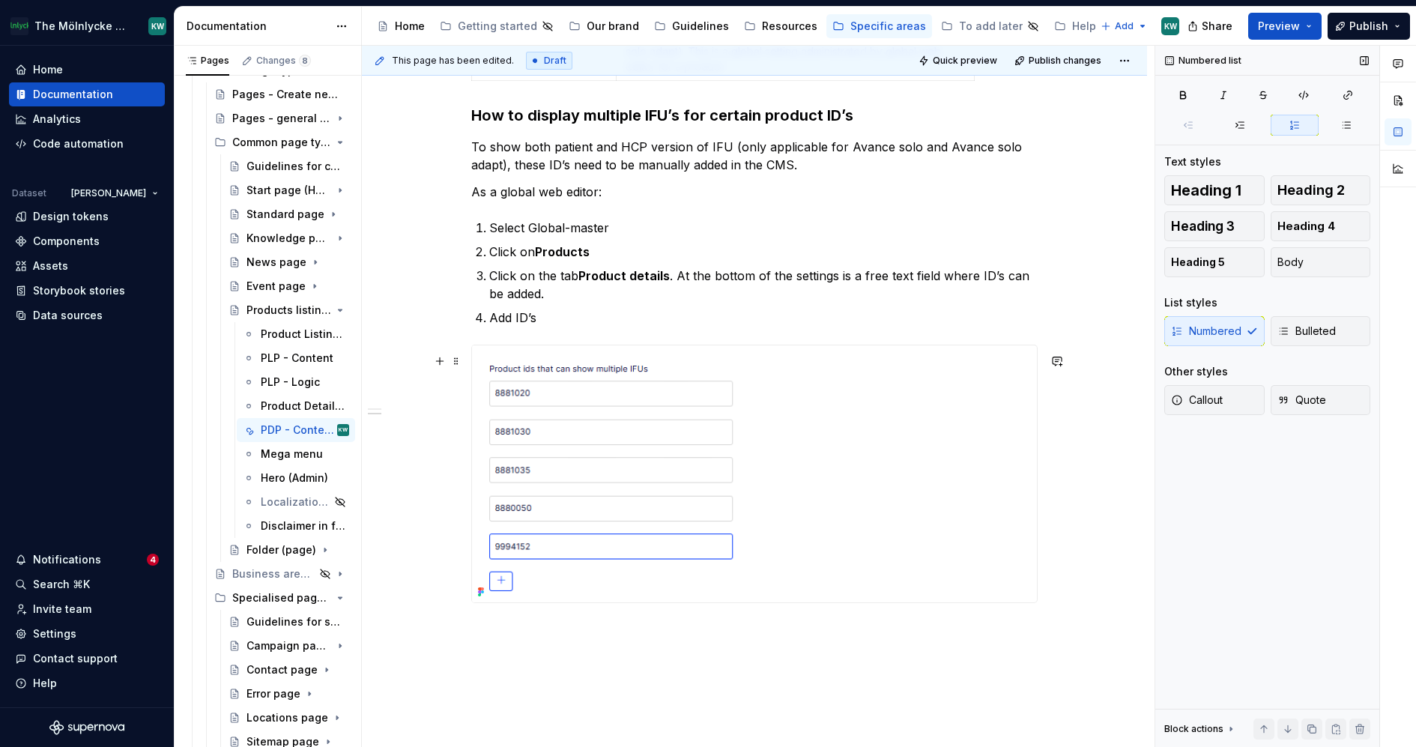
scroll to position [3016, 0]
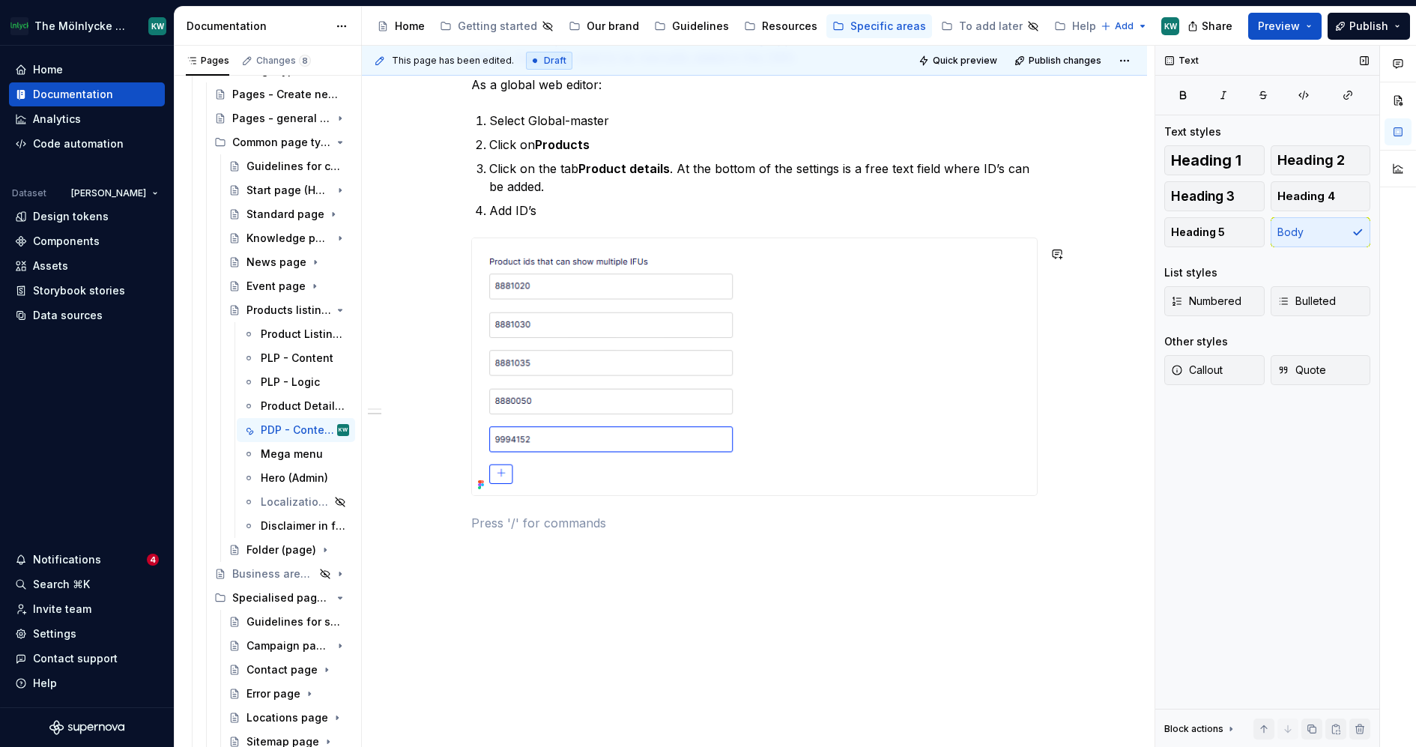
scroll to position [3136, 0]
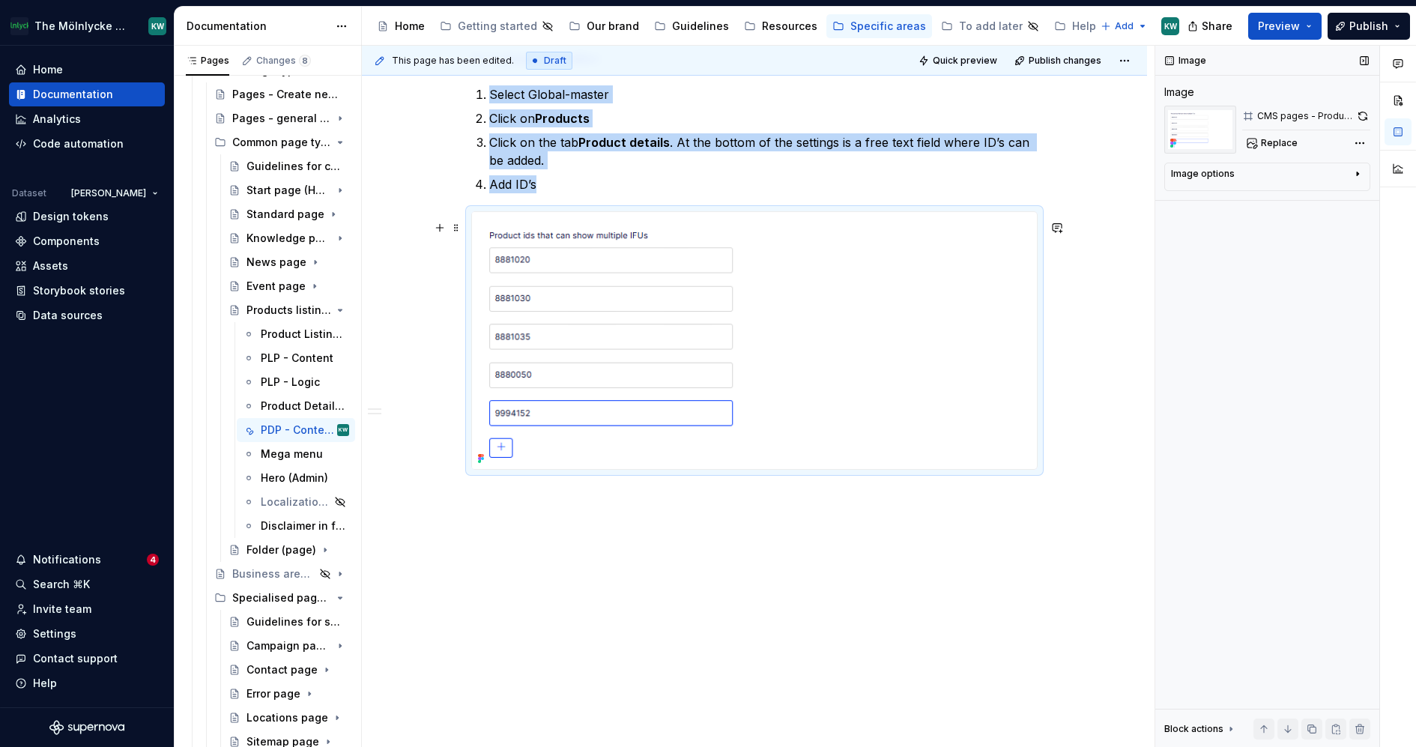
click at [642, 353] on img at bounding box center [682, 340] width 420 height 257
click at [462, 221] on span at bounding box center [456, 227] width 12 height 21
click at [569, 575] on div "This page has been edited. Draft Quick preview Publish changes Products listing…" at bounding box center [758, 397] width 793 height 702
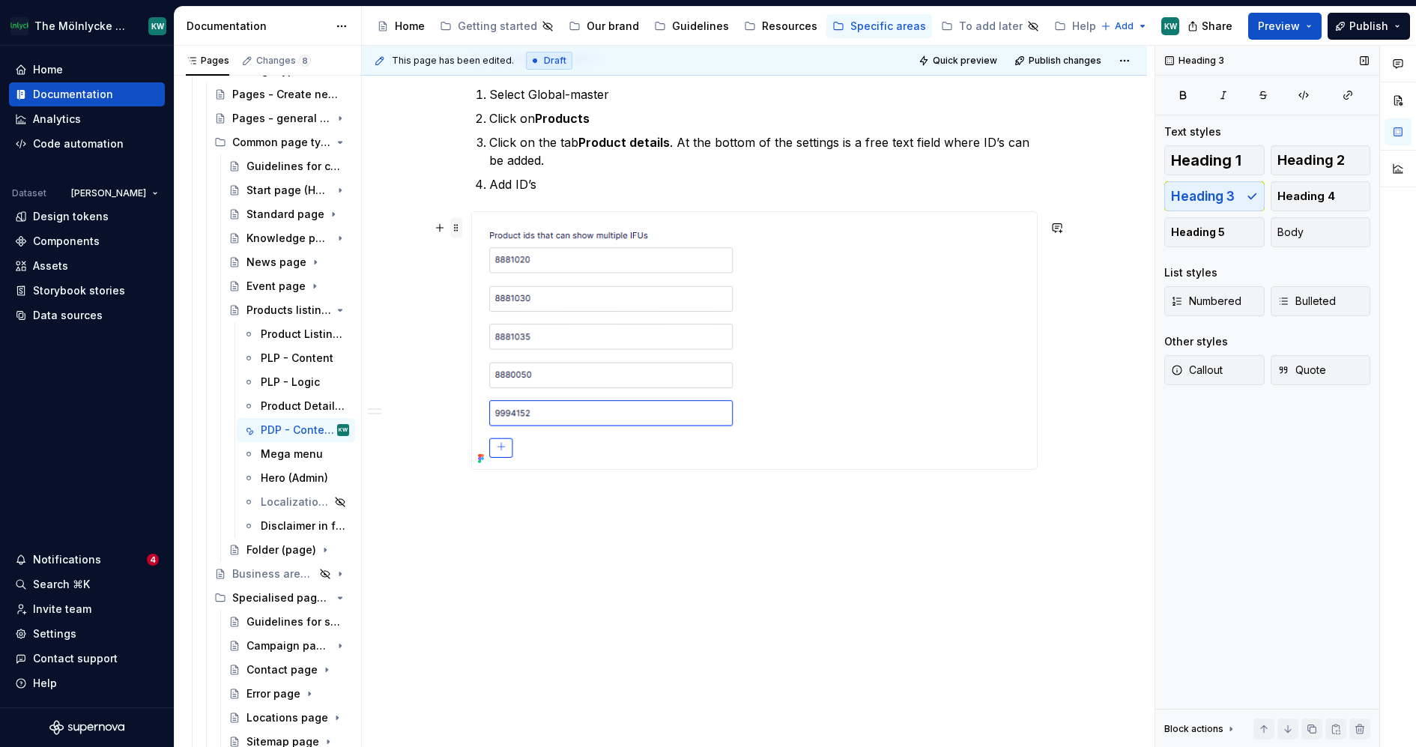
click at [458, 217] on span at bounding box center [456, 227] width 12 height 21
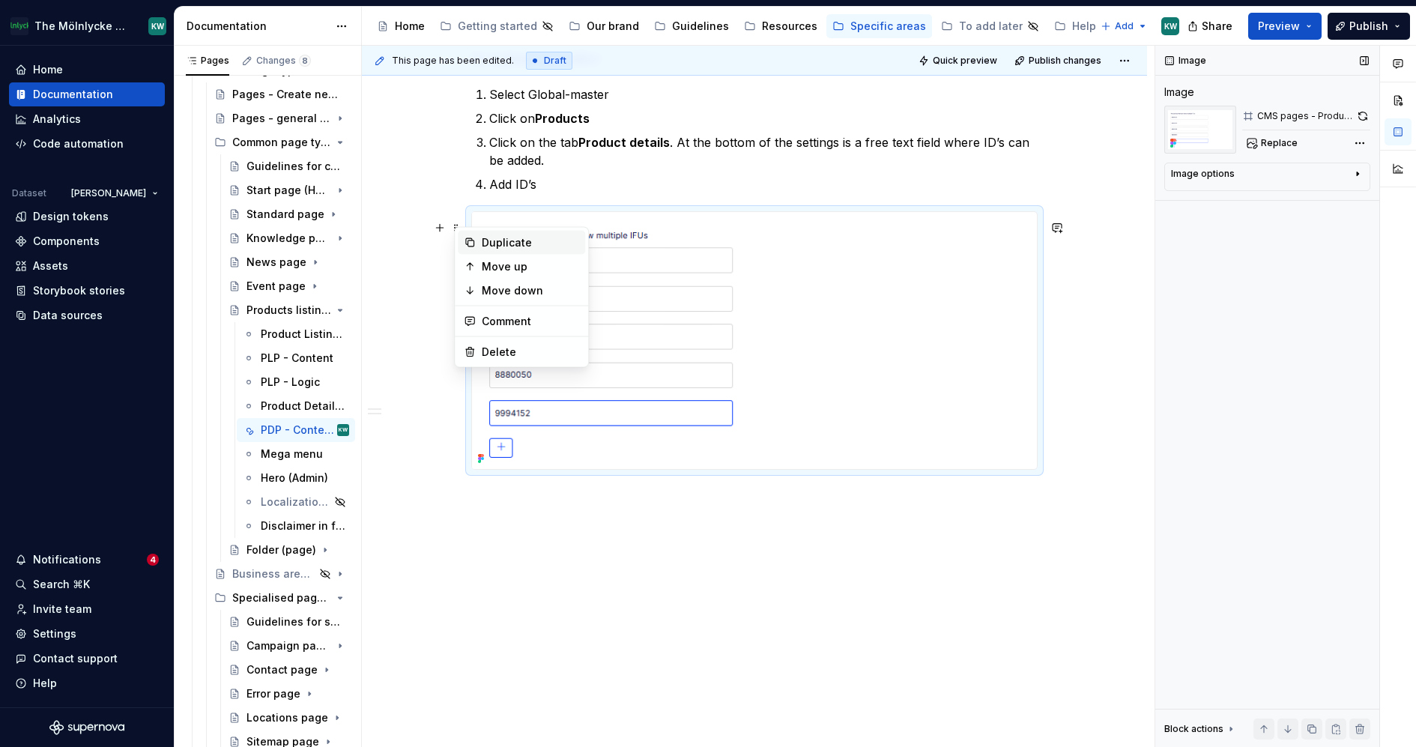
click at [483, 236] on div "Duplicate" at bounding box center [530, 242] width 97 height 15
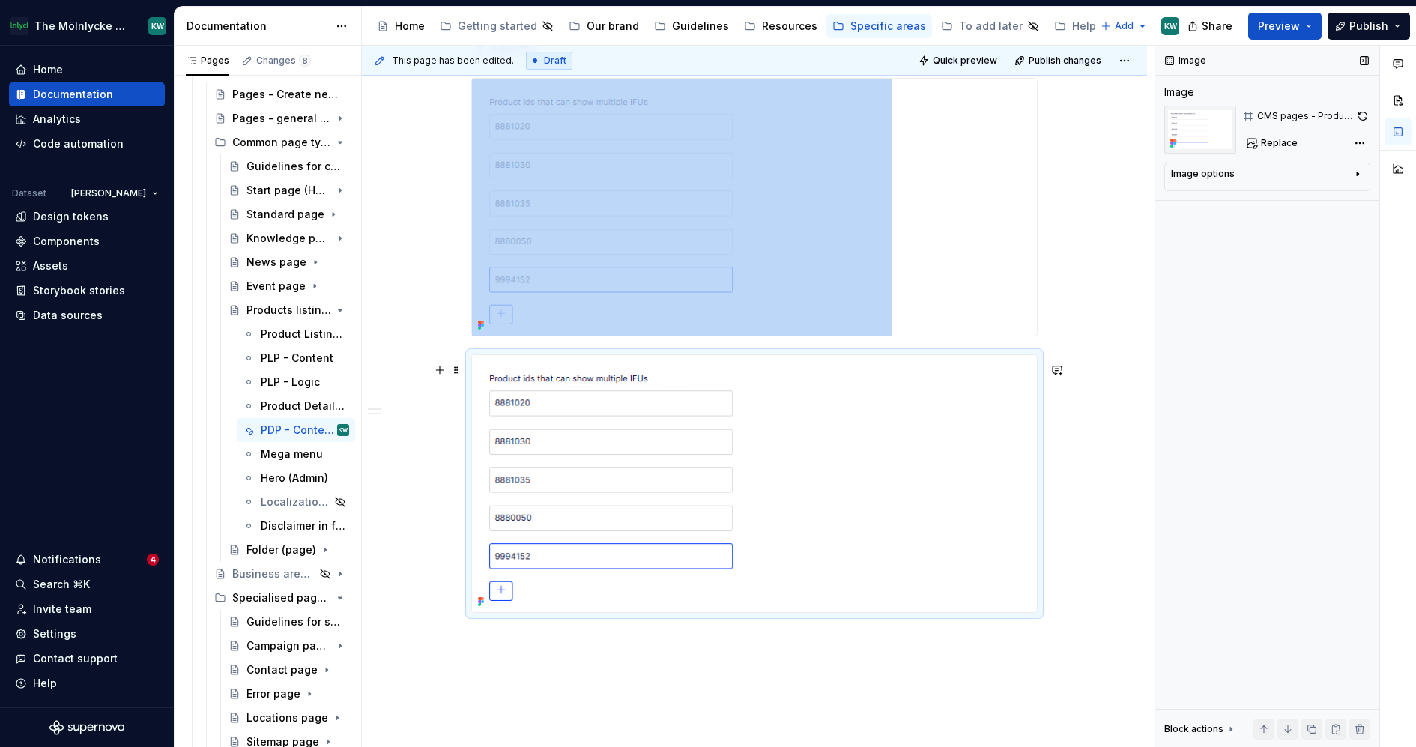
scroll to position [3412, 0]
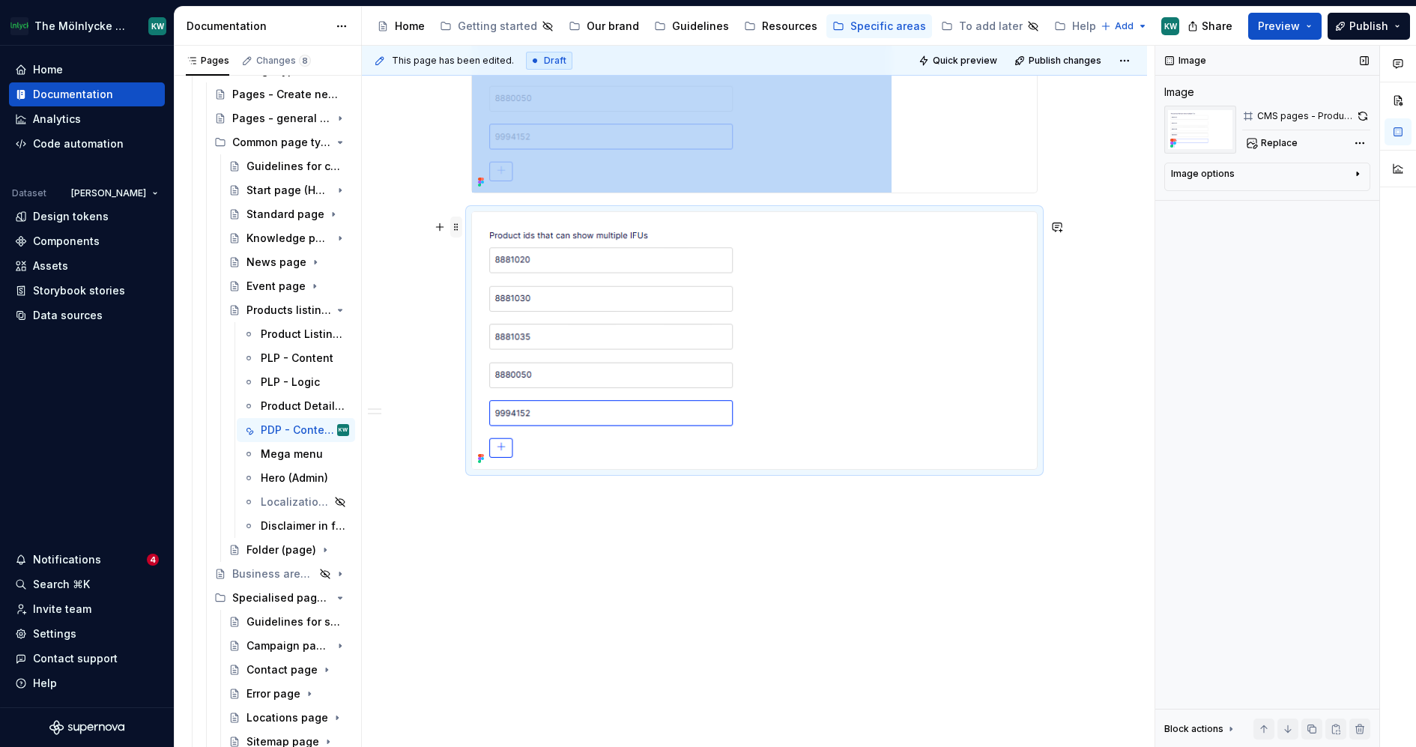
click at [462, 224] on span at bounding box center [456, 227] width 12 height 21
click at [492, 241] on div "Duplicate" at bounding box center [530, 243] width 97 height 15
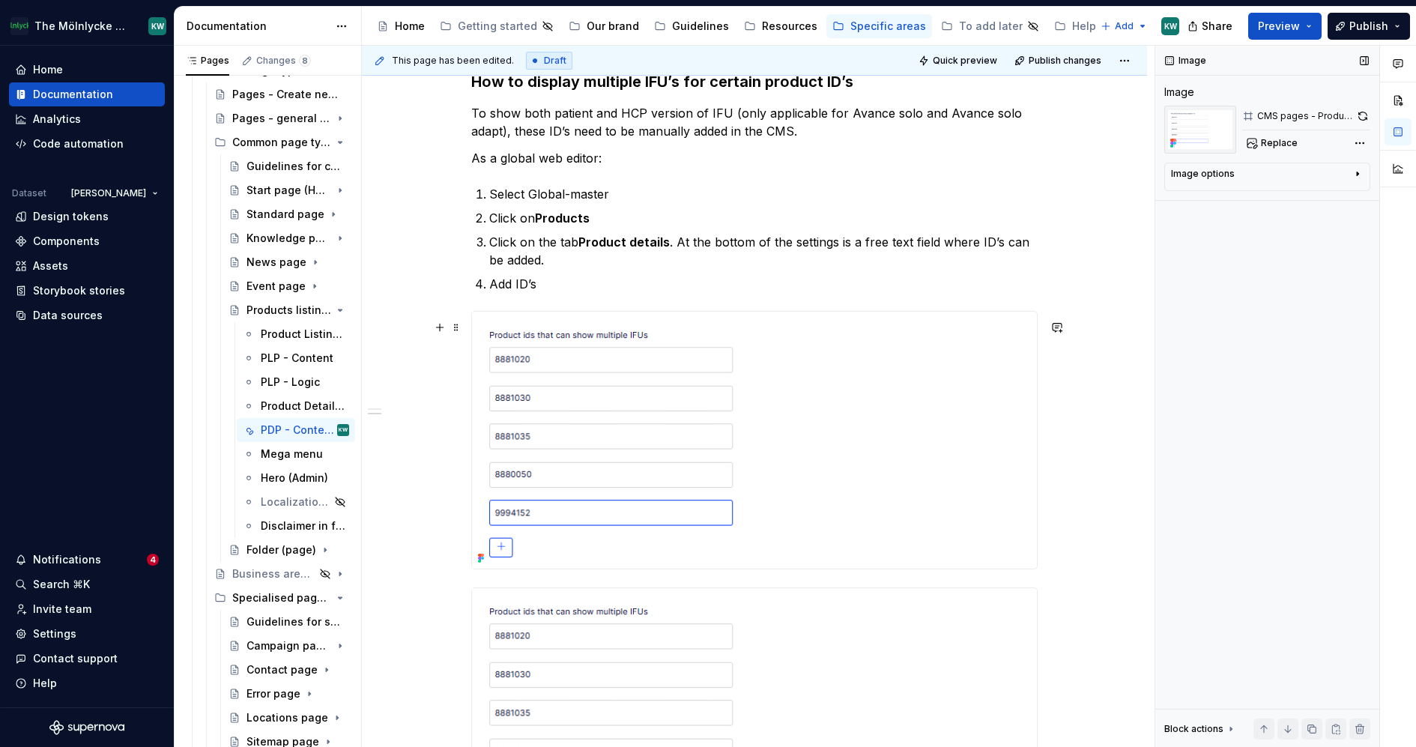
scroll to position [3031, 0]
click at [603, 226] on p "Click on Products" at bounding box center [763, 217] width 549 height 18
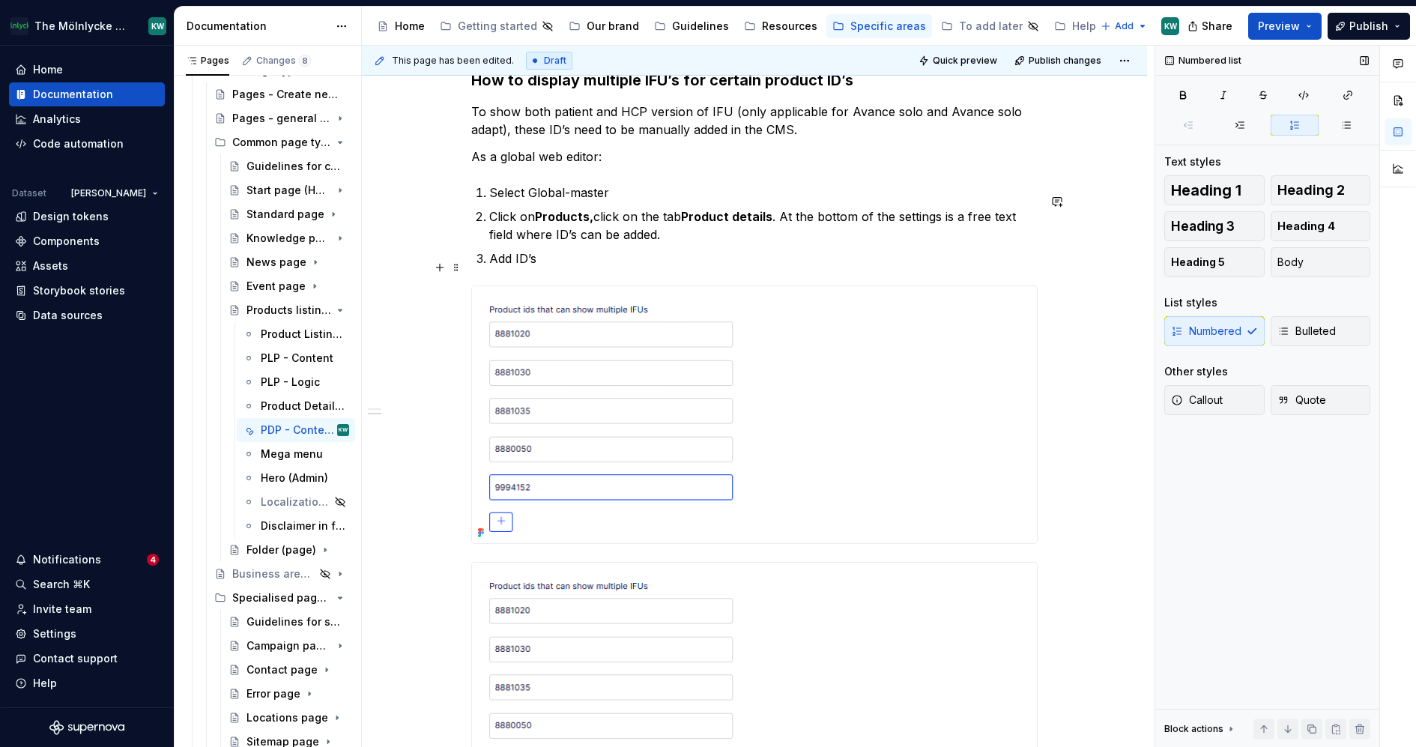
click at [634, 262] on p "Add ID’s" at bounding box center [763, 259] width 549 height 18
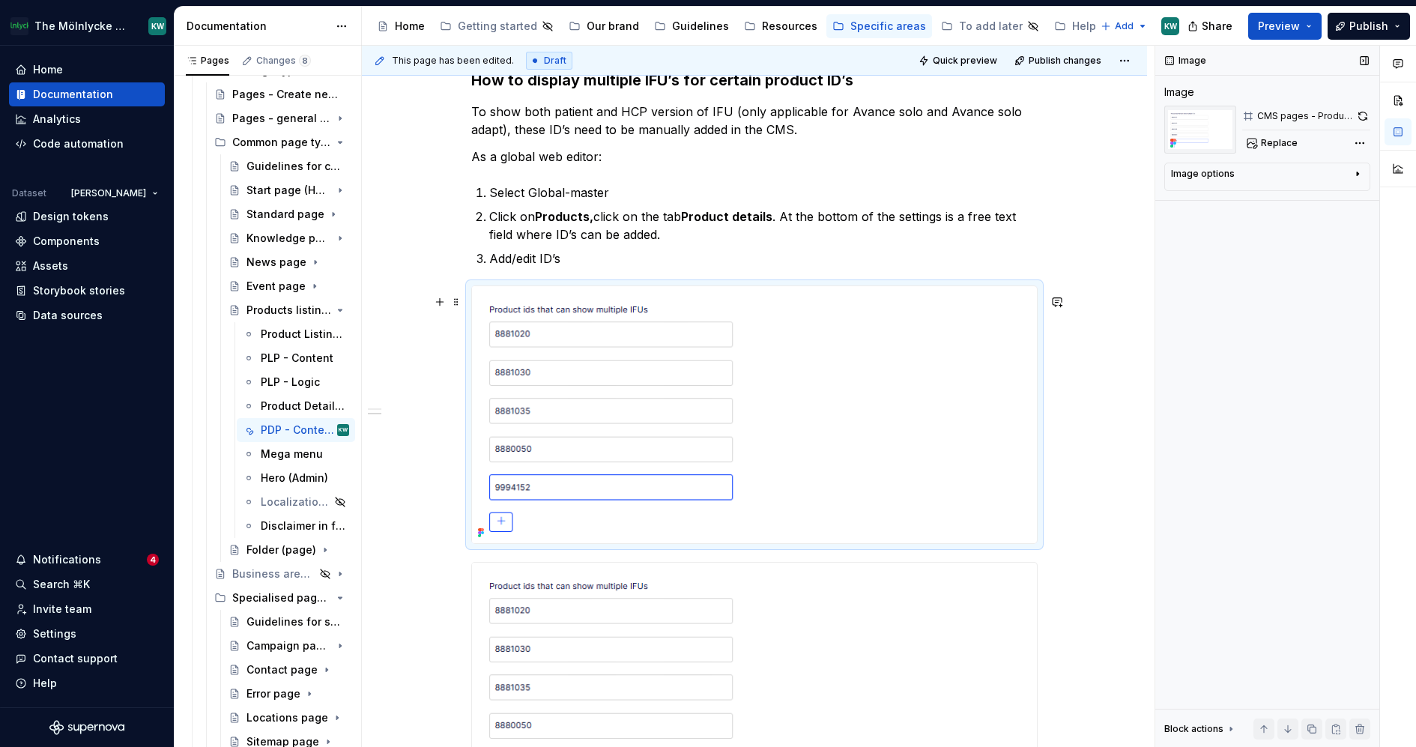
click at [959, 383] on div at bounding box center [754, 414] width 565 height 257
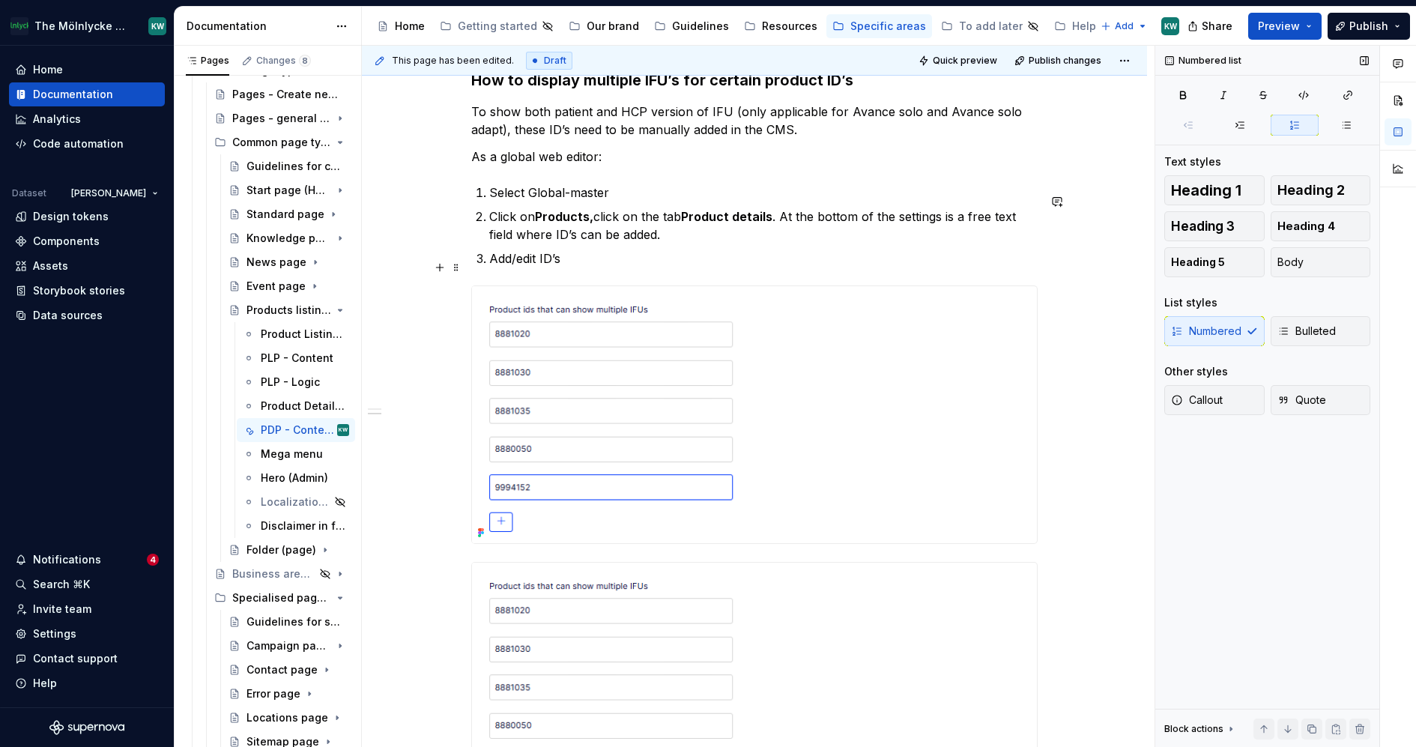
click at [999, 252] on ol "Select Global-master Click on Products, click on the tab Product details . At t…" at bounding box center [763, 226] width 549 height 84
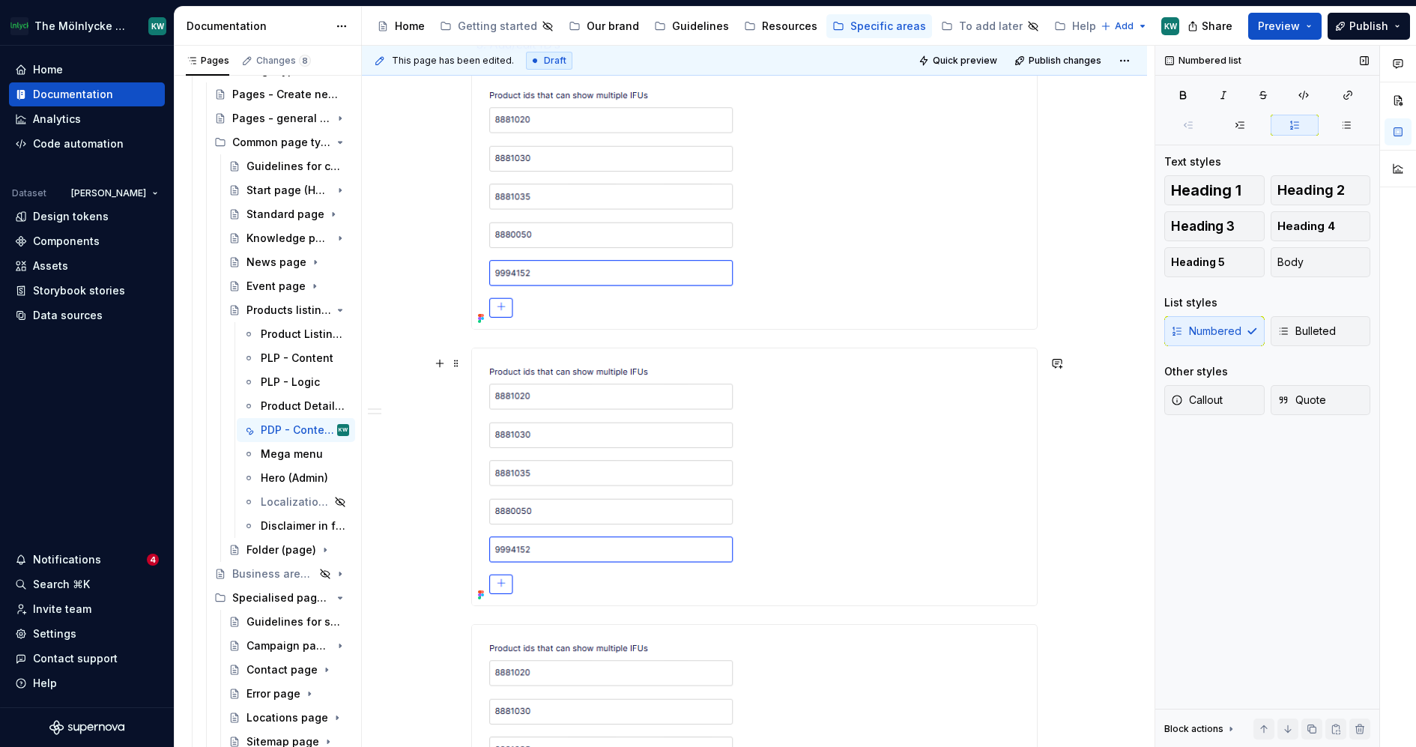
scroll to position [3260, 0]
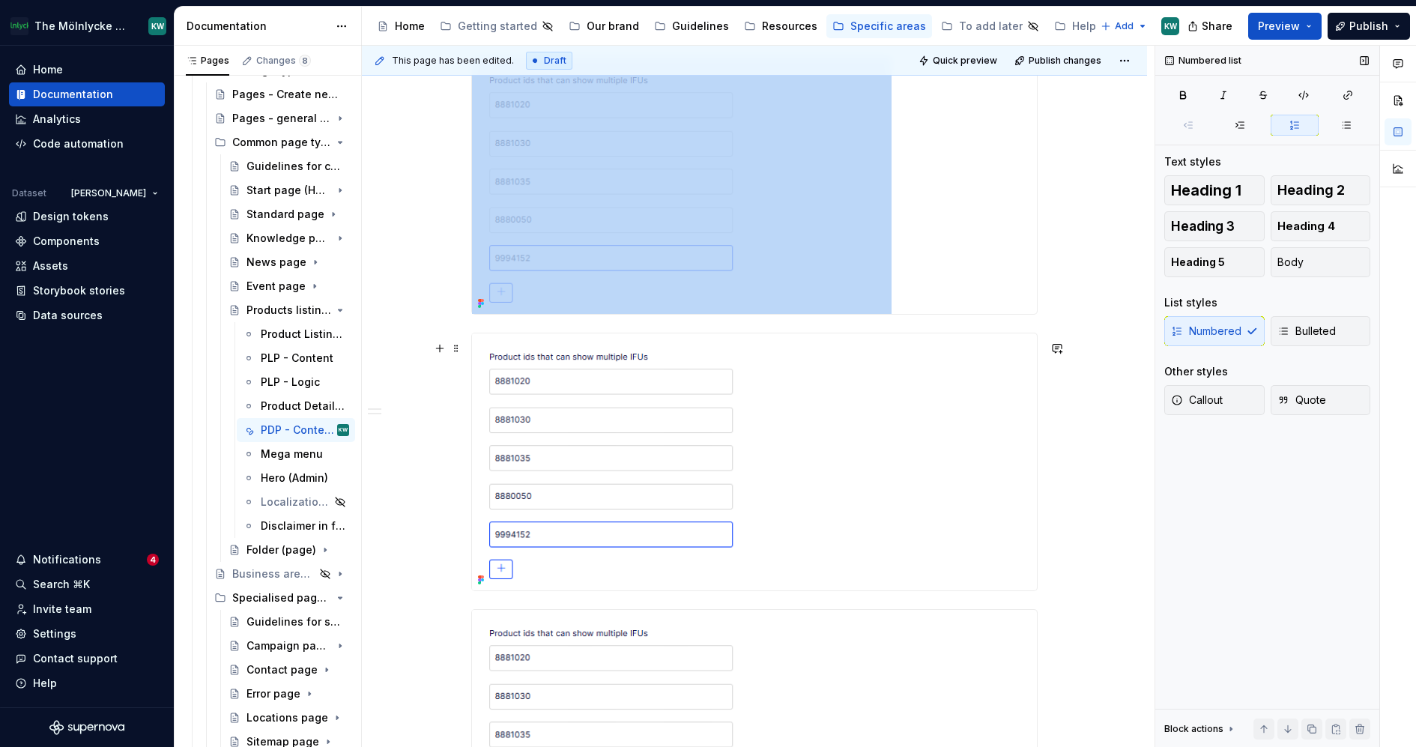
click at [597, 397] on img at bounding box center [682, 461] width 420 height 257
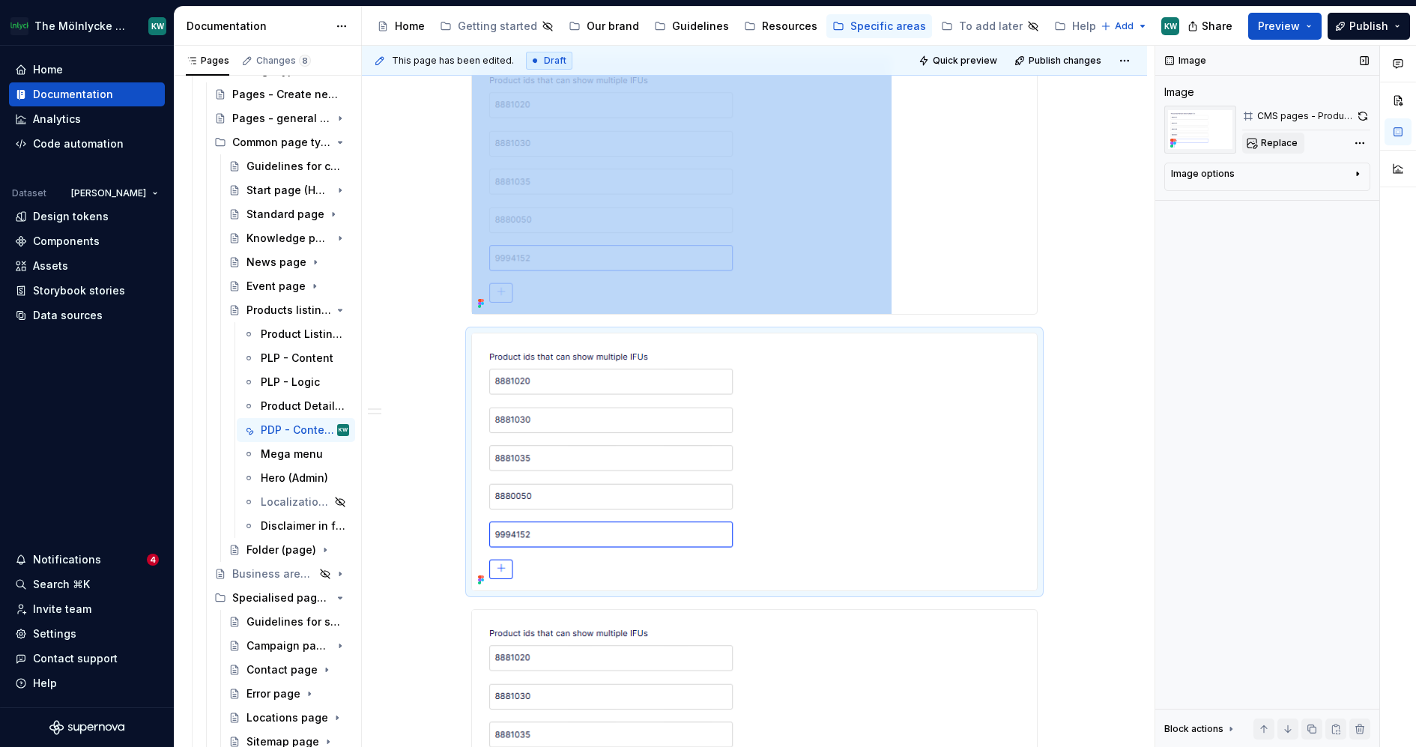
click at [1268, 140] on span "Replace" at bounding box center [1279, 143] width 37 height 12
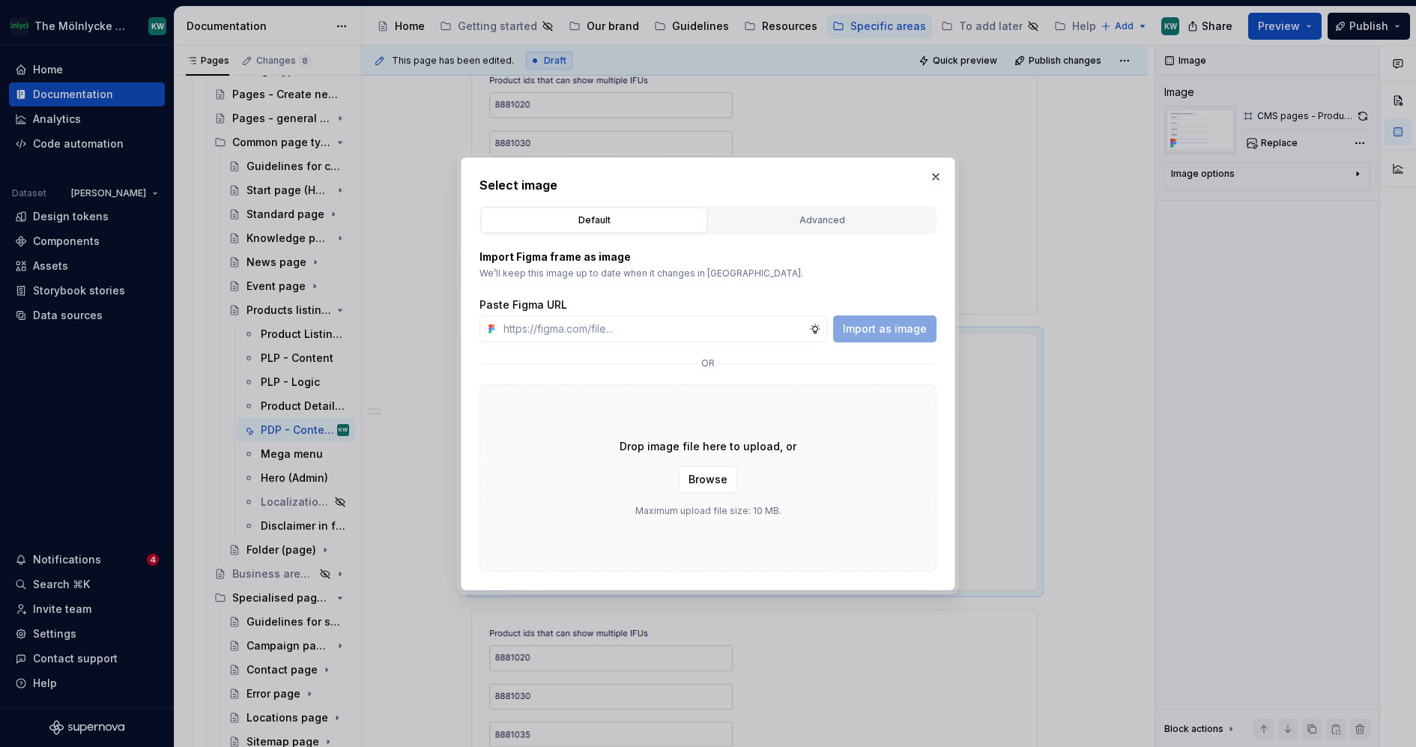
type textarea "*"
click at [837, 221] on div "Advanced" at bounding box center [822, 220] width 216 height 15
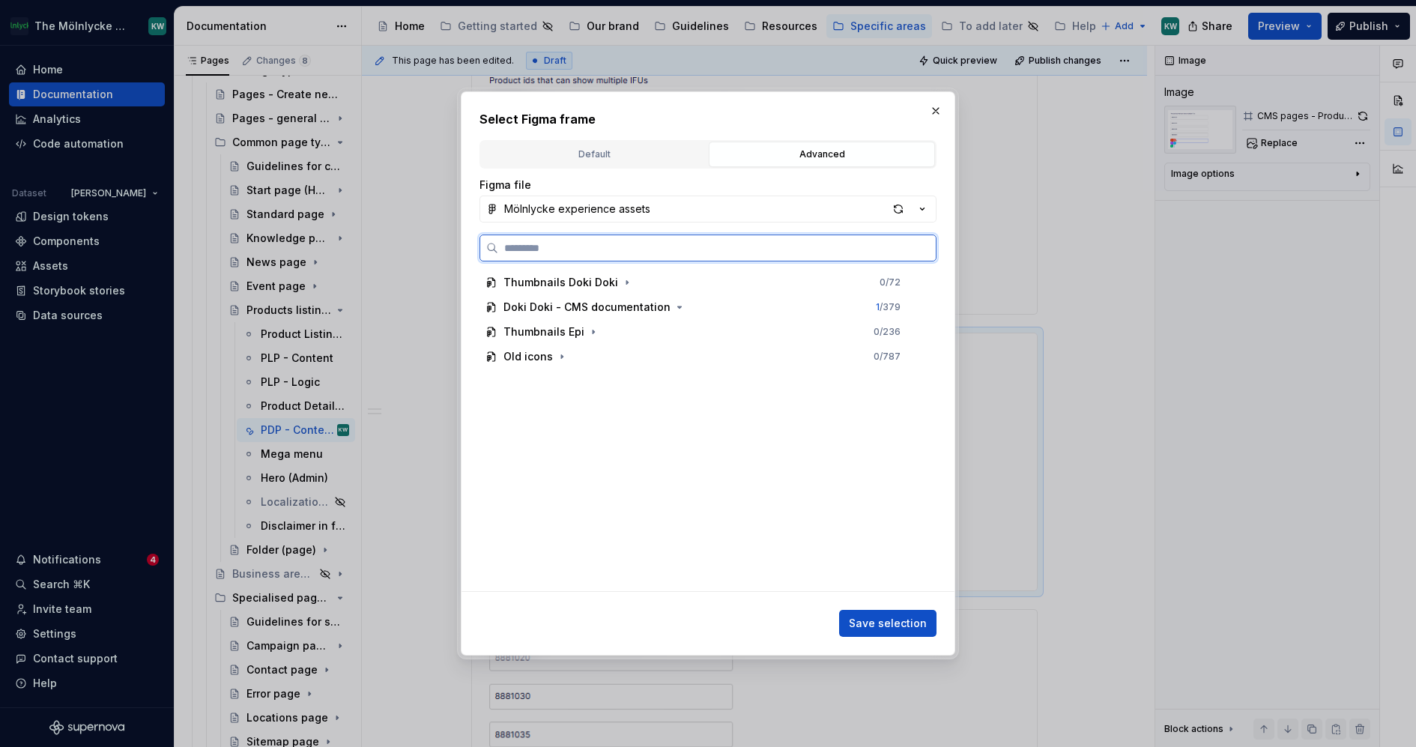
paste input "**********"
type input "**********"
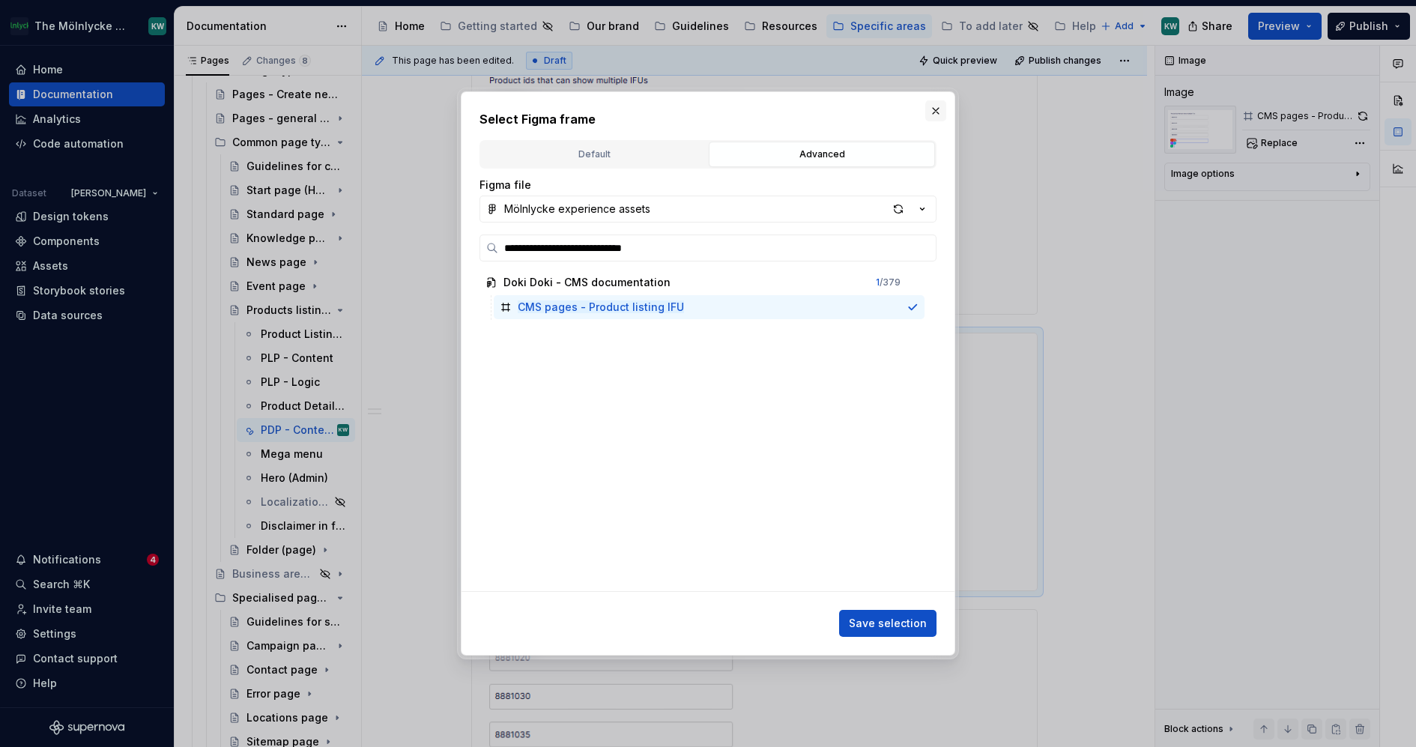
click at [934, 110] on button "button" at bounding box center [935, 110] width 21 height 21
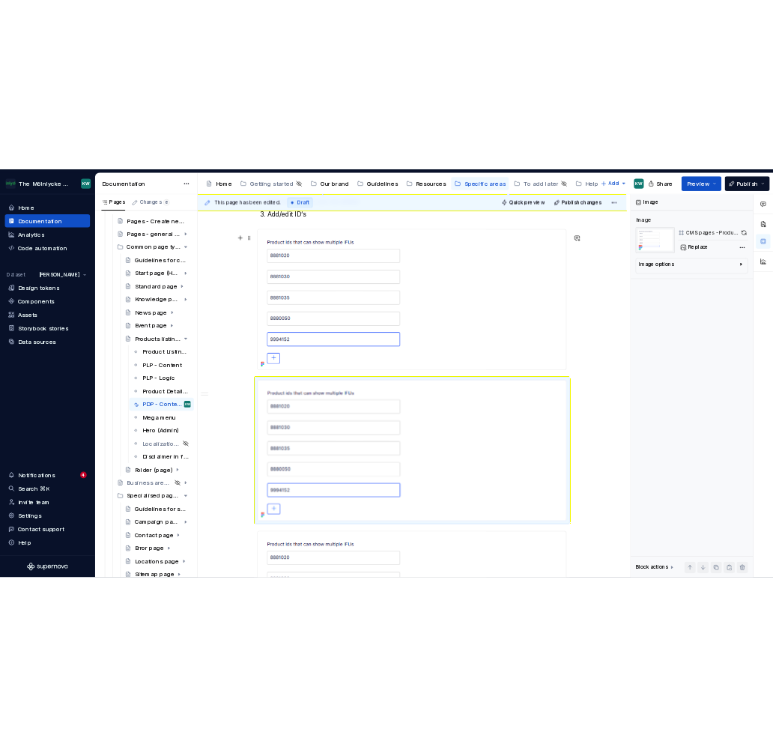
scroll to position [3173, 0]
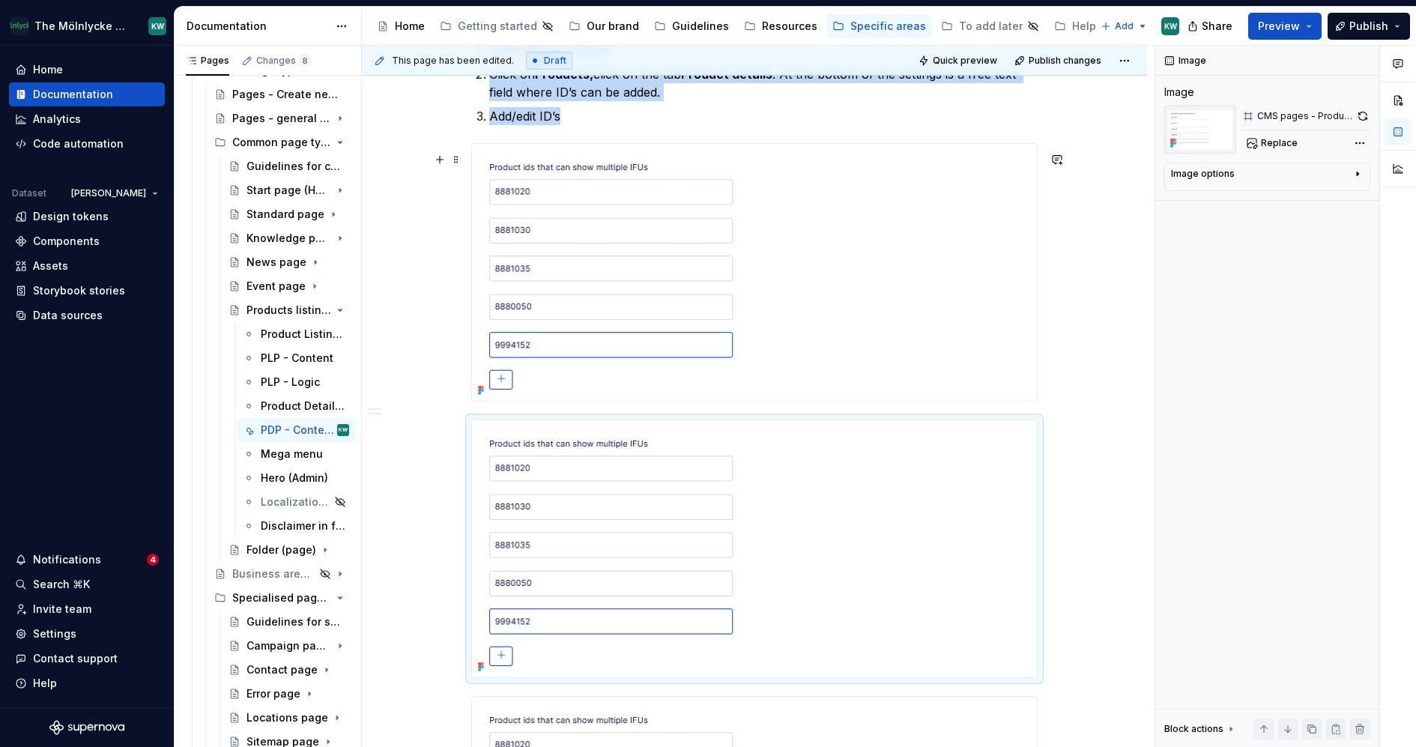
click at [750, 257] on img at bounding box center [682, 272] width 420 height 257
click at [755, 178] on img at bounding box center [682, 272] width 420 height 257
click at [1278, 149] on button "Replace" at bounding box center [1273, 143] width 62 height 21
type textarea "*"
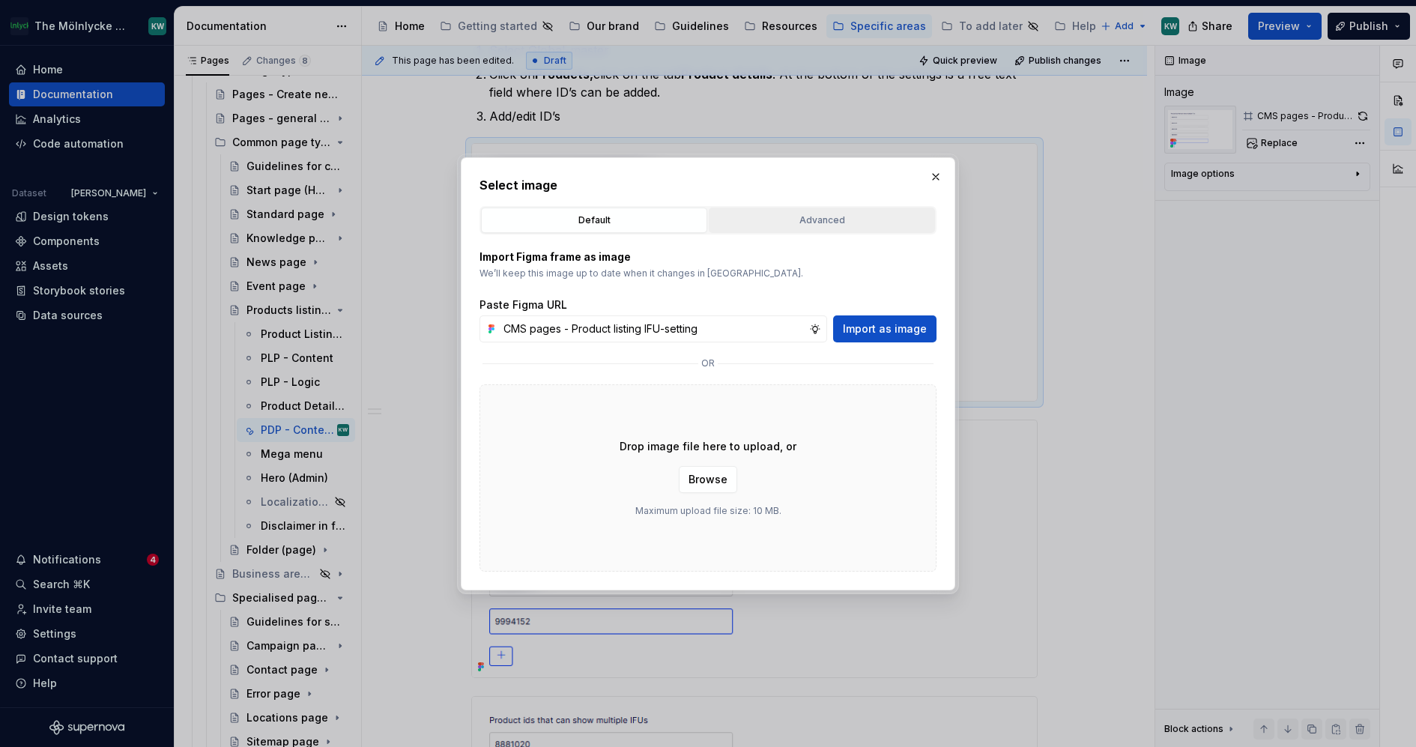
type input "CMS pages - Product listing IFU-setting"
click at [840, 220] on div "Advanced" at bounding box center [822, 220] width 216 height 15
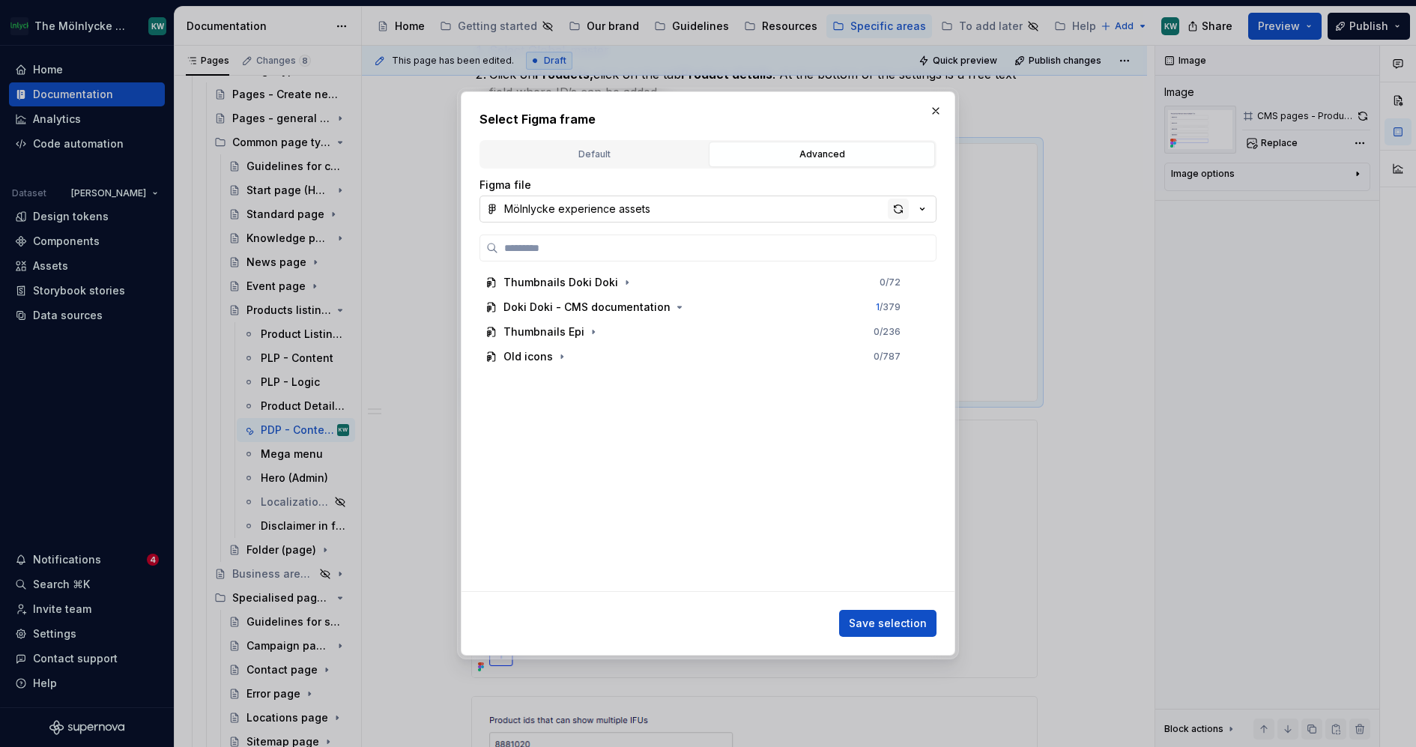
click at [904, 207] on div "button" at bounding box center [898, 209] width 21 height 21
paste input "**********"
type input "**********"
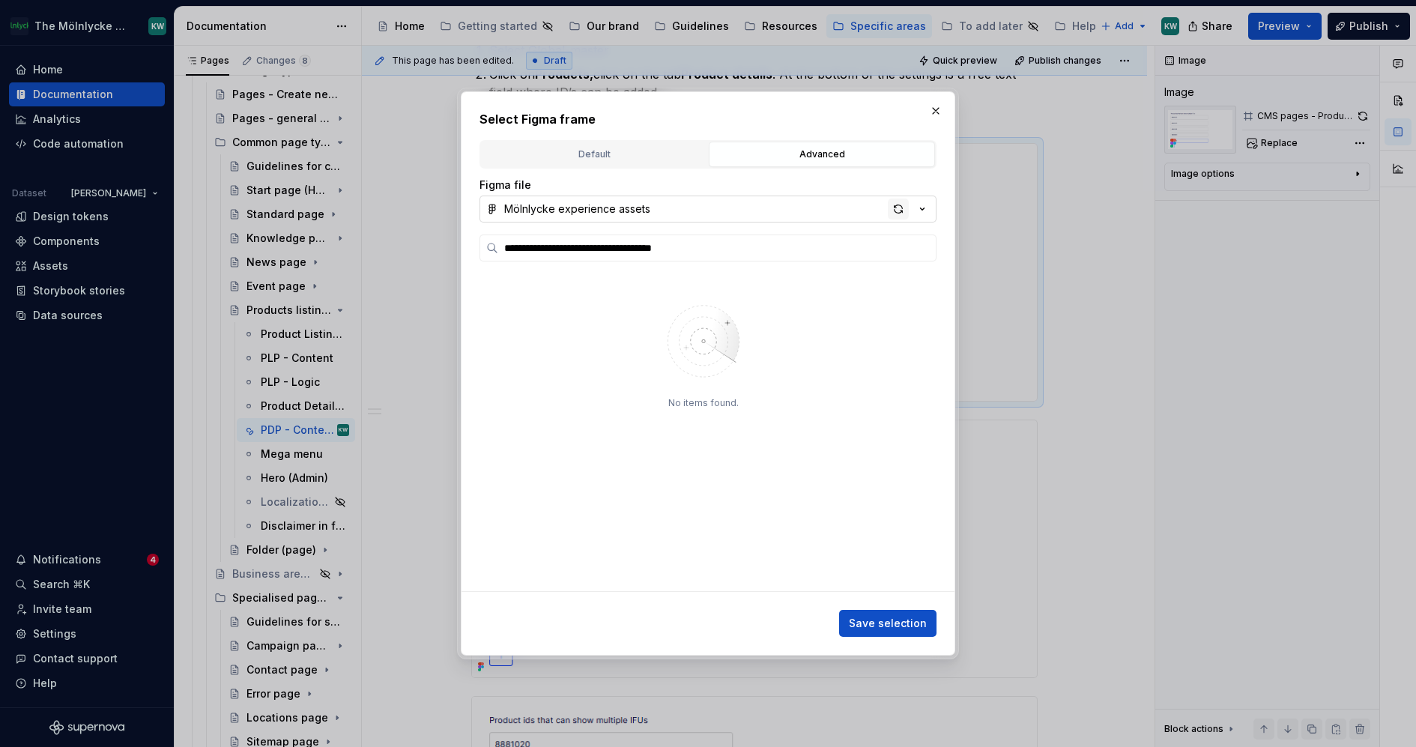
click at [894, 200] on div "button" at bounding box center [898, 209] width 21 height 21
click at [904, 204] on div "button" at bounding box center [898, 209] width 21 height 21
type input "**********"
type textarea "*"
type input "**********"
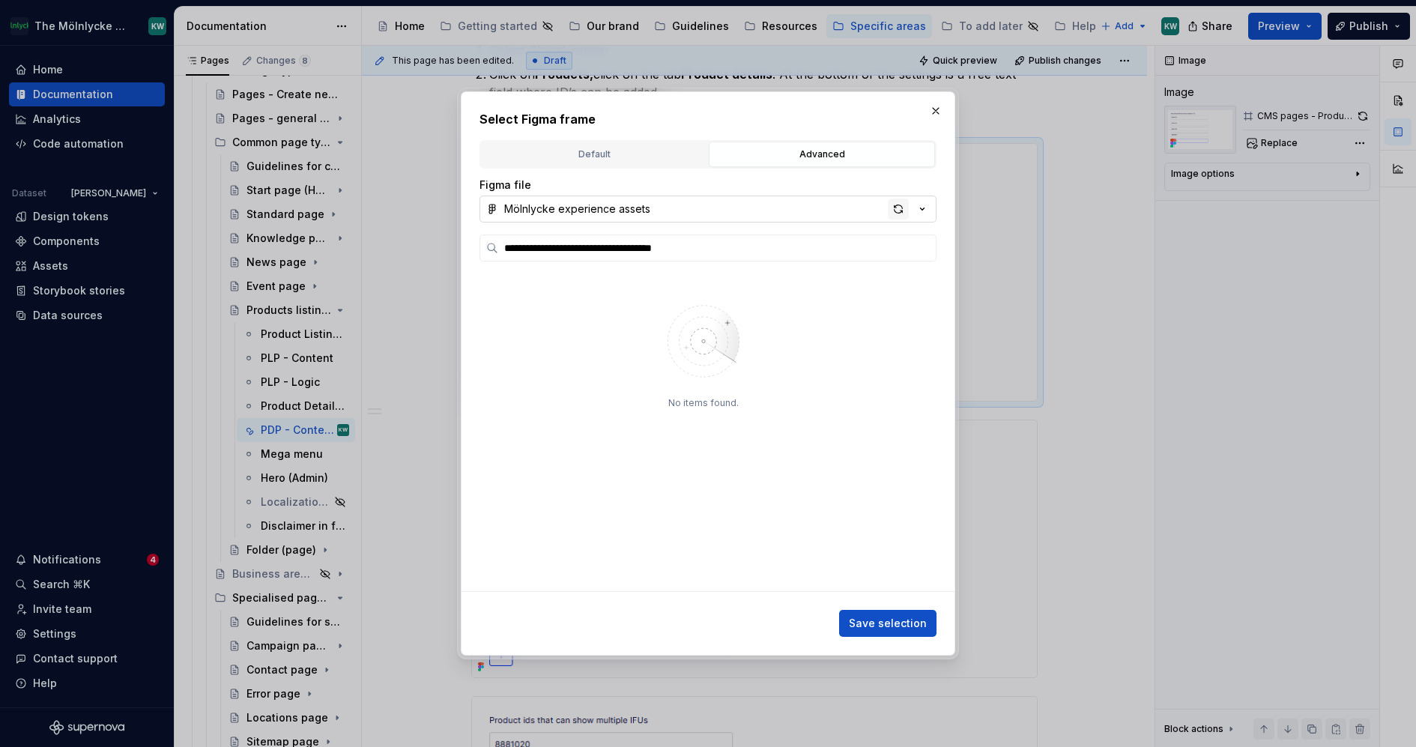
click at [899, 213] on div "button" at bounding box center [898, 209] width 21 height 21
type input "***"
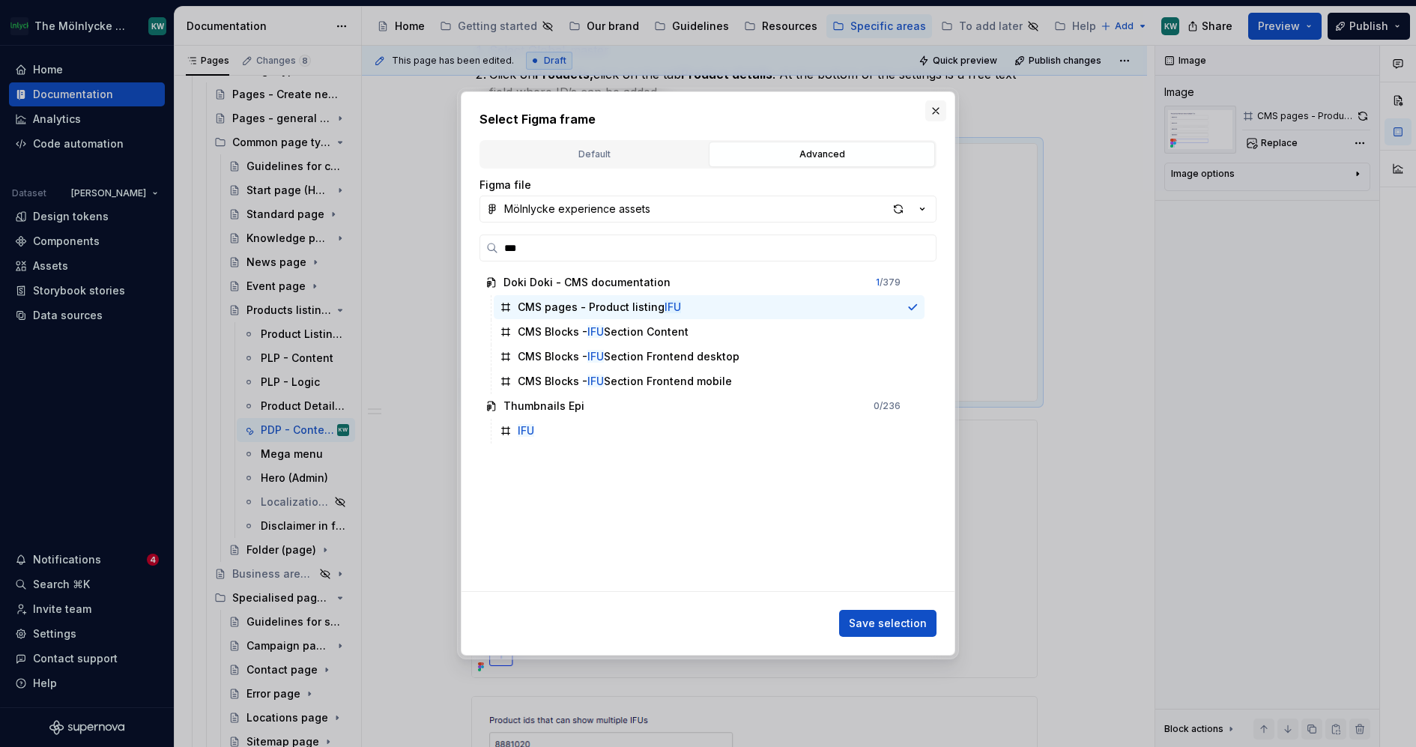
click at [936, 114] on button "button" at bounding box center [935, 110] width 21 height 21
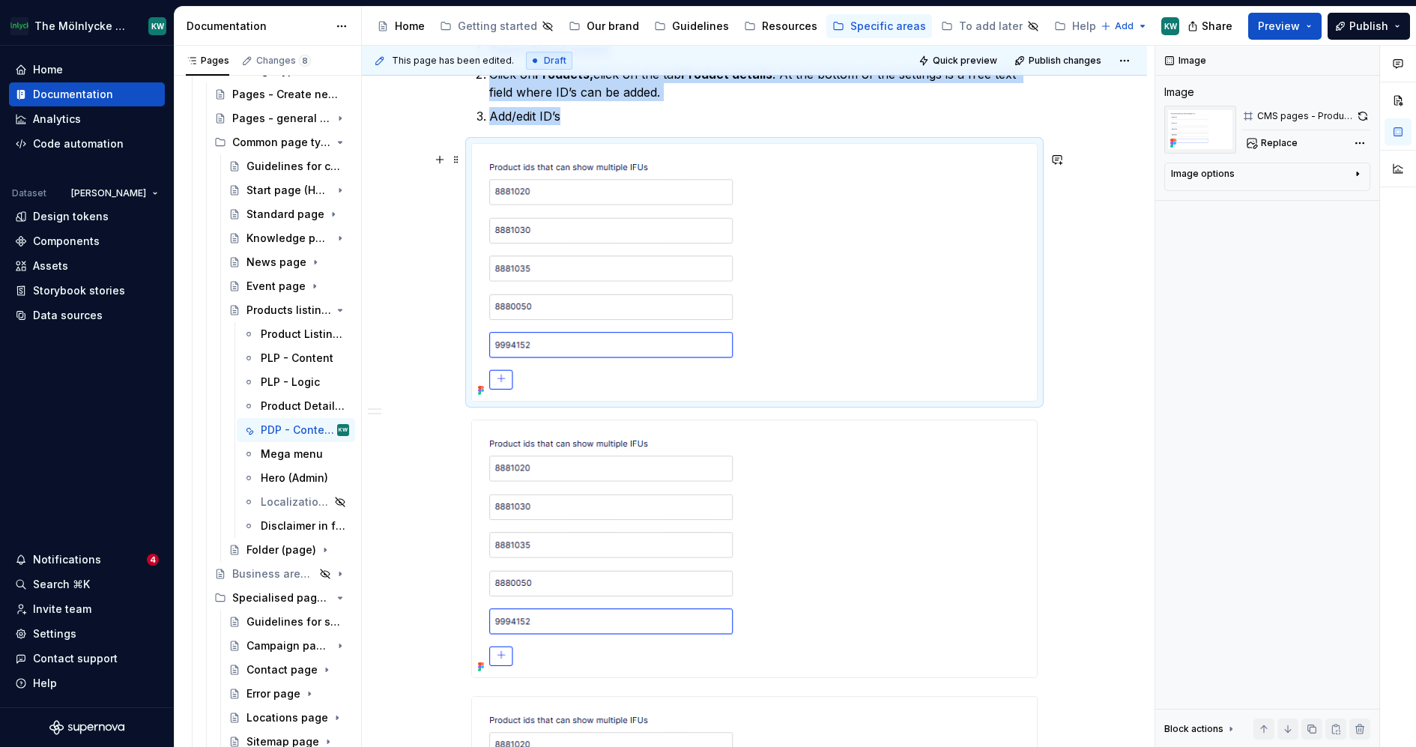
click at [716, 321] on img at bounding box center [682, 272] width 420 height 257
click at [1360, 110] on button "button" at bounding box center [1363, 116] width 15 height 21
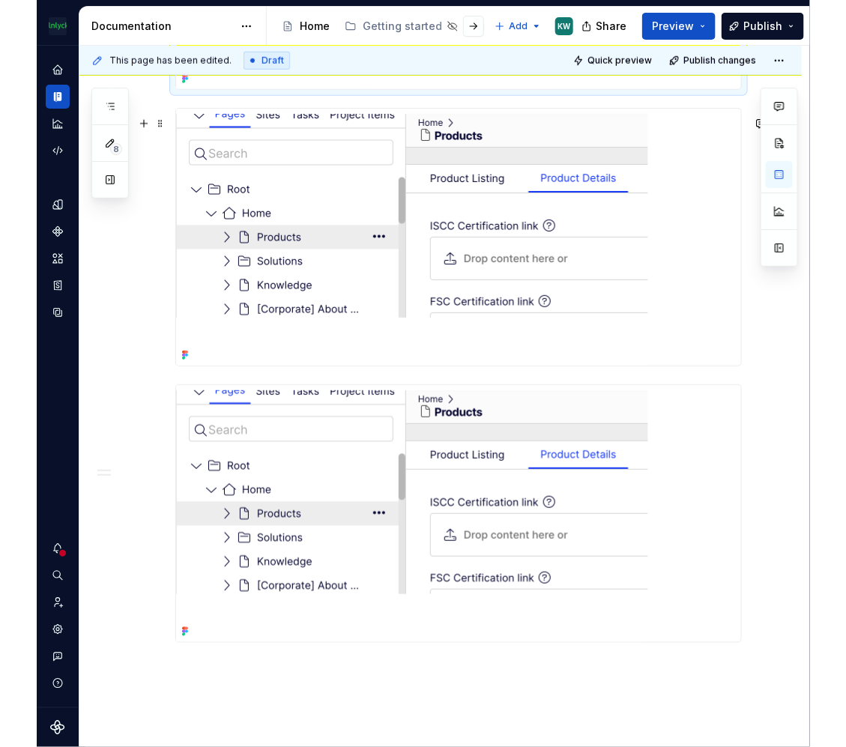
scroll to position [3524, 0]
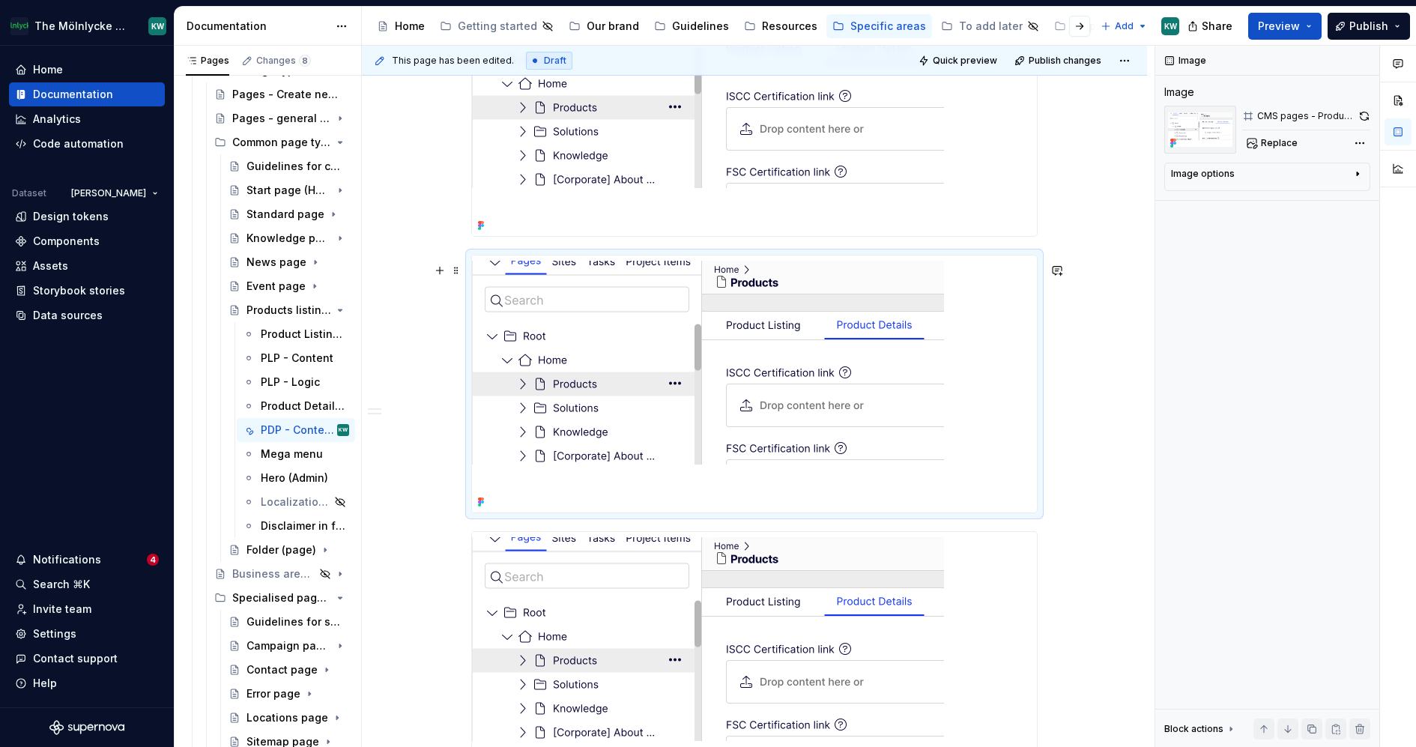
click at [773, 382] on img at bounding box center [708, 384] width 472 height 257
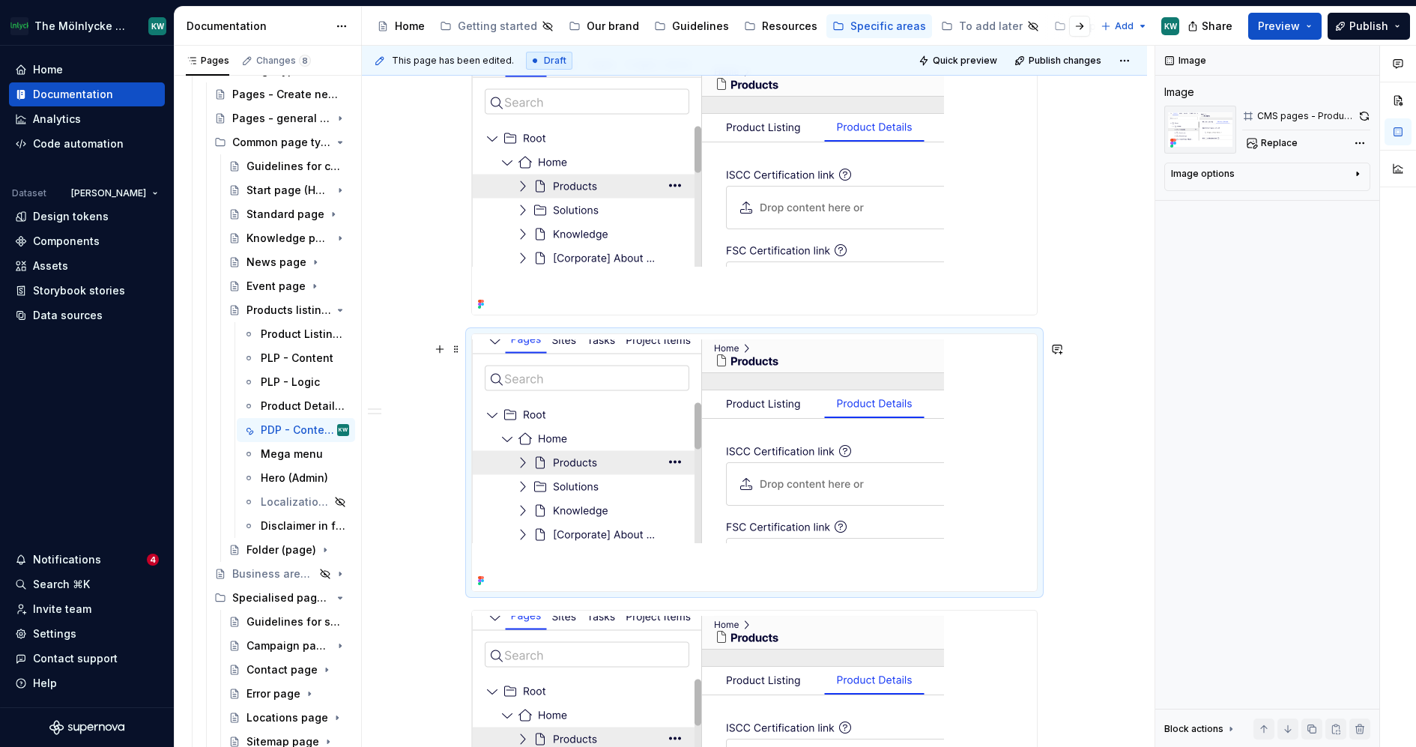
scroll to position [3224, 0]
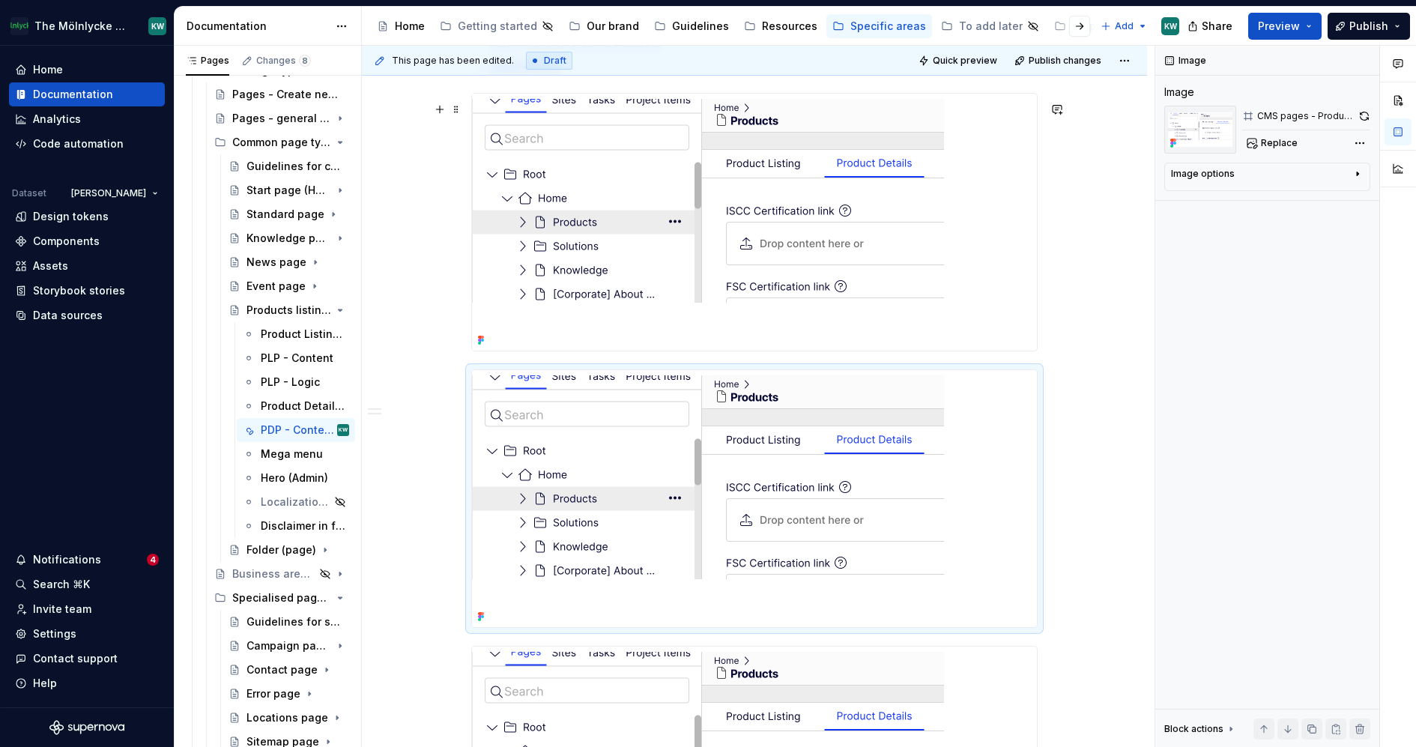
click at [845, 204] on img at bounding box center [708, 222] width 472 height 257
click at [1364, 111] on button "button" at bounding box center [1364, 116] width 13 height 21
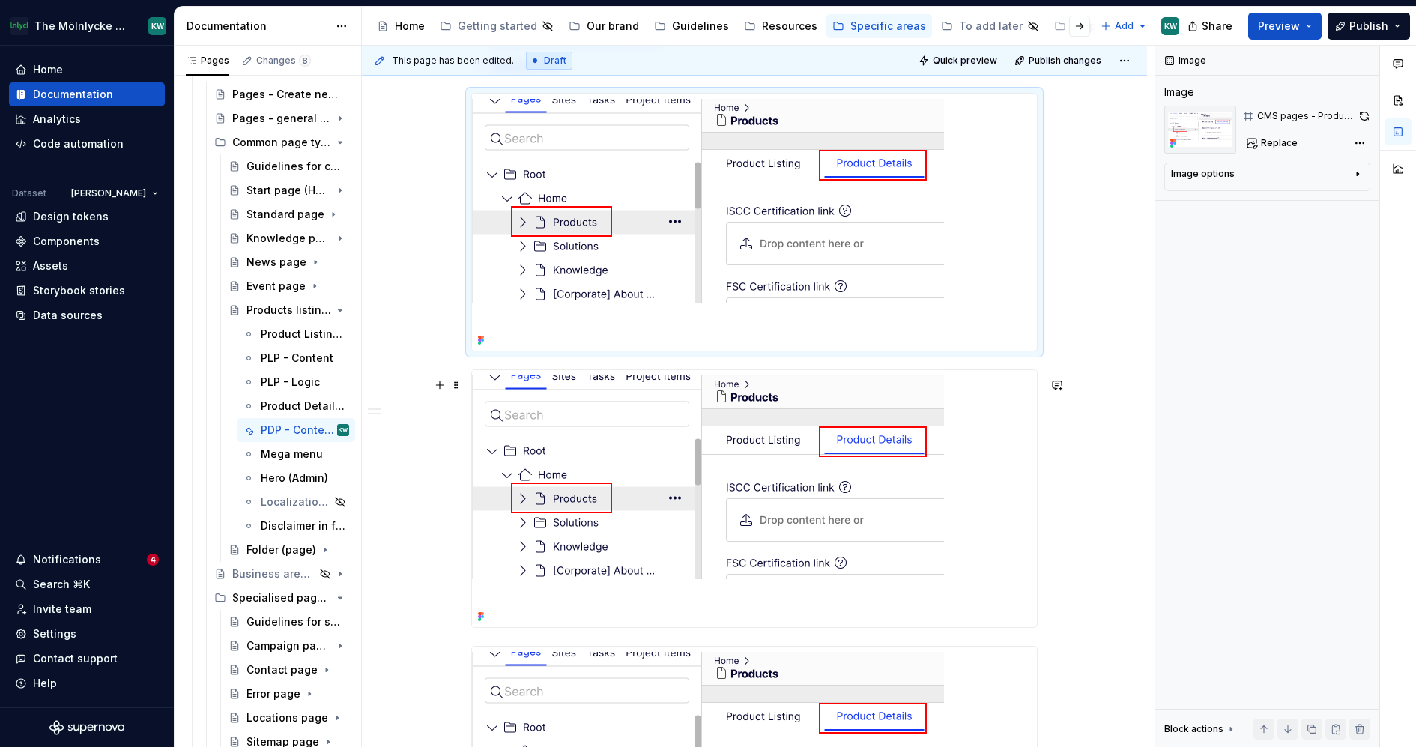
click at [842, 460] on img at bounding box center [708, 498] width 472 height 257
click at [1288, 142] on span "Replace" at bounding box center [1279, 143] width 37 height 12
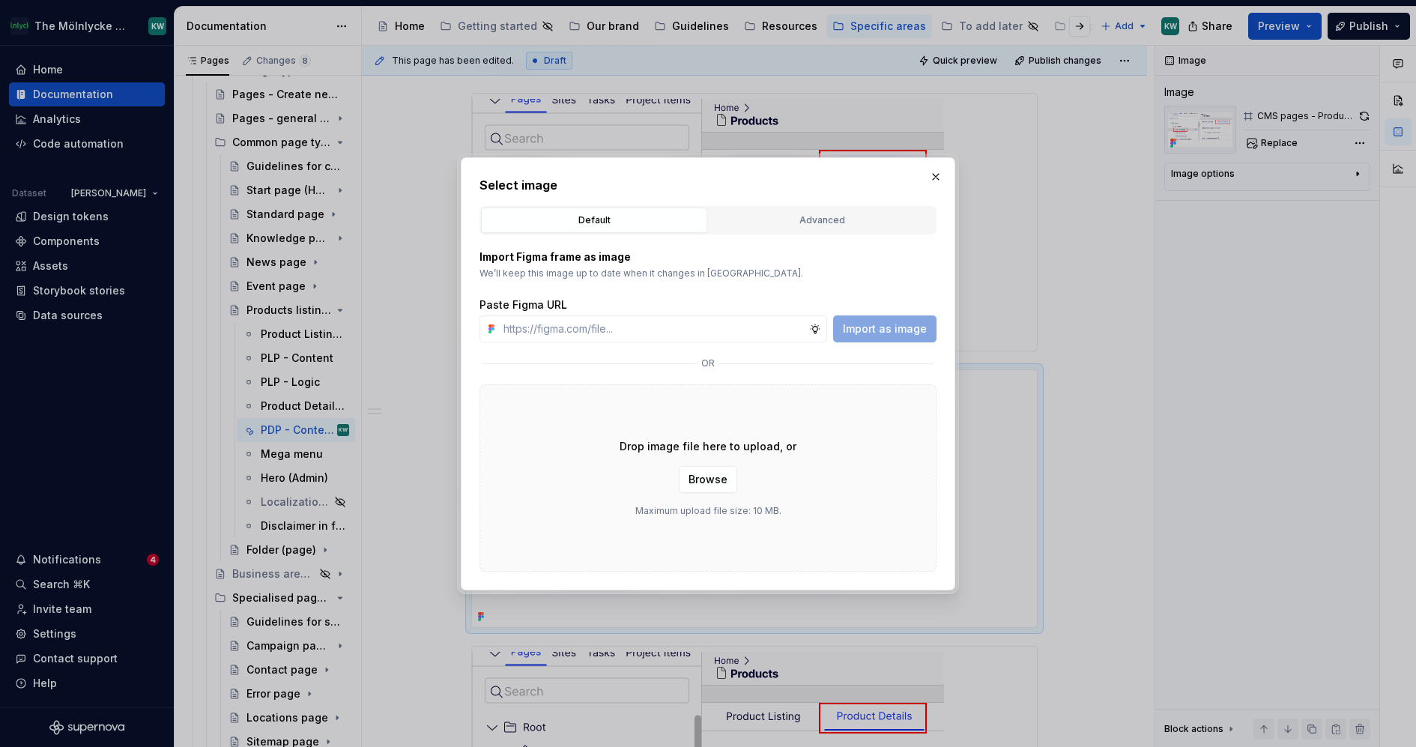
type textarea "*"
click at [785, 220] on div "Advanced" at bounding box center [822, 220] width 216 height 15
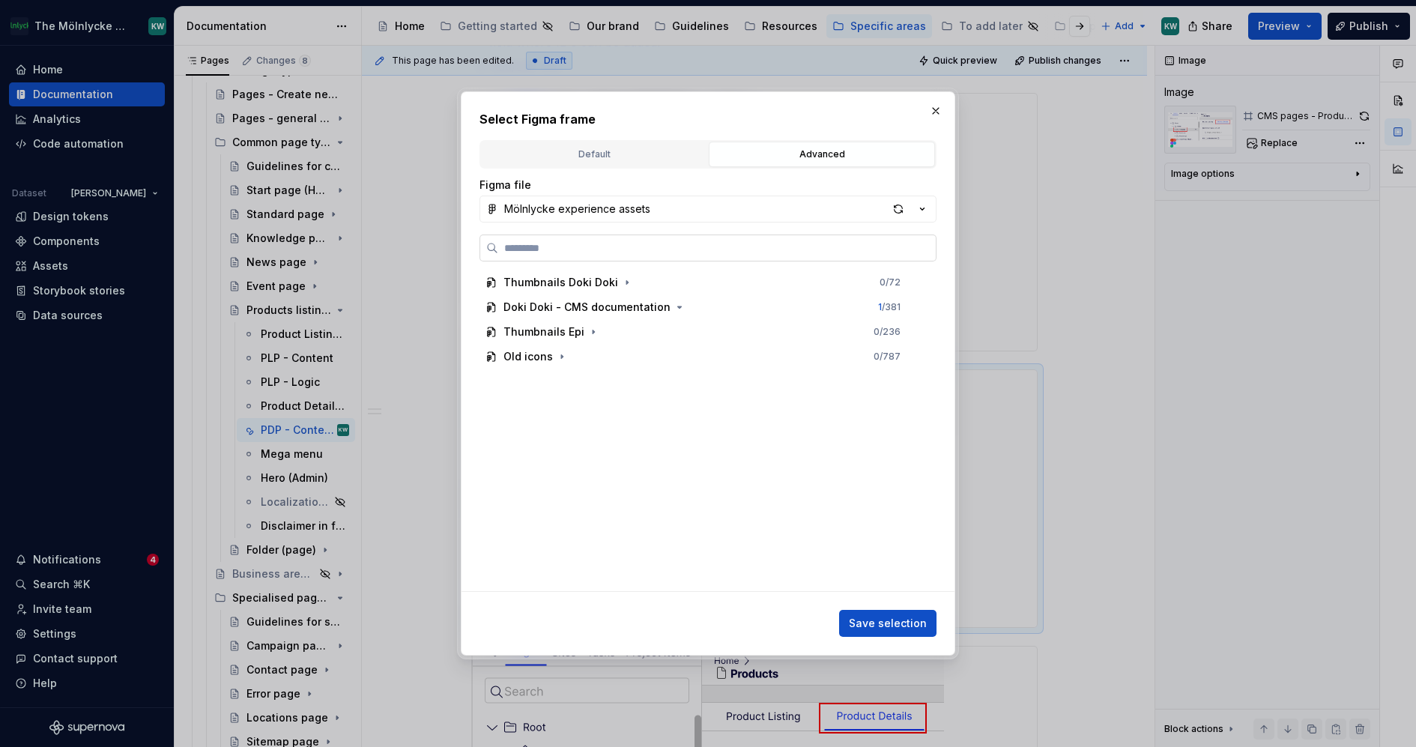
click at [701, 244] on input "search" at bounding box center [717, 248] width 438 height 15
paste input "**********"
type input "**********"
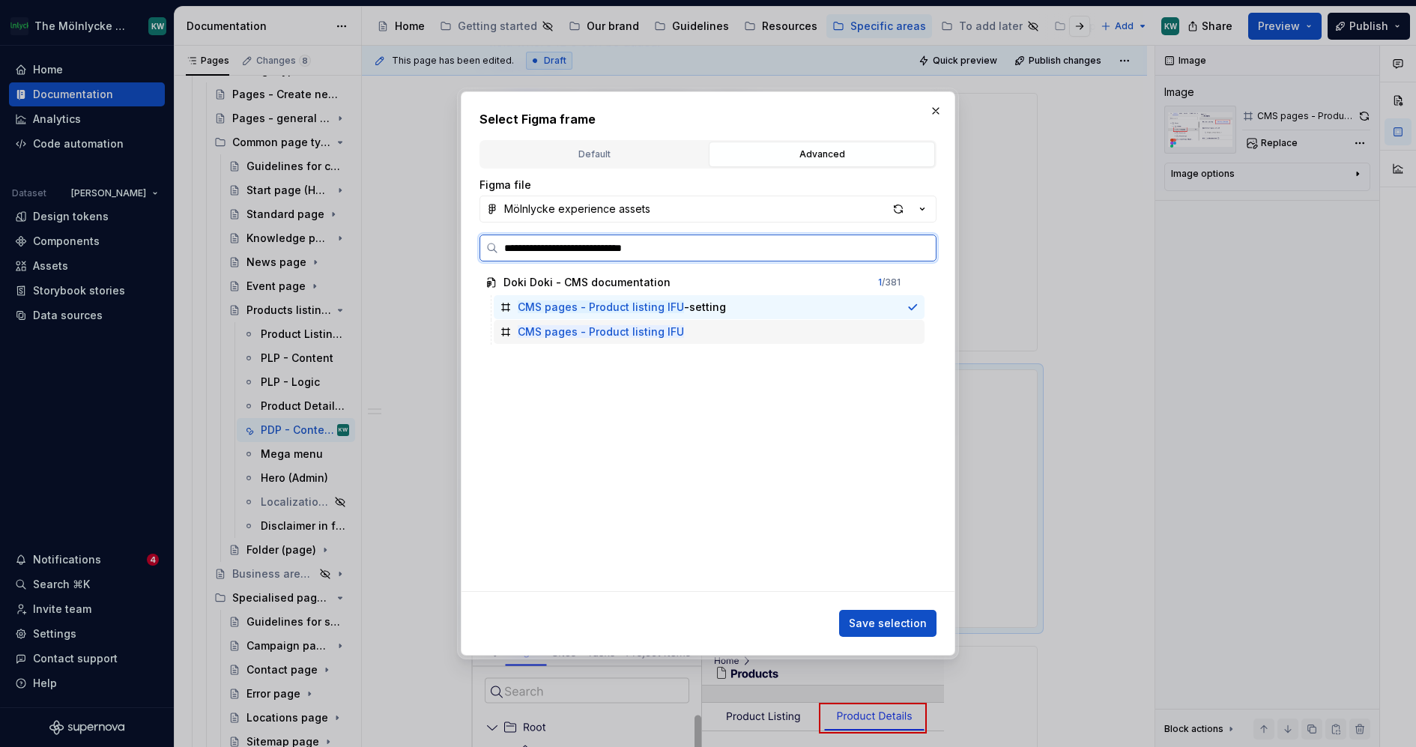
click at [777, 328] on div "CMS pages - Product listing IFU" at bounding box center [709, 332] width 431 height 24
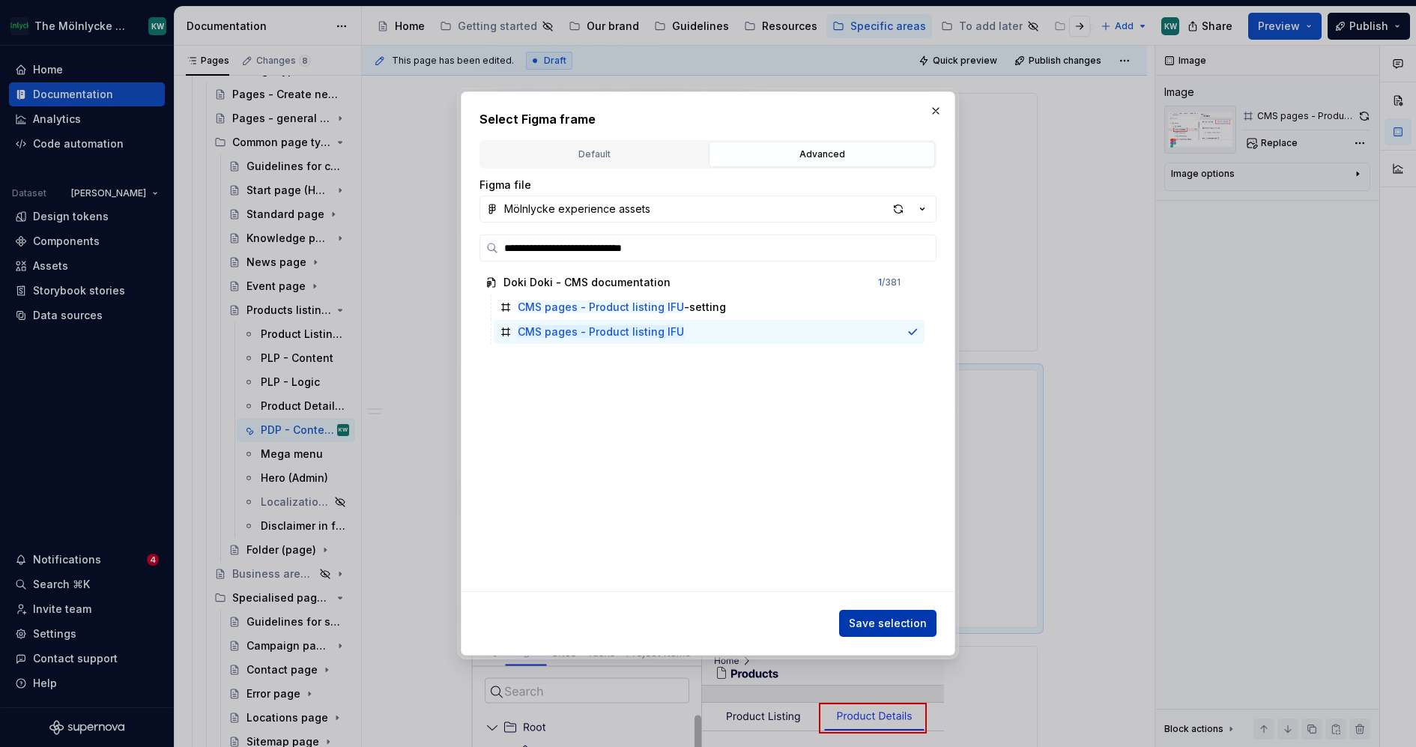
click at [913, 620] on span "Save selection" at bounding box center [888, 623] width 78 height 15
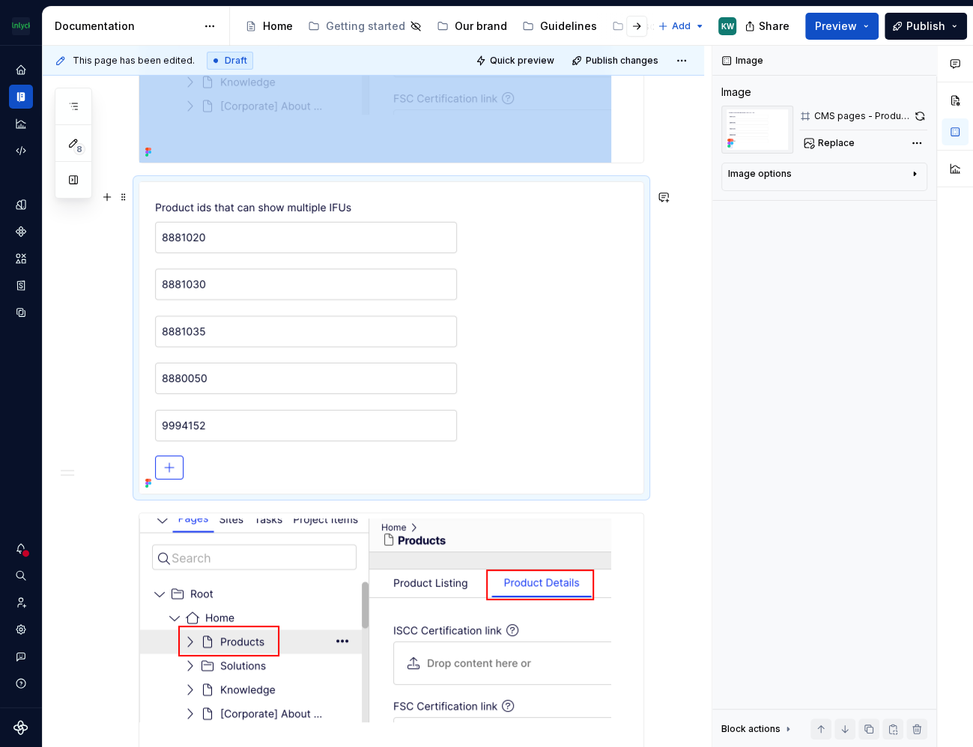
scroll to position [3562, 0]
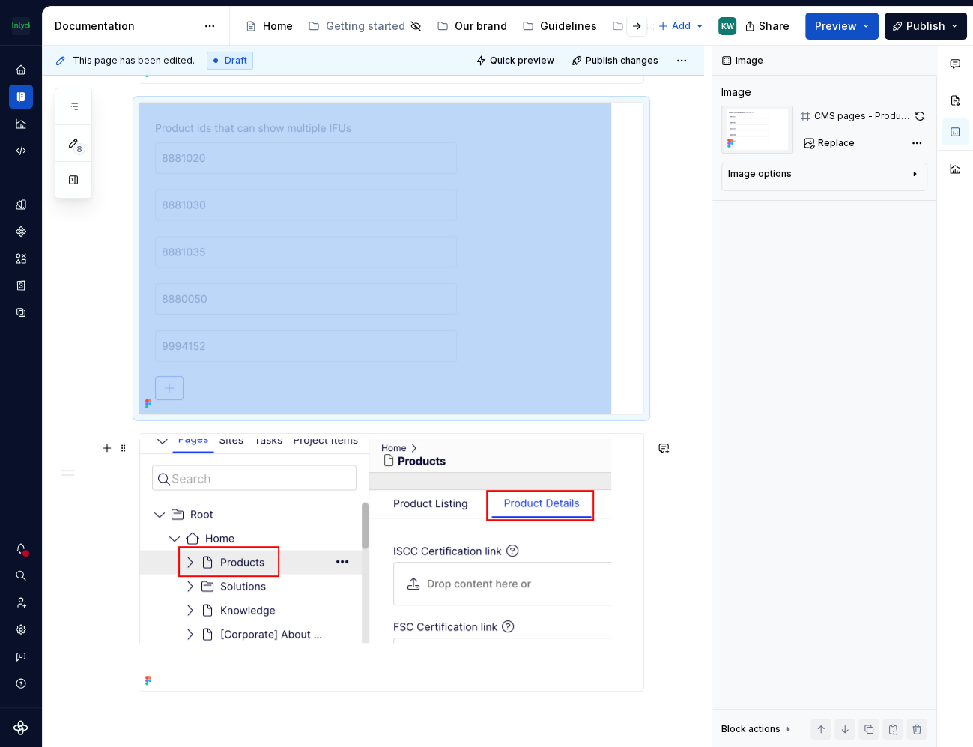
click at [494, 492] on img at bounding box center [375, 562] width 472 height 257
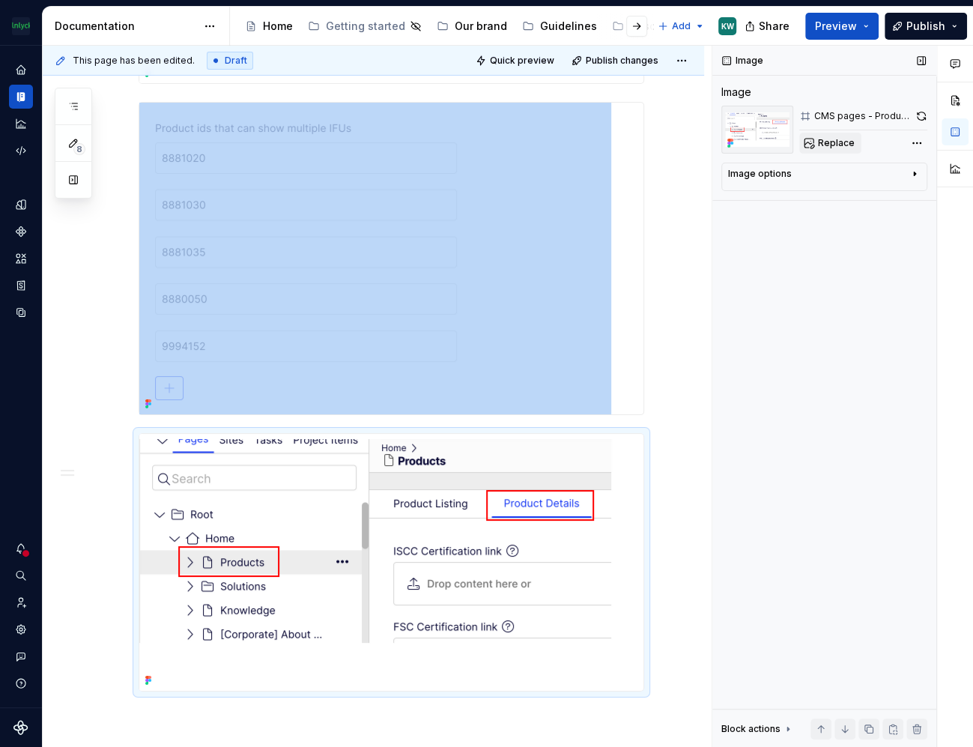
click at [832, 147] on span "Replace" at bounding box center [836, 143] width 37 height 12
type textarea "*"
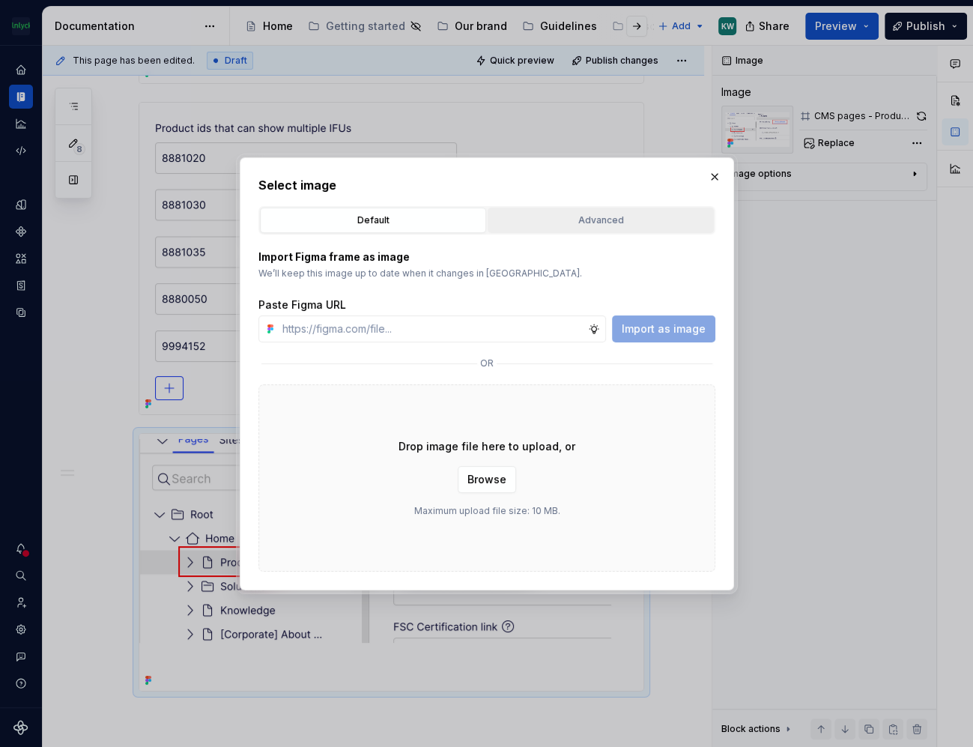
click at [605, 218] on div "Advanced" at bounding box center [601, 220] width 216 height 15
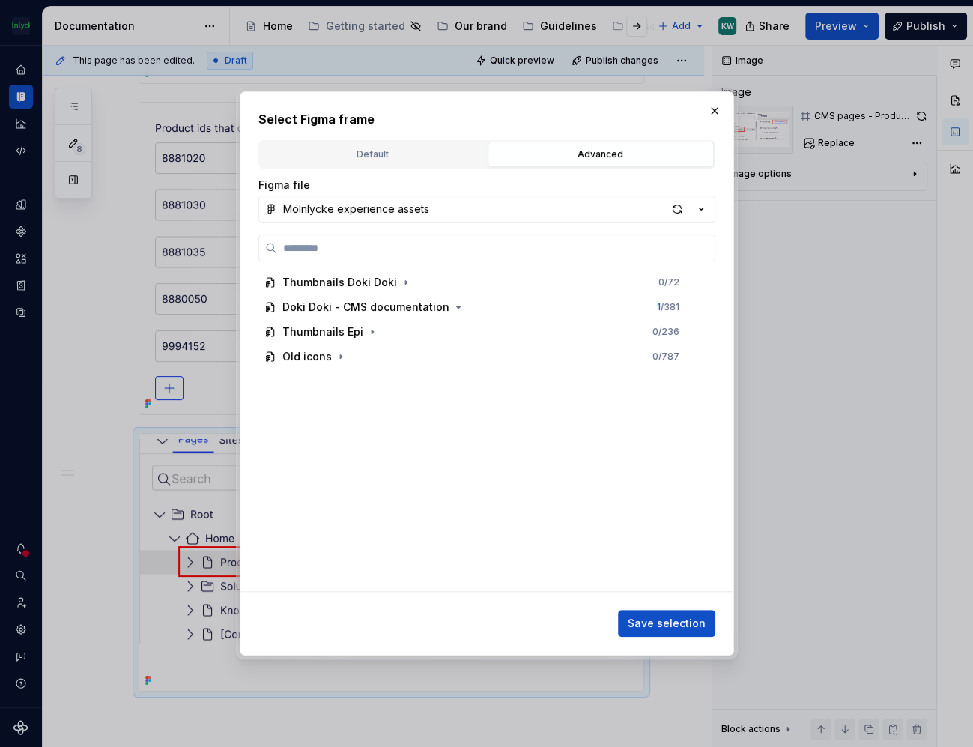
paste input "**********"
type input "**********"
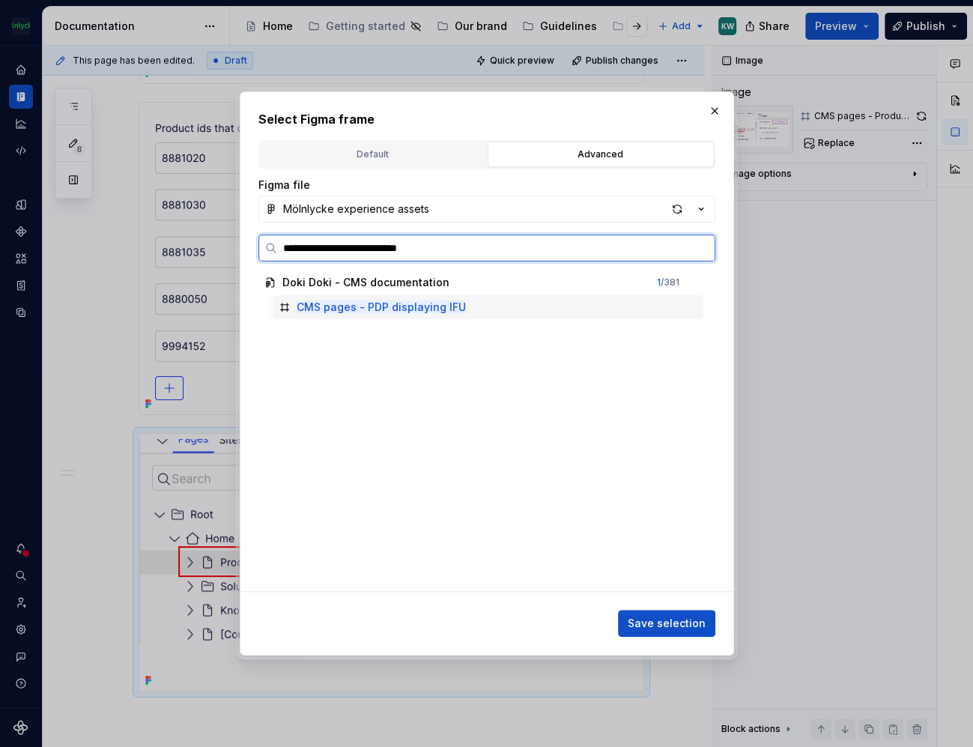
click at [529, 311] on div "CMS pages - PDP displaying IFU" at bounding box center [488, 307] width 431 height 24
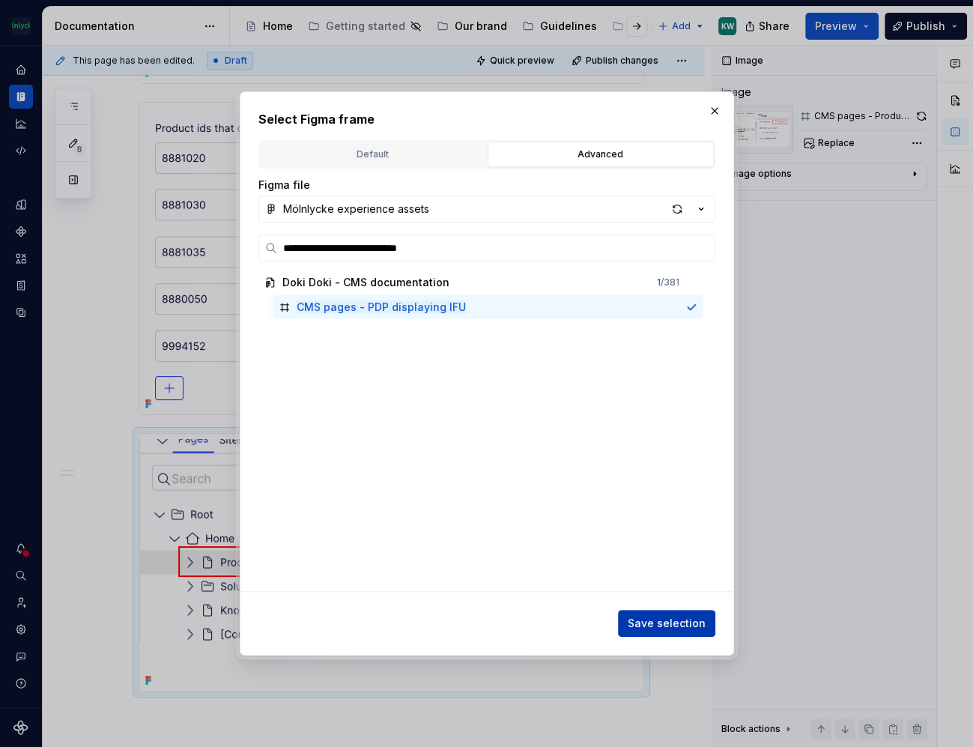
click at [683, 626] on span "Save selection" at bounding box center [667, 623] width 78 height 15
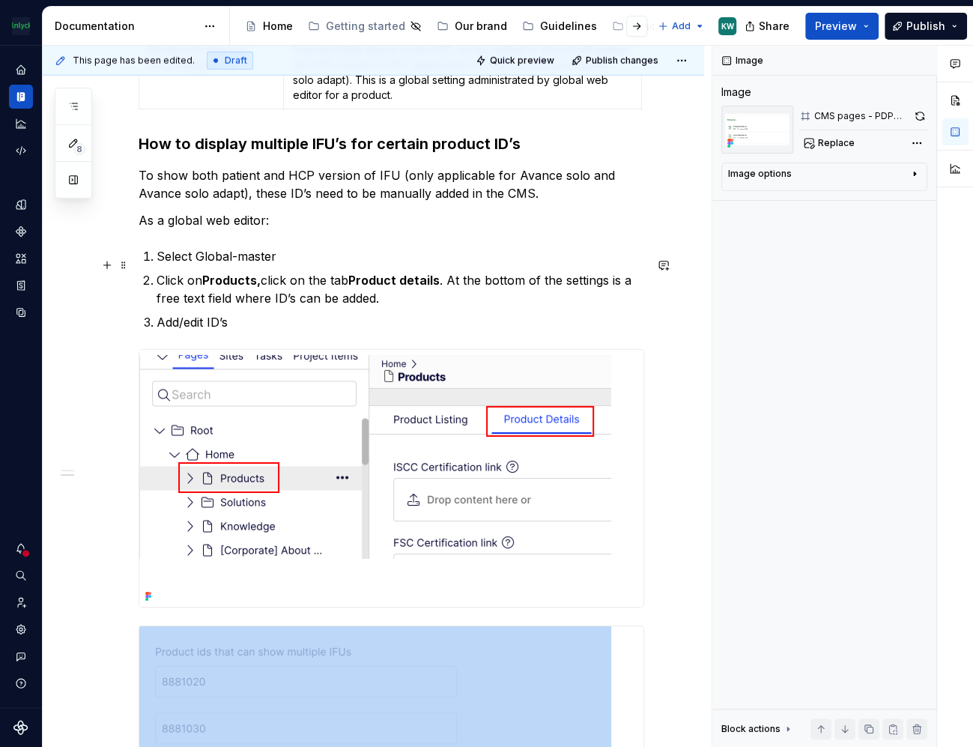
scroll to position [3028, 0]
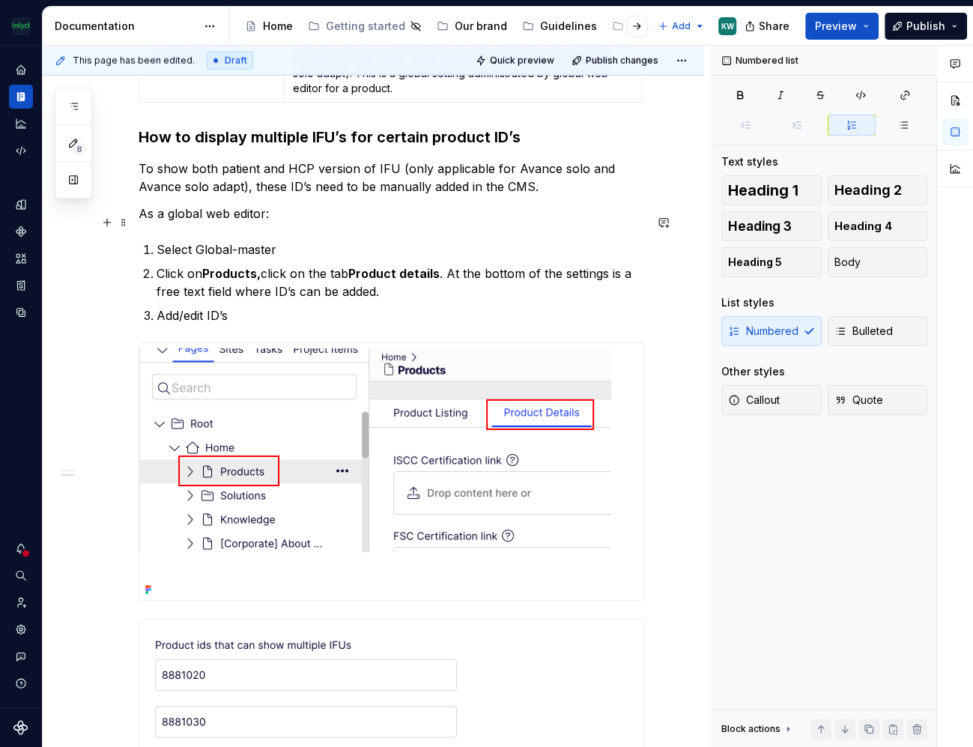
click at [271, 223] on p "As a global web editor:" at bounding box center [392, 214] width 506 height 18
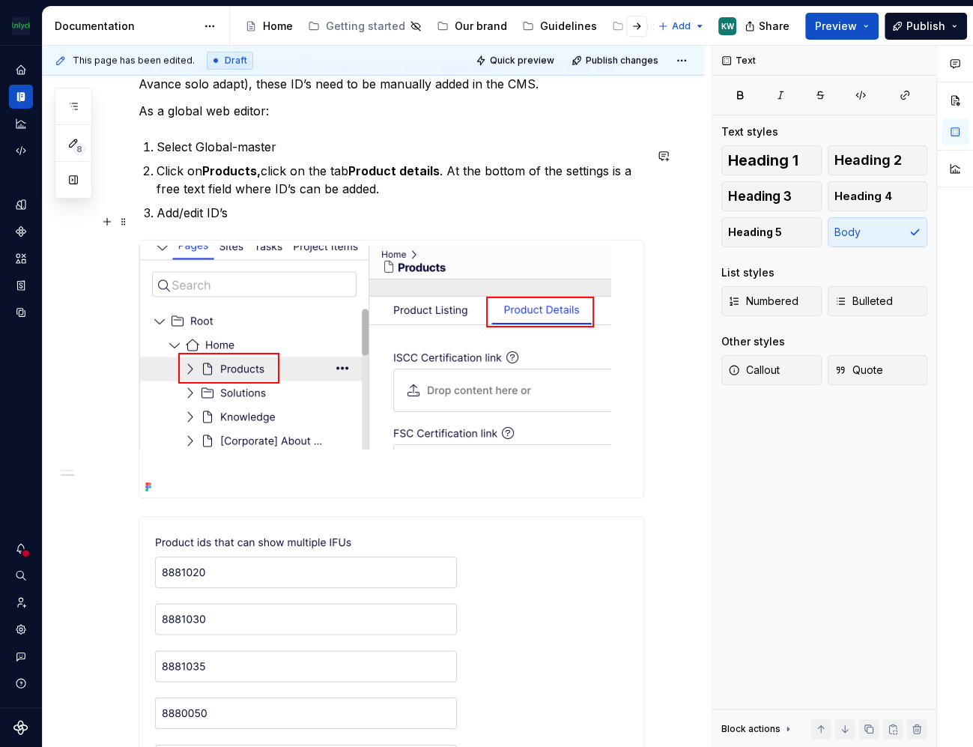
scroll to position [3160, 0]
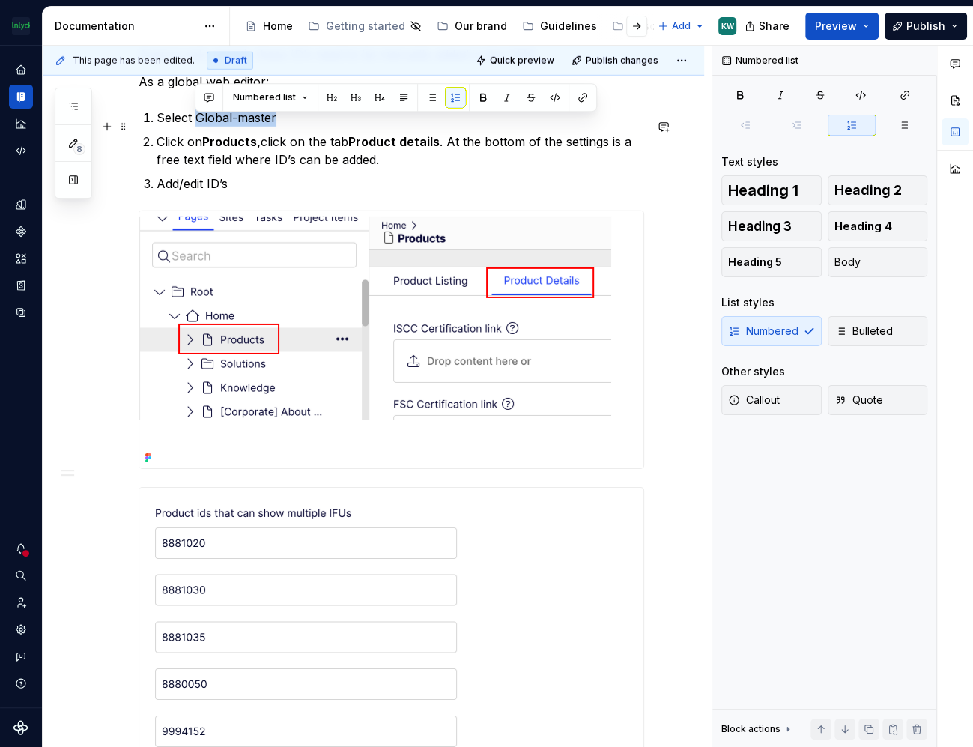
drag, startPoint x: 291, startPoint y: 124, endPoint x: 198, endPoint y: 121, distance: 93.7
click at [198, 121] on p "Select Global-master" at bounding box center [401, 118] width 488 height 18
click at [531, 193] on p "Add/edit ID’s" at bounding box center [401, 184] width 488 height 18
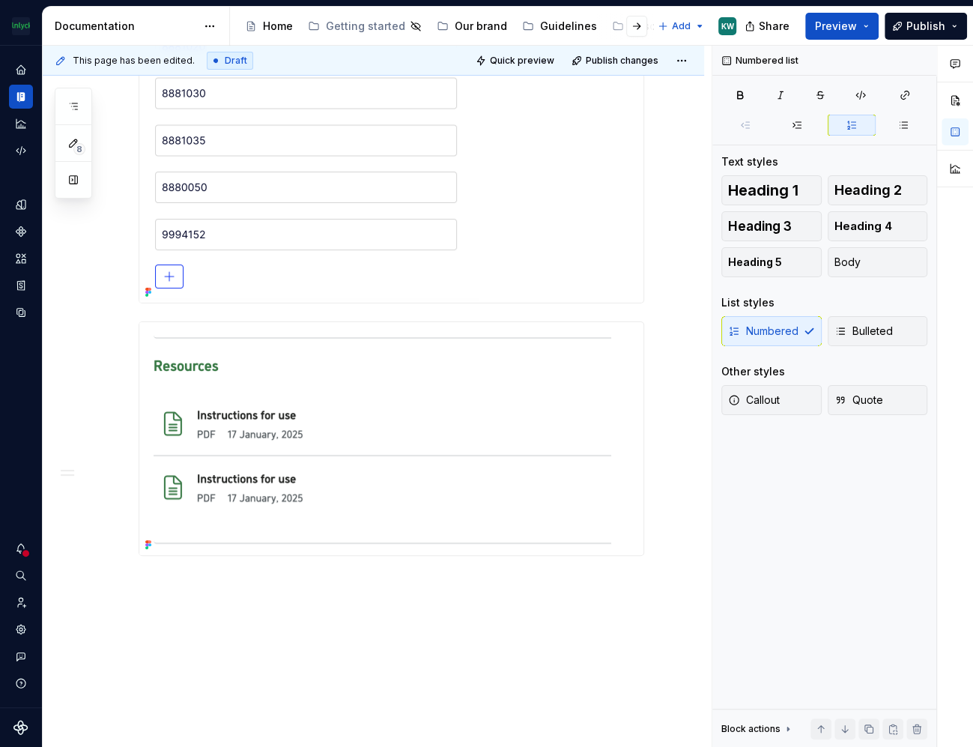
scroll to position [3601, 0]
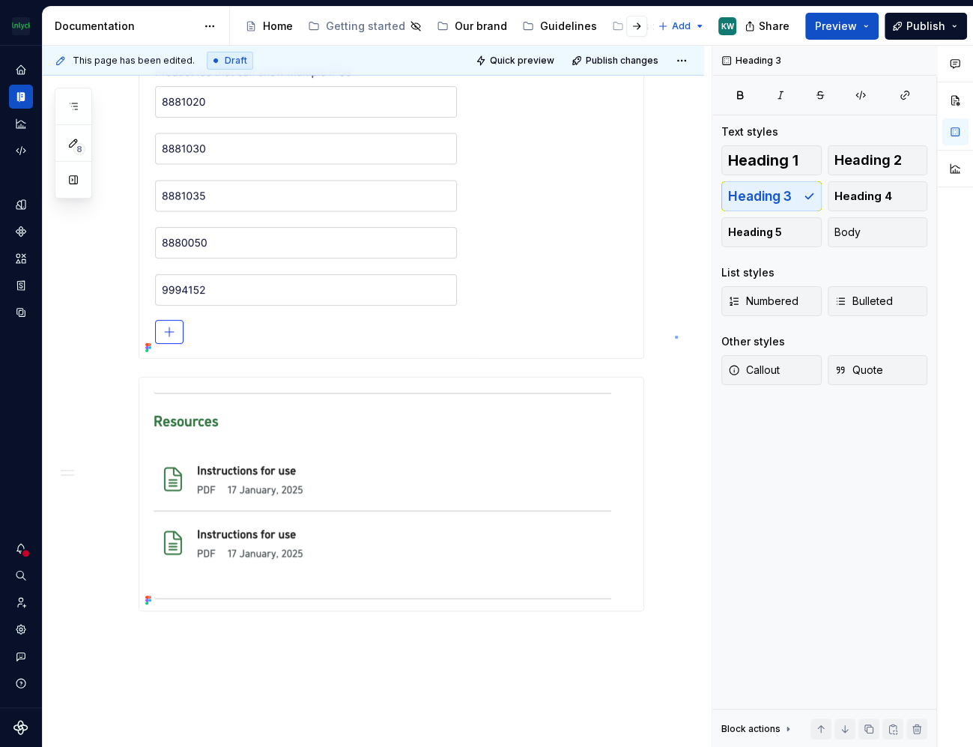
click at [675, 336] on div "This page has been edited. Draft Quick preview Publish changes Products listing…" at bounding box center [377, 397] width 669 height 702
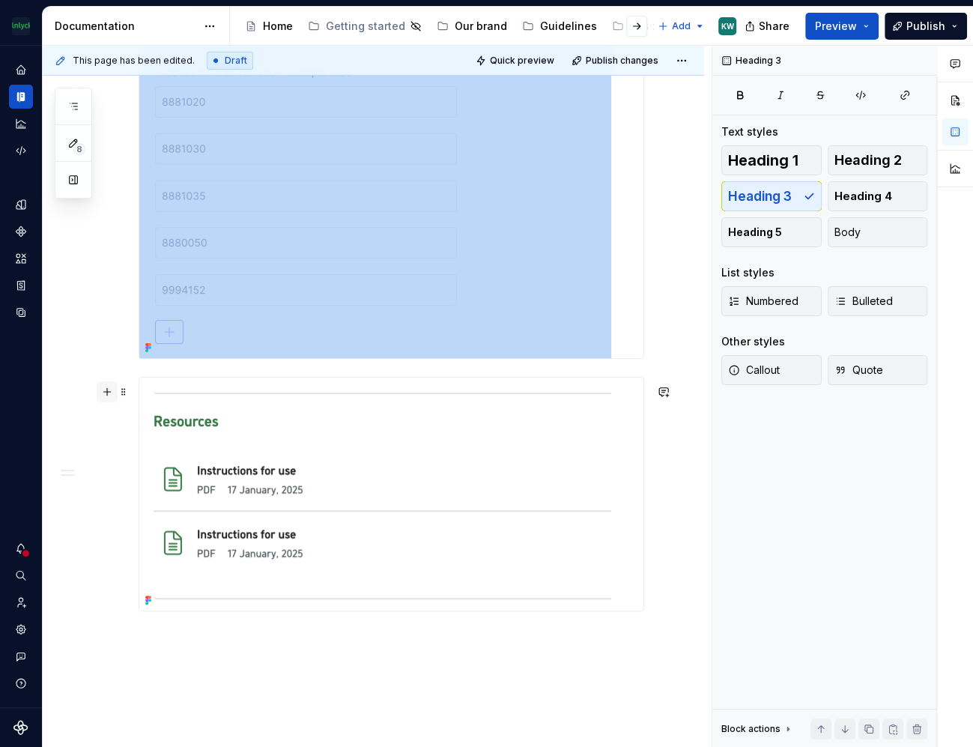
click at [106, 387] on button "button" at bounding box center [107, 391] width 21 height 21
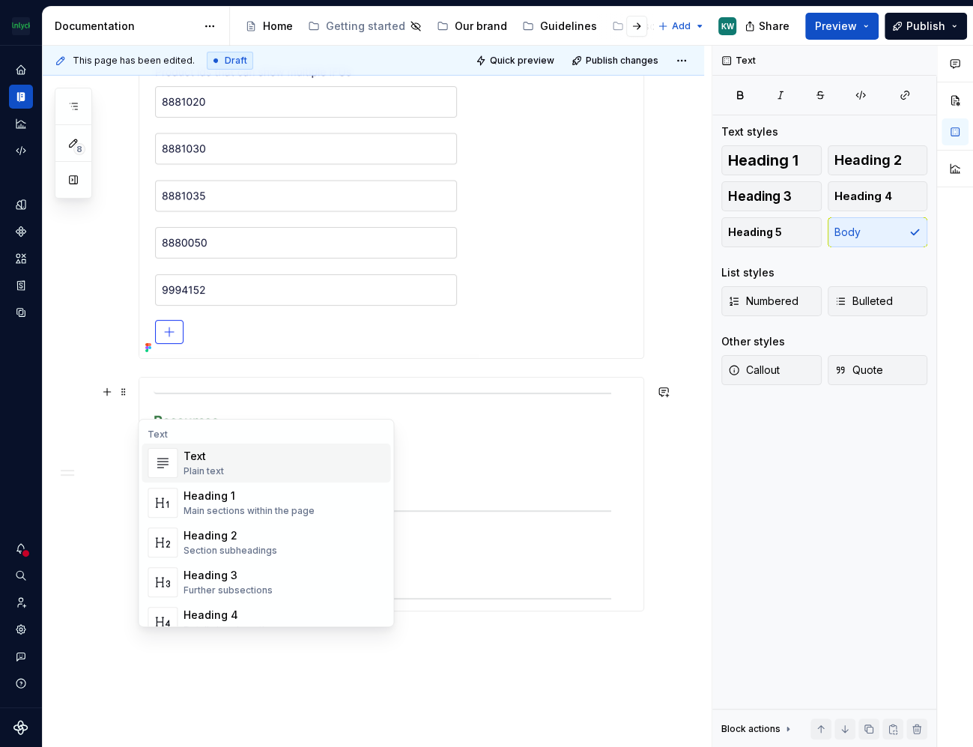
click at [169, 455] on img "Suggestions" at bounding box center [162, 463] width 28 height 30
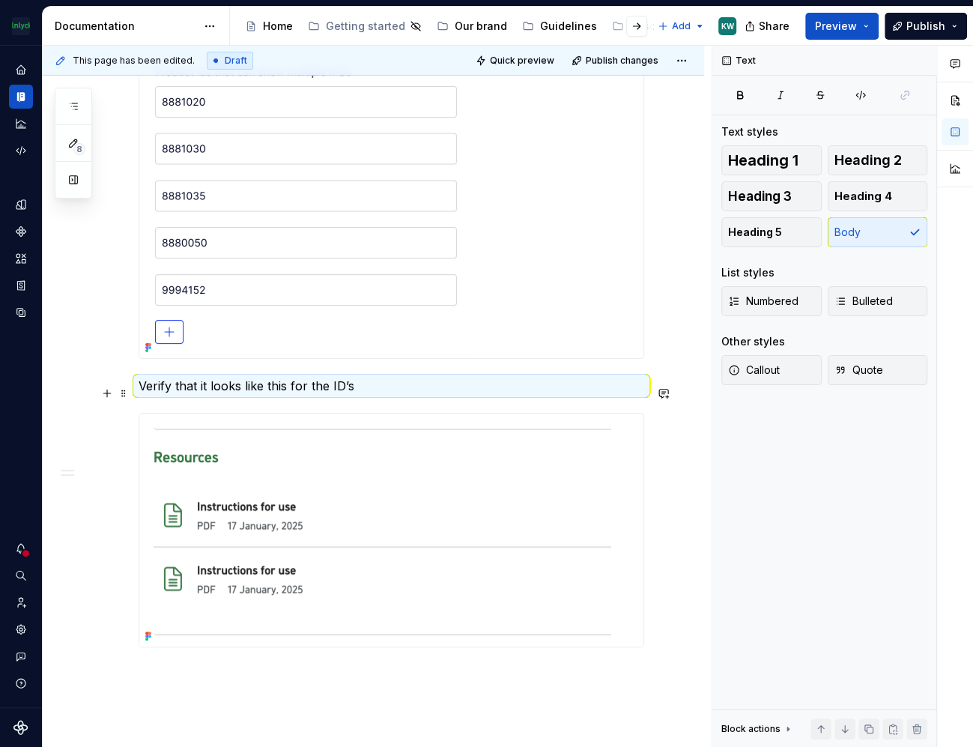
click at [382, 395] on p "Verify that it looks like this for the ID’s" at bounding box center [392, 386] width 506 height 18
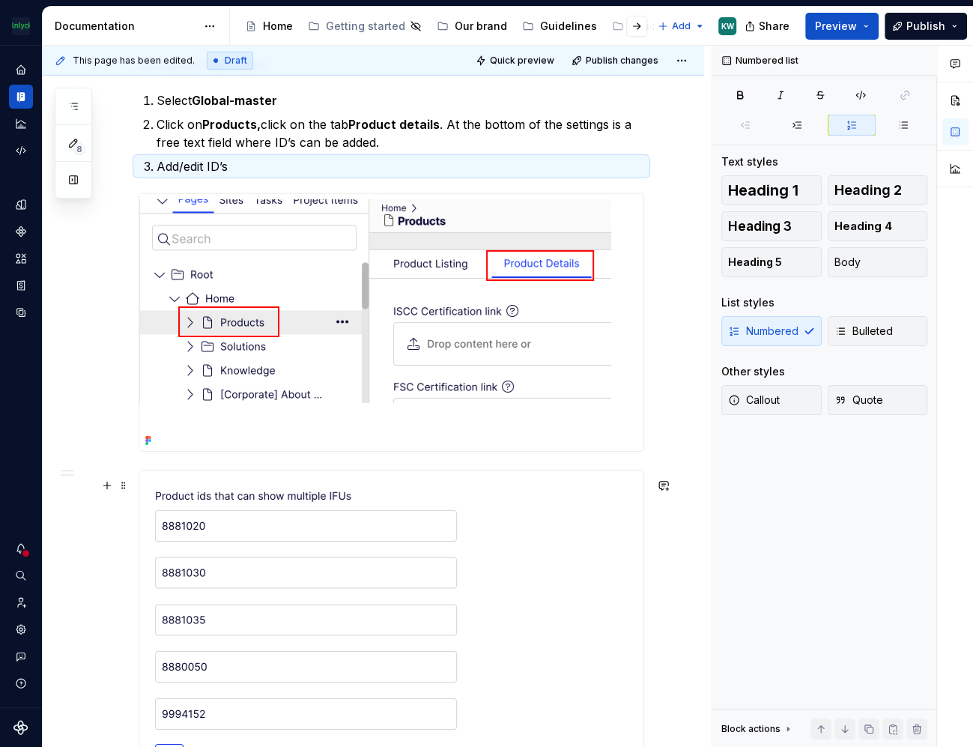
scroll to position [3170, 0]
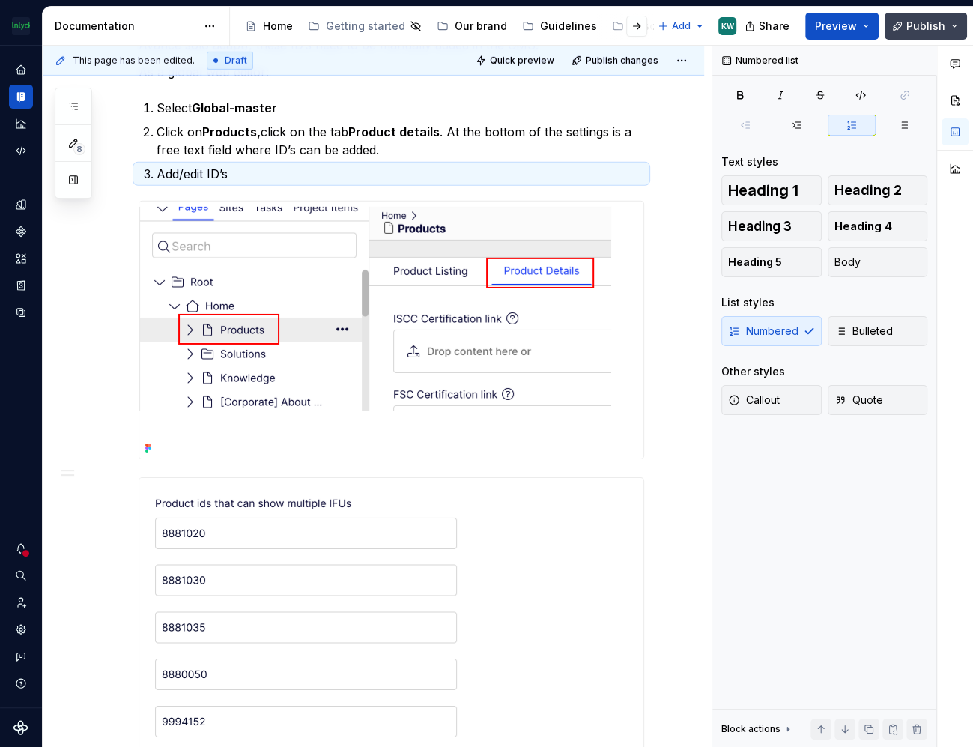
click at [919, 27] on span "Publish" at bounding box center [926, 26] width 39 height 15
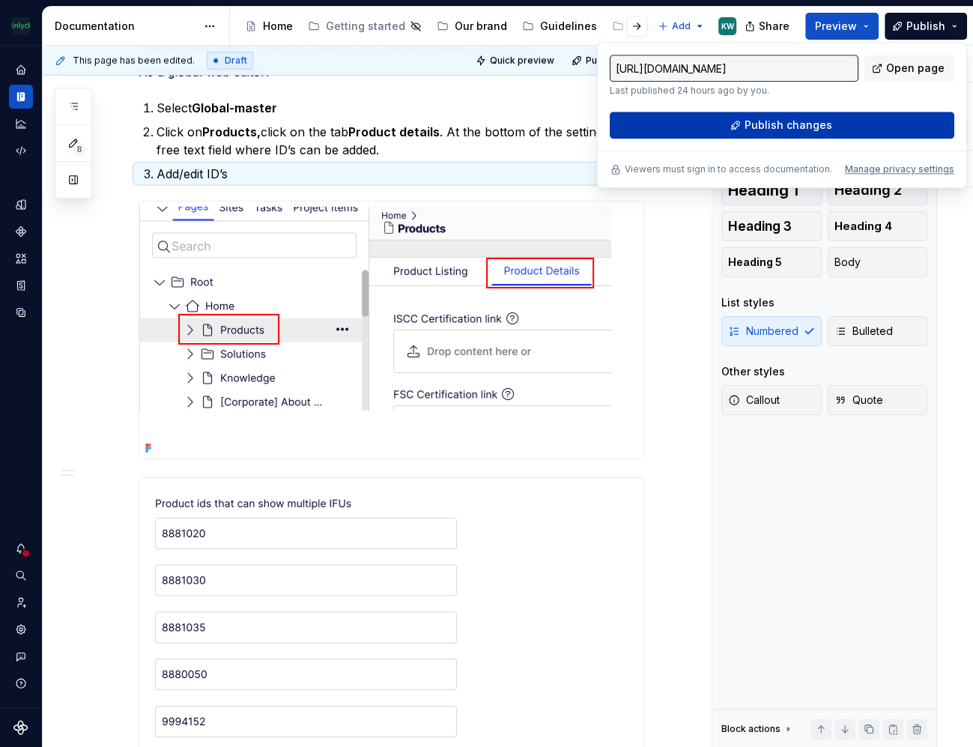
click at [782, 126] on span "Publish changes" at bounding box center [788, 125] width 88 height 15
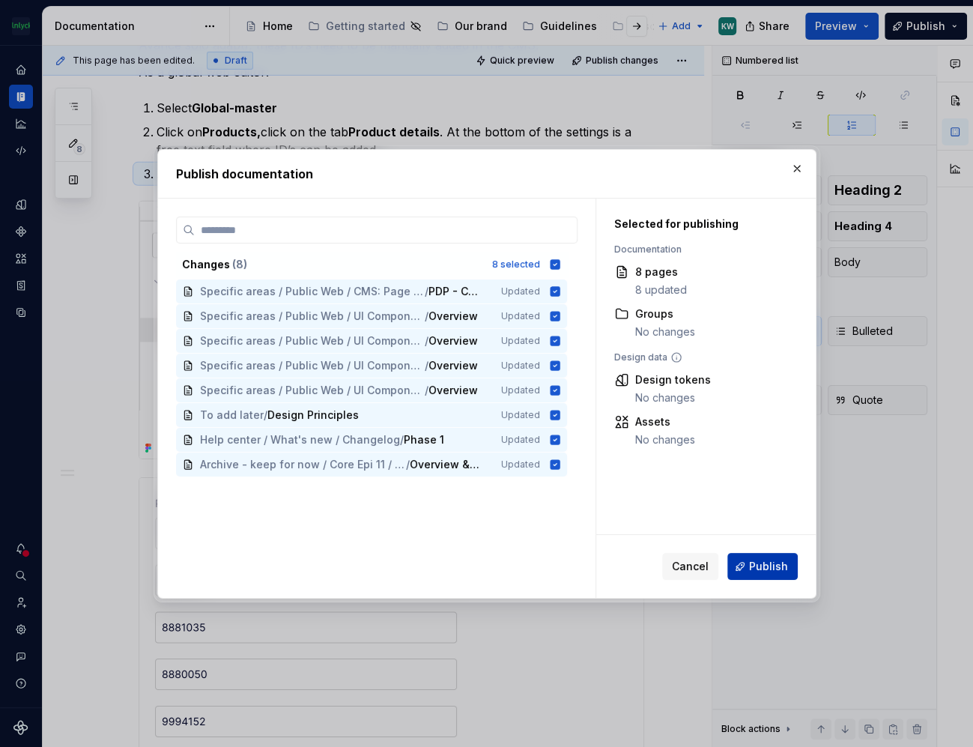
click at [755, 568] on span "Publish" at bounding box center [768, 566] width 39 height 15
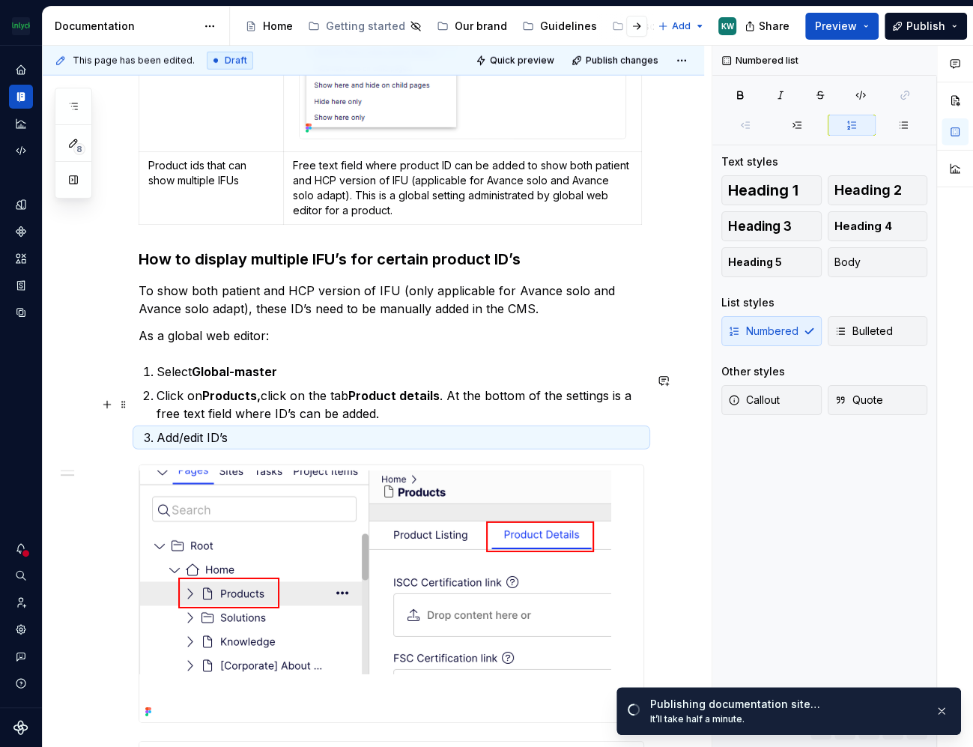
scroll to position [2904, 0]
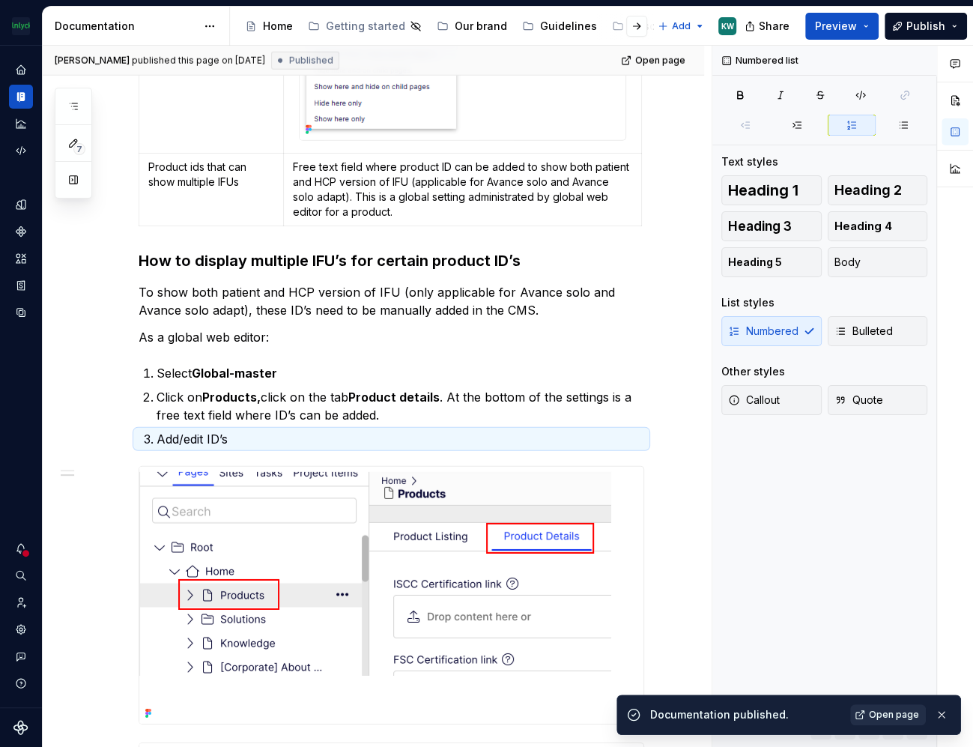
click at [881, 713] on span "Open page" at bounding box center [894, 715] width 50 height 12
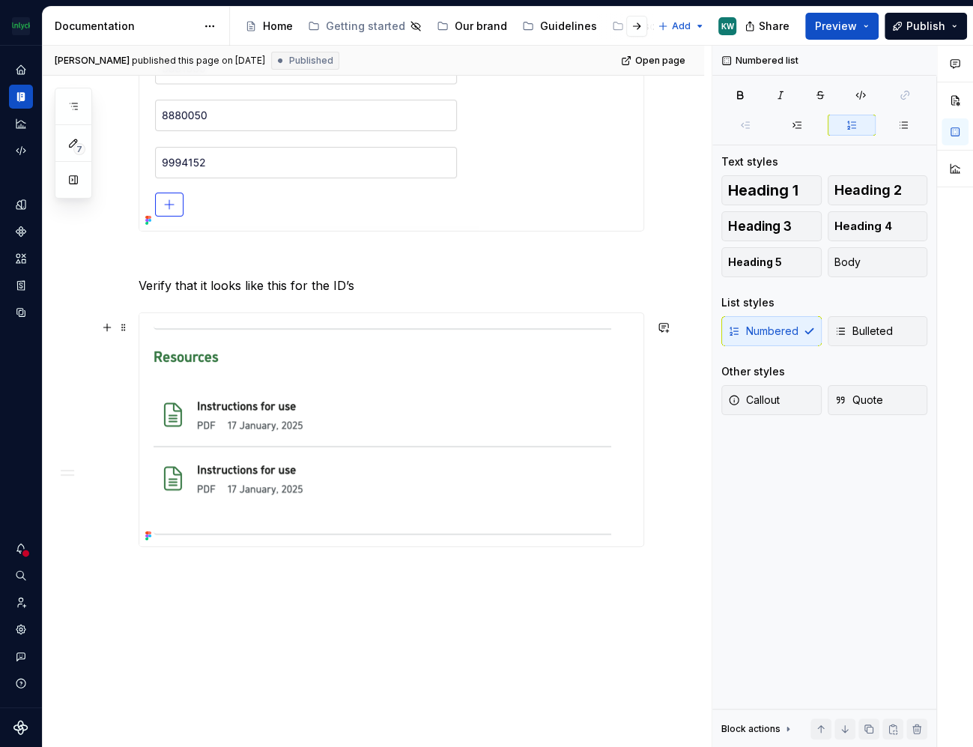
scroll to position [3736, 0]
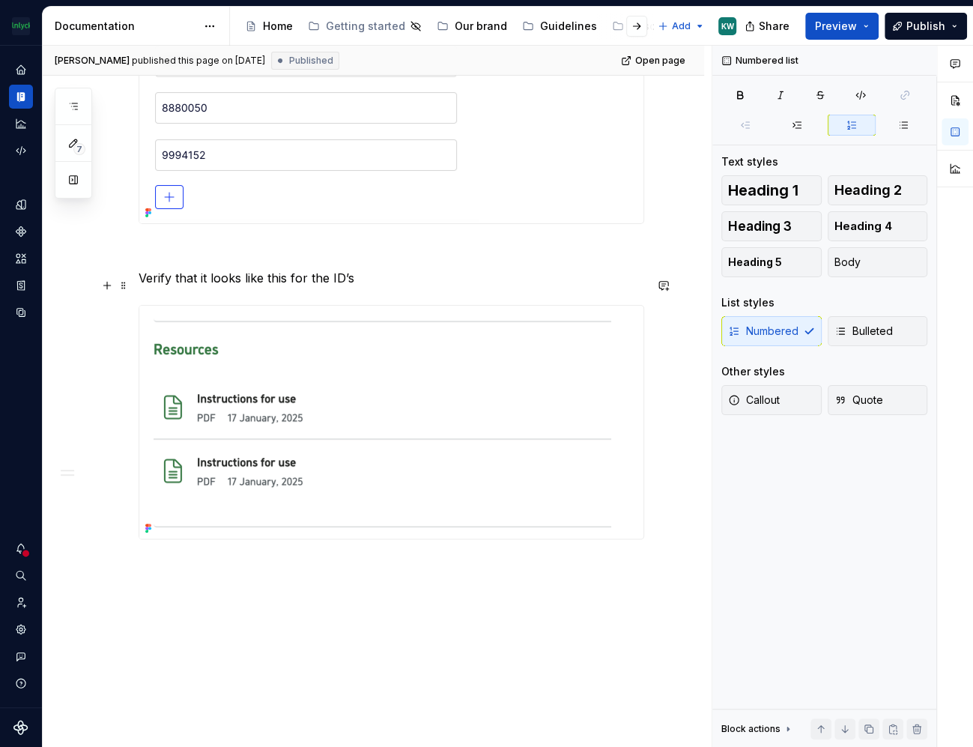
click at [193, 282] on p "Verify that it looks like this for the ID’s" at bounding box center [392, 278] width 506 height 18
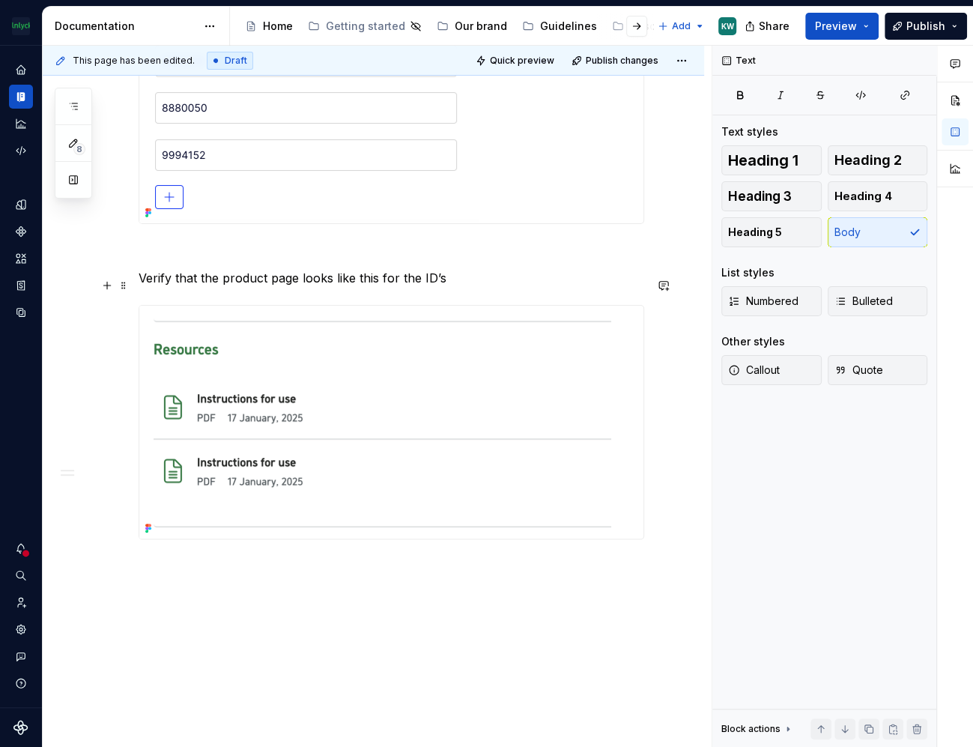
click at [223, 284] on p "Verify that the product page looks like this for the ID’s" at bounding box center [392, 278] width 506 height 18
click at [379, 282] on p "Verify that “Resources” displays two IFU’s for the ID’s" at bounding box center [392, 278] width 506 height 18
click at [569, 286] on p "Verify that “Resources” displays two IFU’s on the product page, for the ID’s" at bounding box center [392, 278] width 506 height 18
click at [944, 19] on span "Publish" at bounding box center [926, 26] width 39 height 15
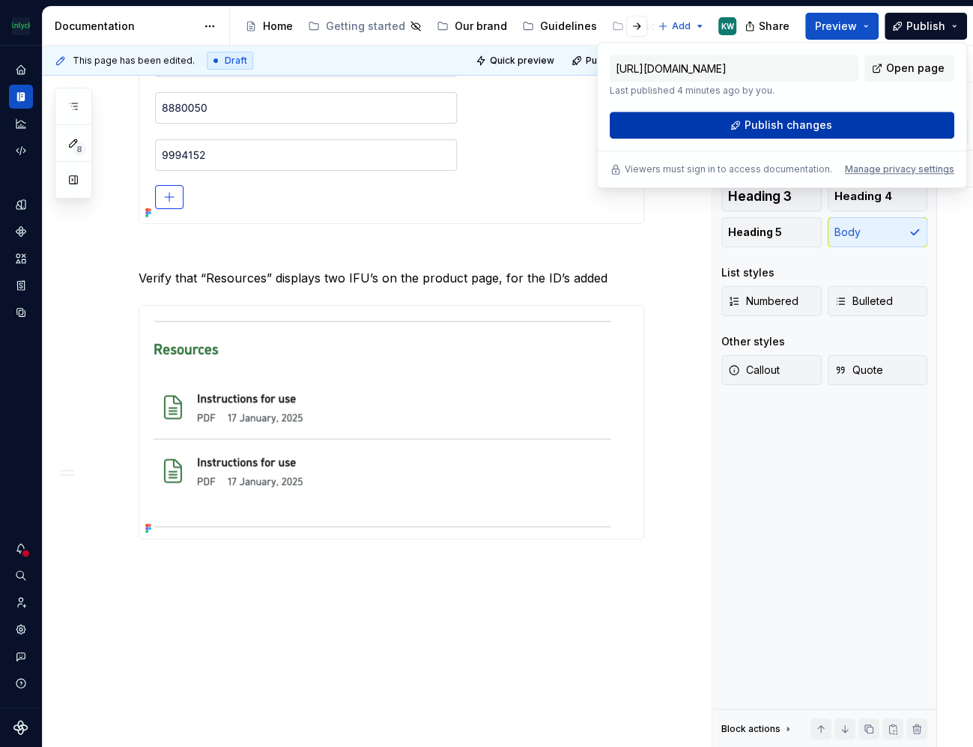
click at [885, 115] on button "Publish changes" at bounding box center [782, 125] width 345 height 27
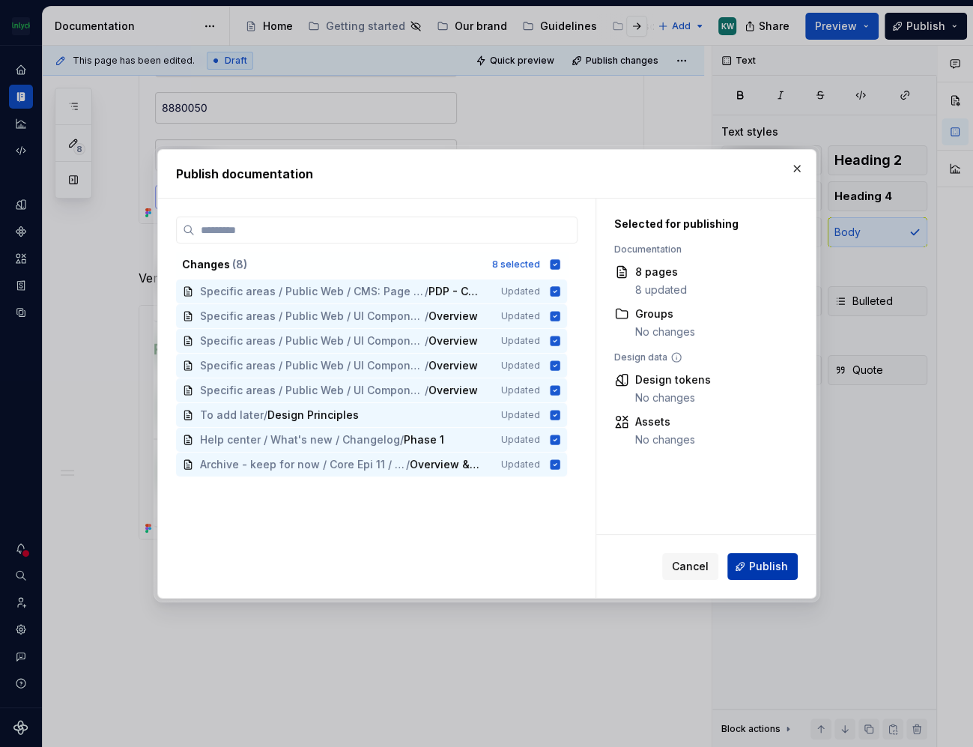
click at [779, 563] on span "Publish" at bounding box center [768, 566] width 39 height 15
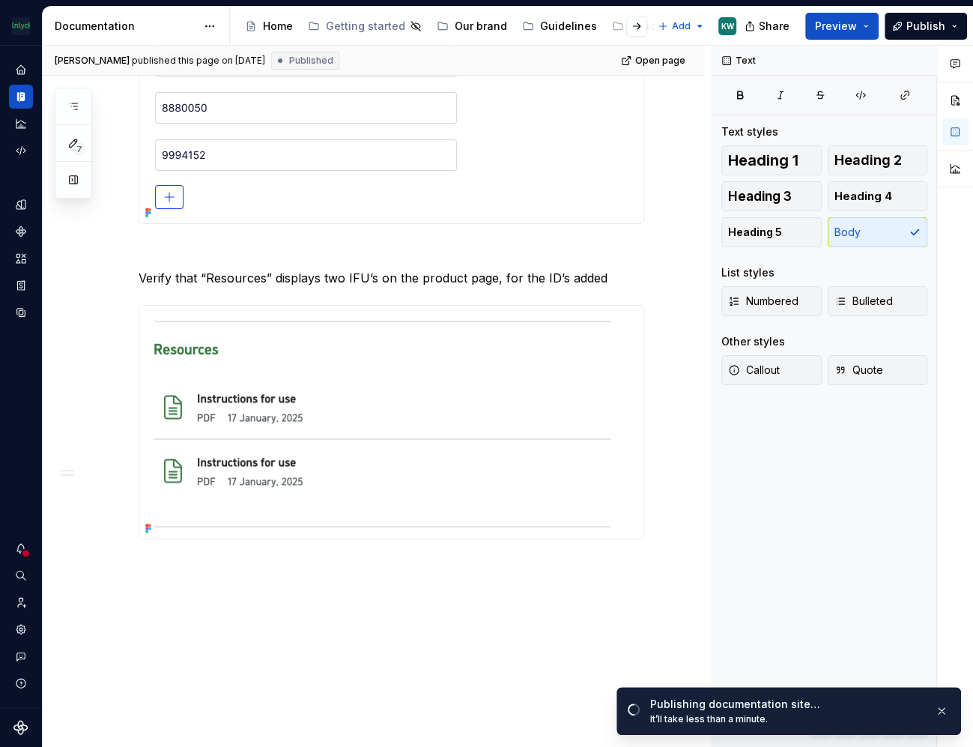
type textarea "*"
